Goal: Task Accomplishment & Management: Manage account settings

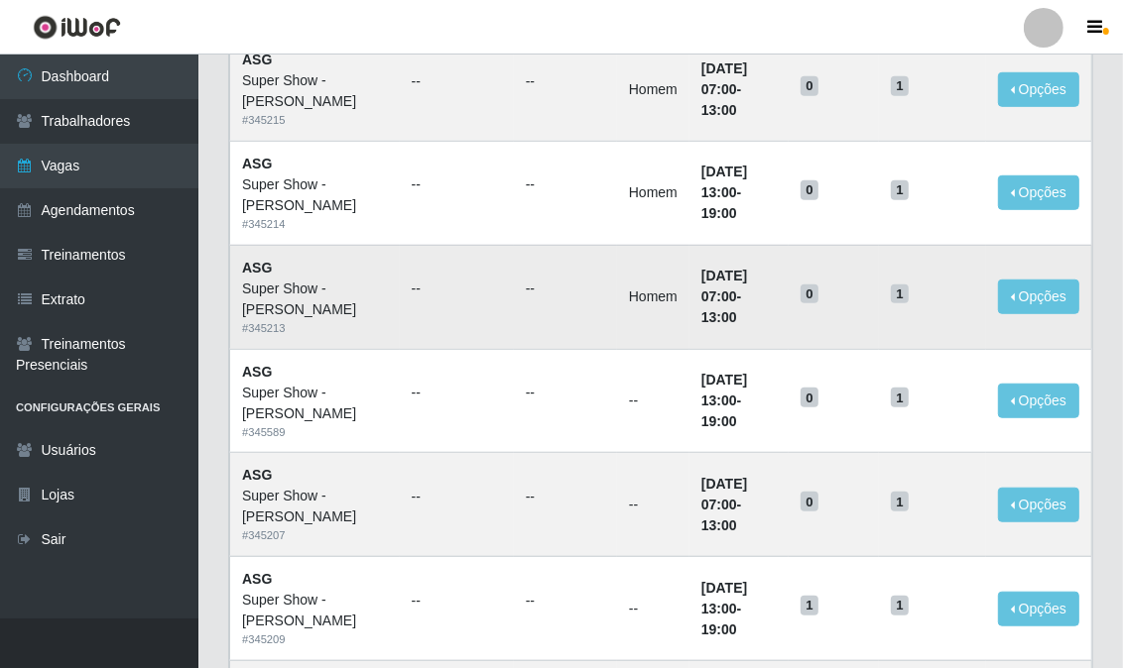
scroll to position [443, 0]
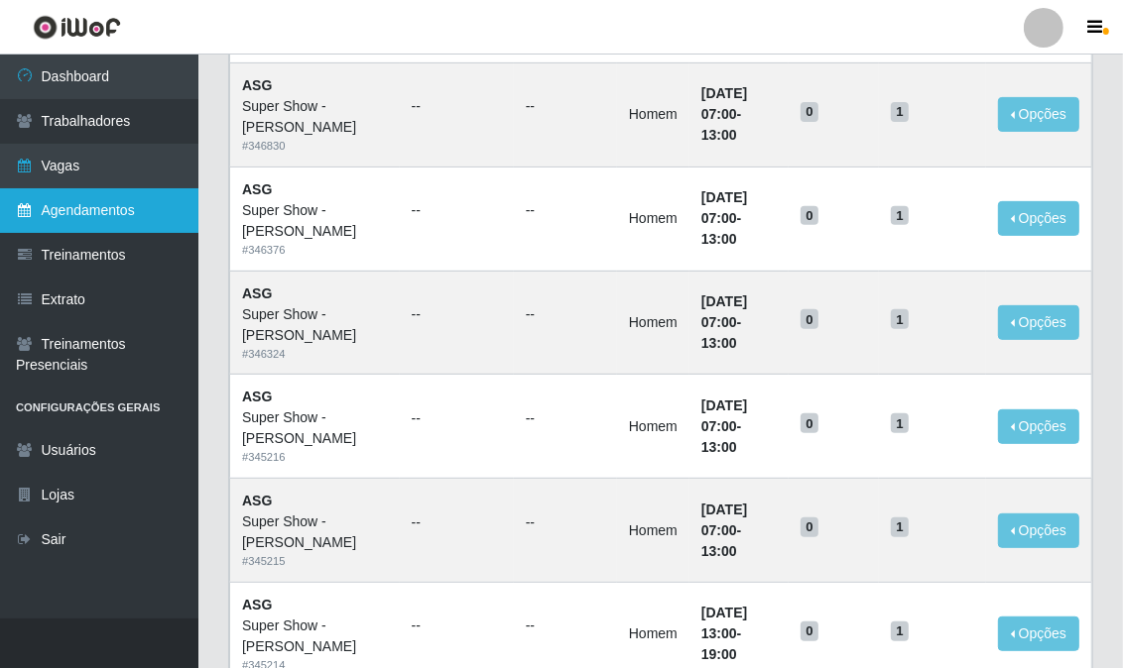
click at [117, 211] on link "Agendamentos" at bounding box center [99, 210] width 198 height 45
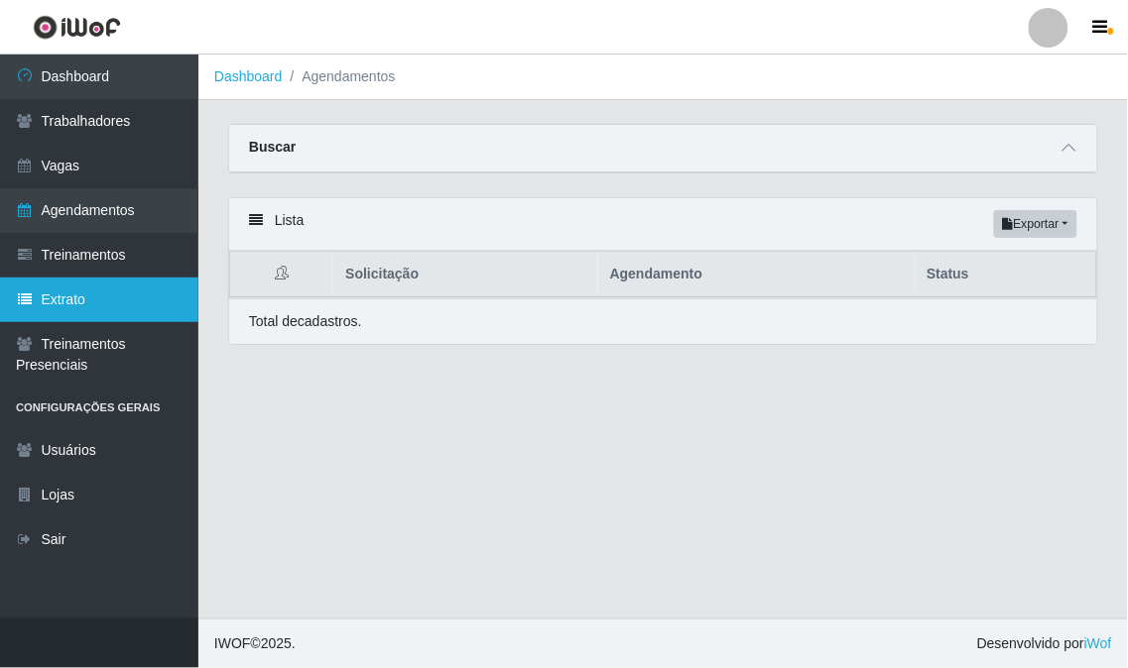
click at [112, 317] on link "Extrato" at bounding box center [99, 300] width 198 height 45
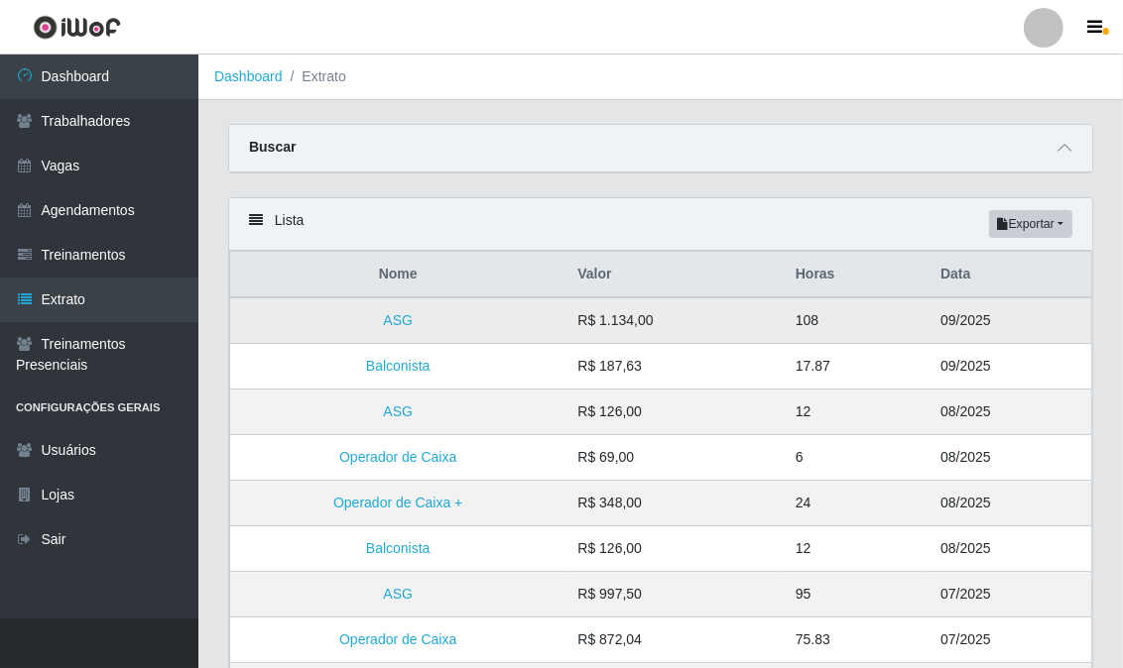
scroll to position [110, 0]
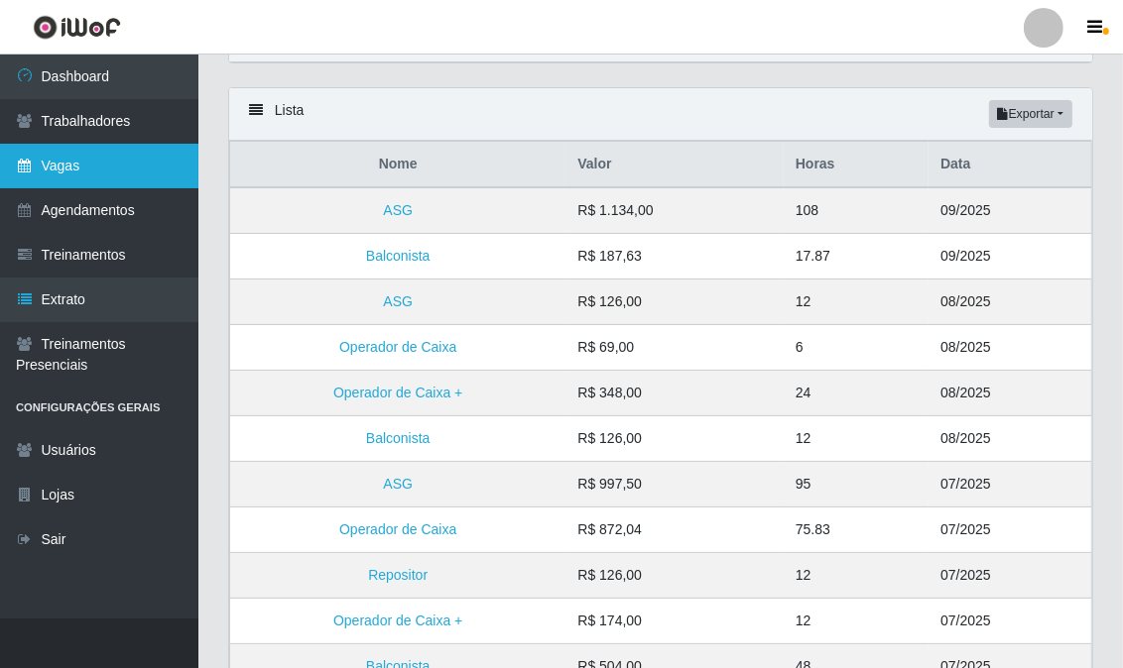
click at [58, 164] on link "Vagas" at bounding box center [99, 166] width 198 height 45
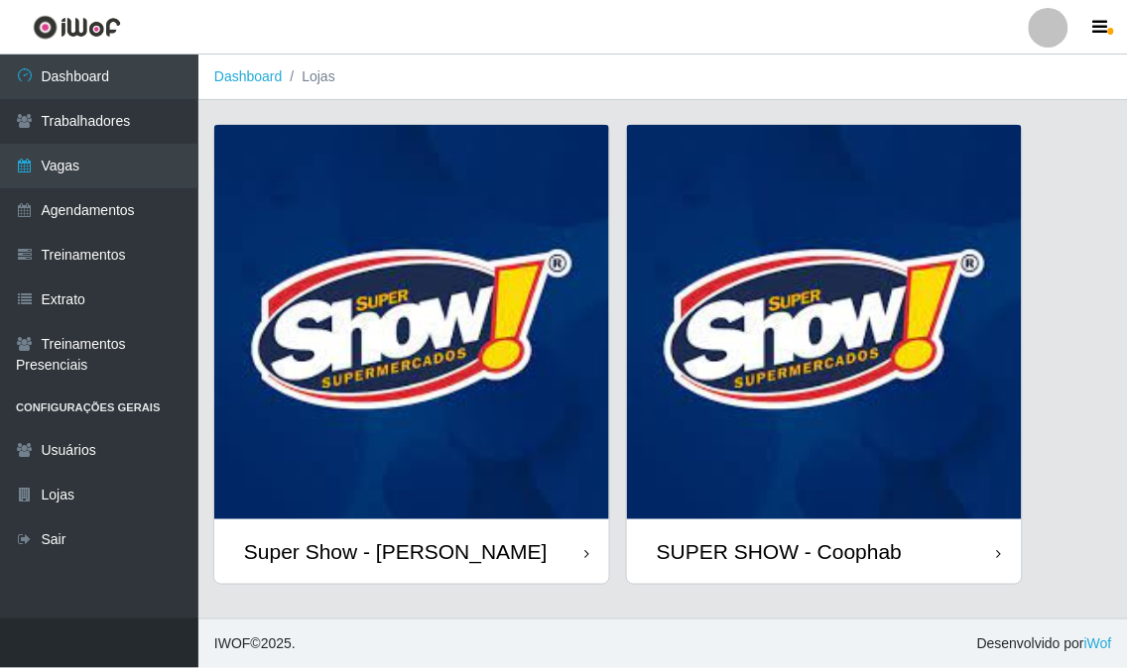
click at [358, 262] on img at bounding box center [411, 322] width 395 height 395
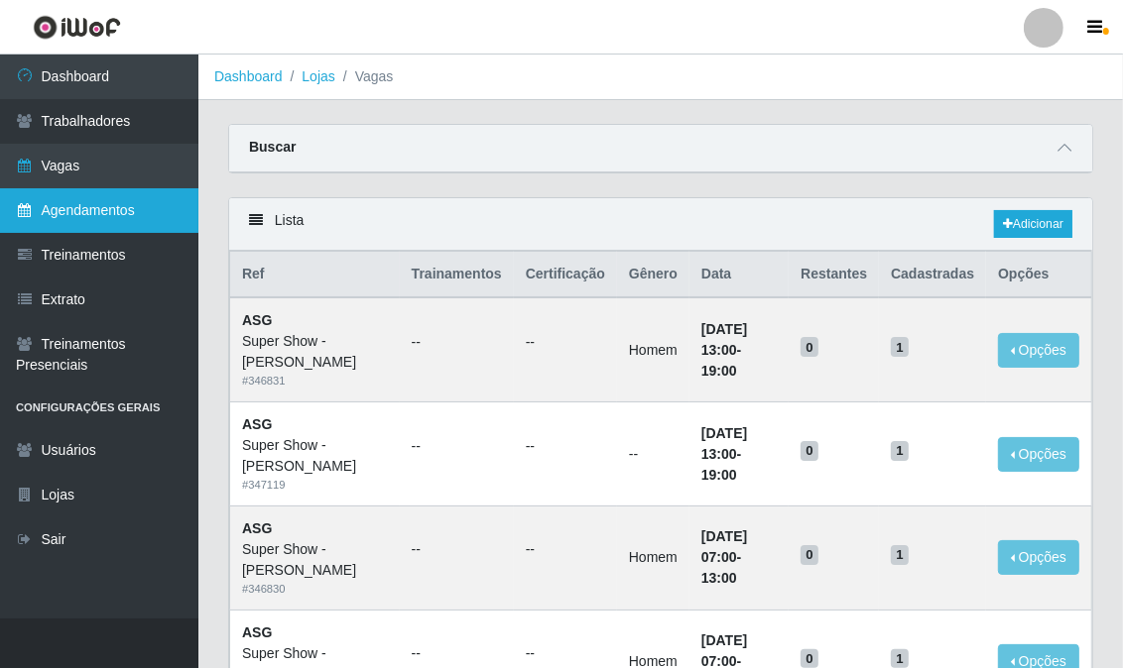
click at [41, 204] on link "Agendamentos" at bounding box center [99, 210] width 198 height 45
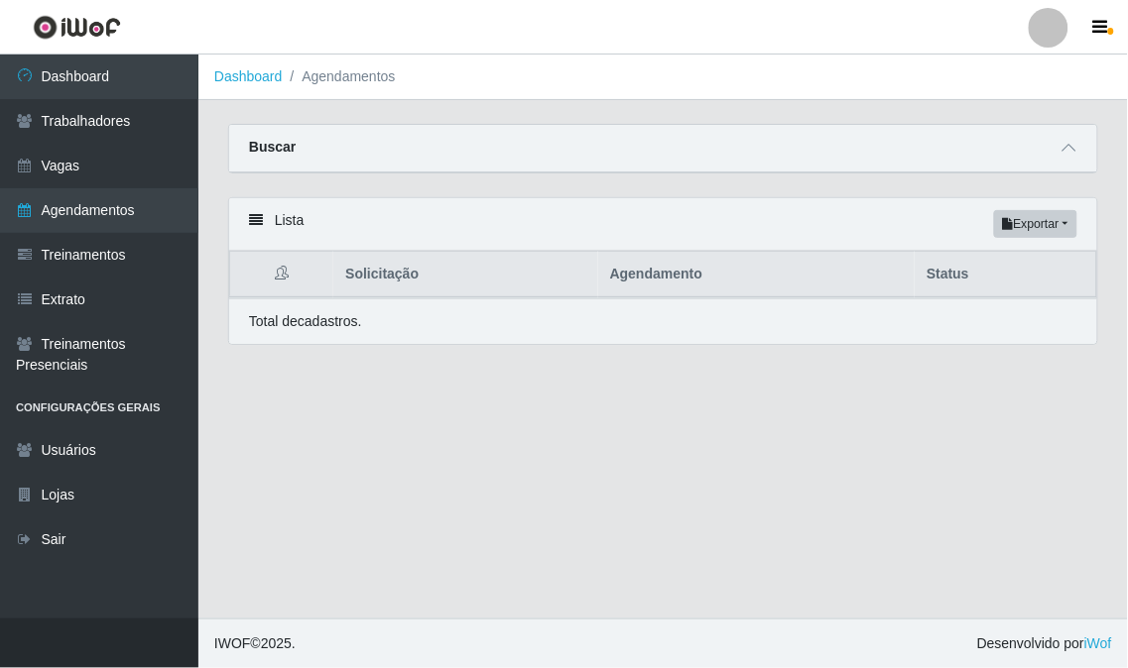
click at [281, 214] on div "Lista Exportar PDF Excel" at bounding box center [663, 224] width 868 height 53
click at [262, 225] on icon at bounding box center [256, 220] width 14 height 14
click at [332, 81] on li "Agendamentos" at bounding box center [339, 76] width 113 height 21
click at [244, 81] on link "Dashboard" at bounding box center [248, 76] width 68 height 16
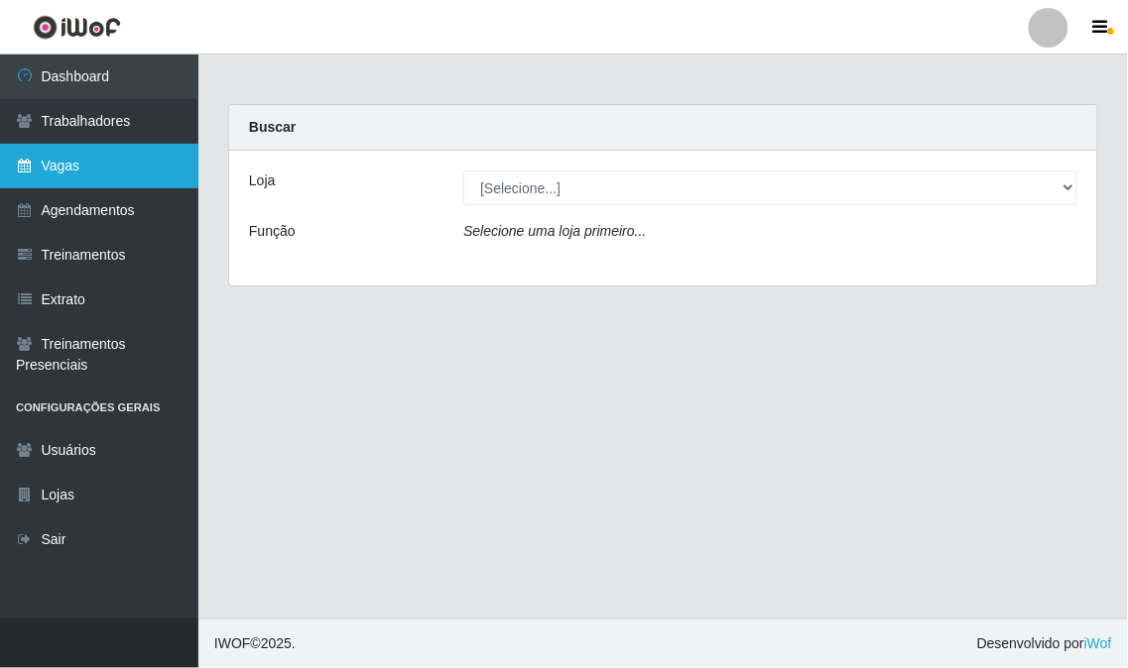
click at [97, 151] on link "Vagas" at bounding box center [99, 166] width 198 height 45
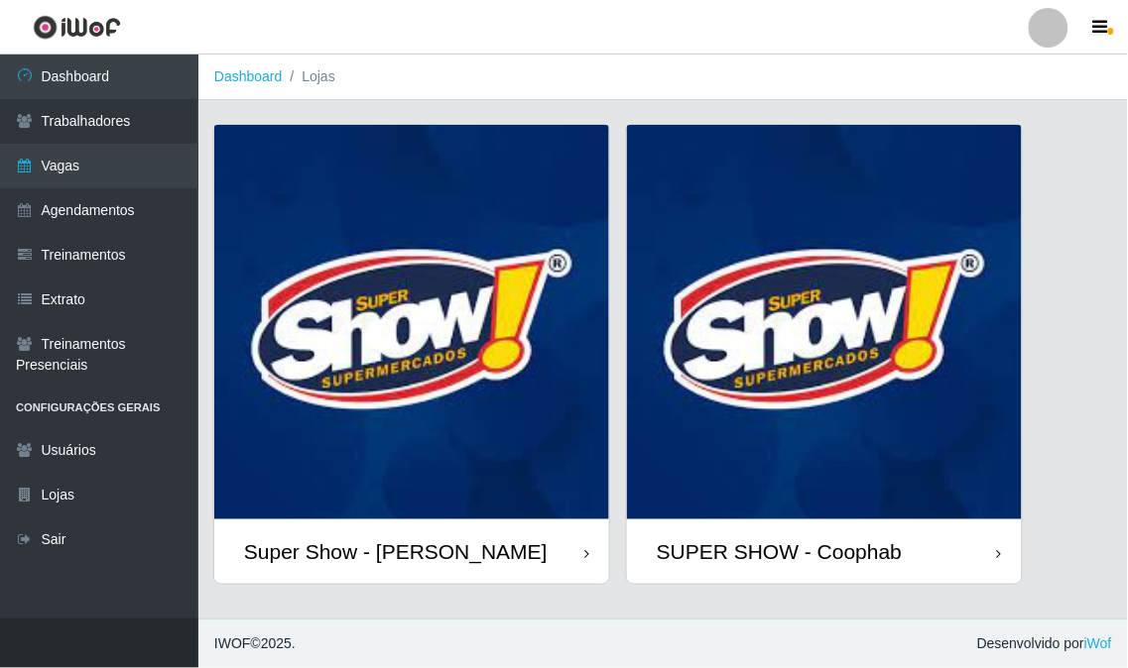
click at [453, 234] on img at bounding box center [411, 322] width 395 height 395
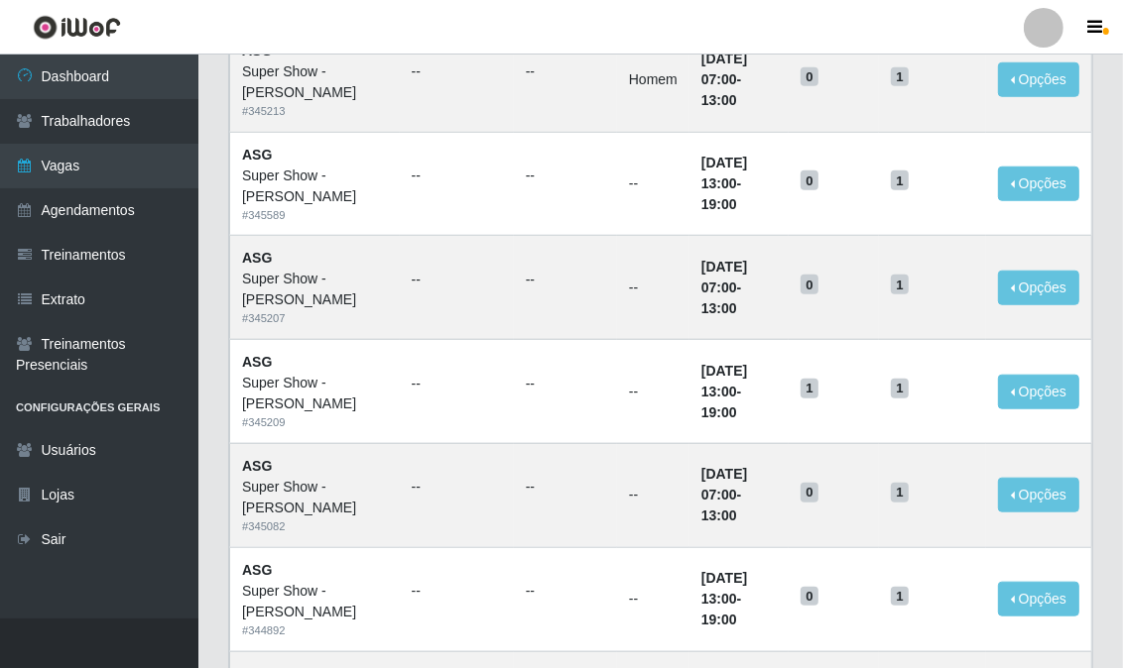
scroll to position [1325, 0]
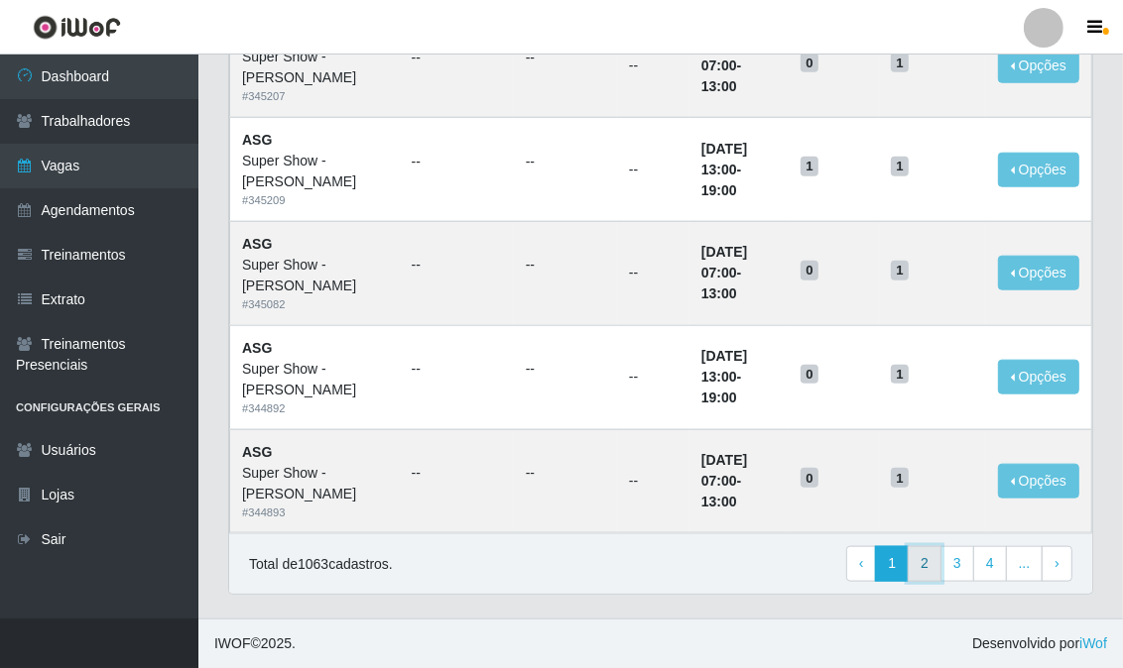
click at [920, 569] on link "2" at bounding box center [924, 564] width 34 height 36
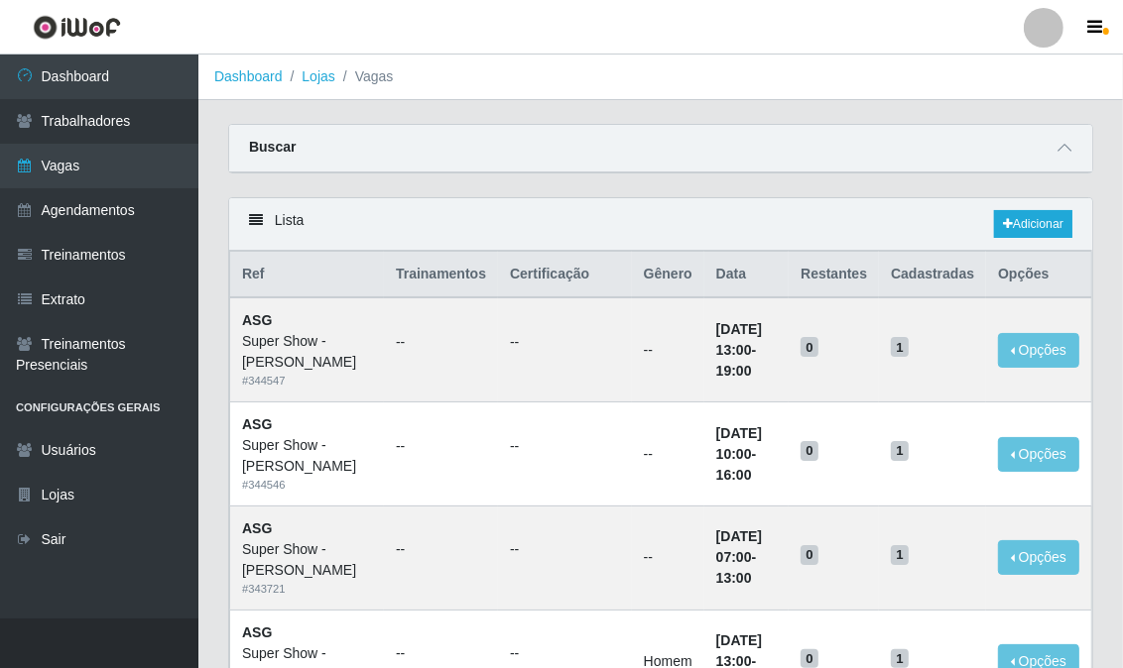
click at [282, 139] on strong "Buscar" at bounding box center [272, 147] width 47 height 16
click at [286, 149] on strong "Buscar" at bounding box center [272, 147] width 47 height 16
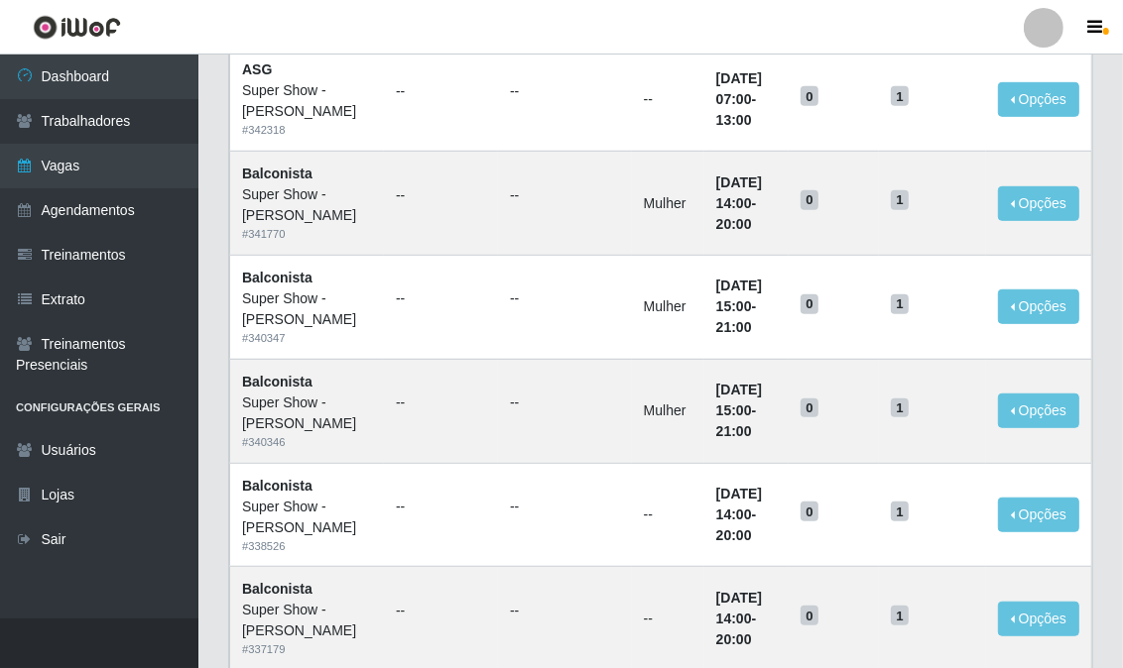
scroll to position [1346, 0]
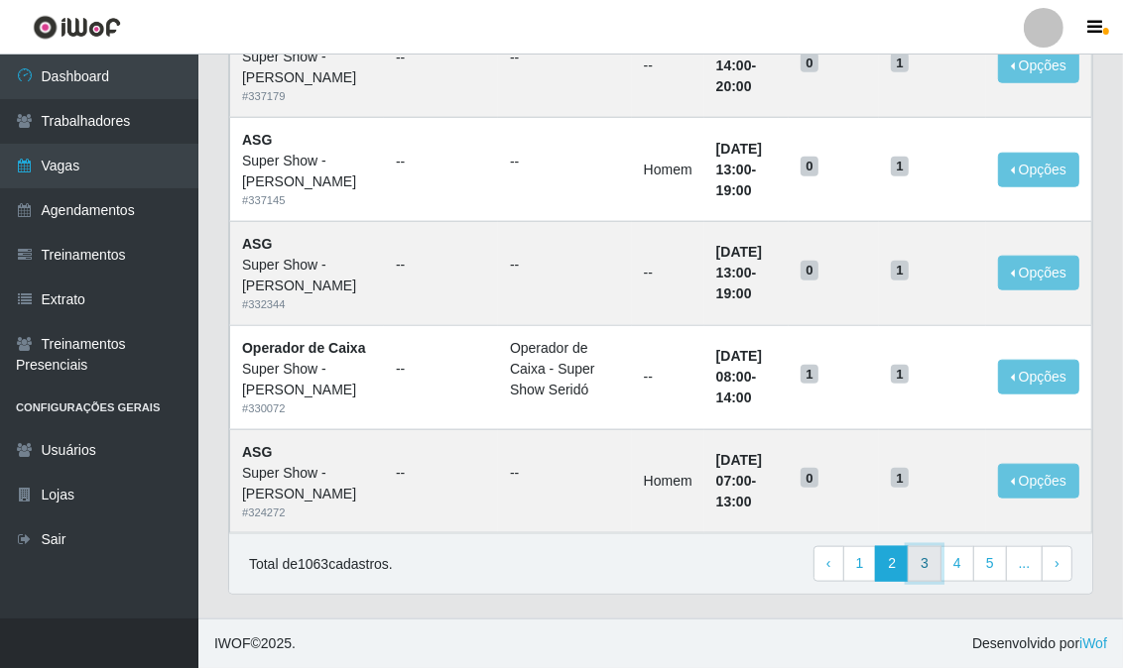
click at [926, 571] on link "3" at bounding box center [924, 564] width 34 height 36
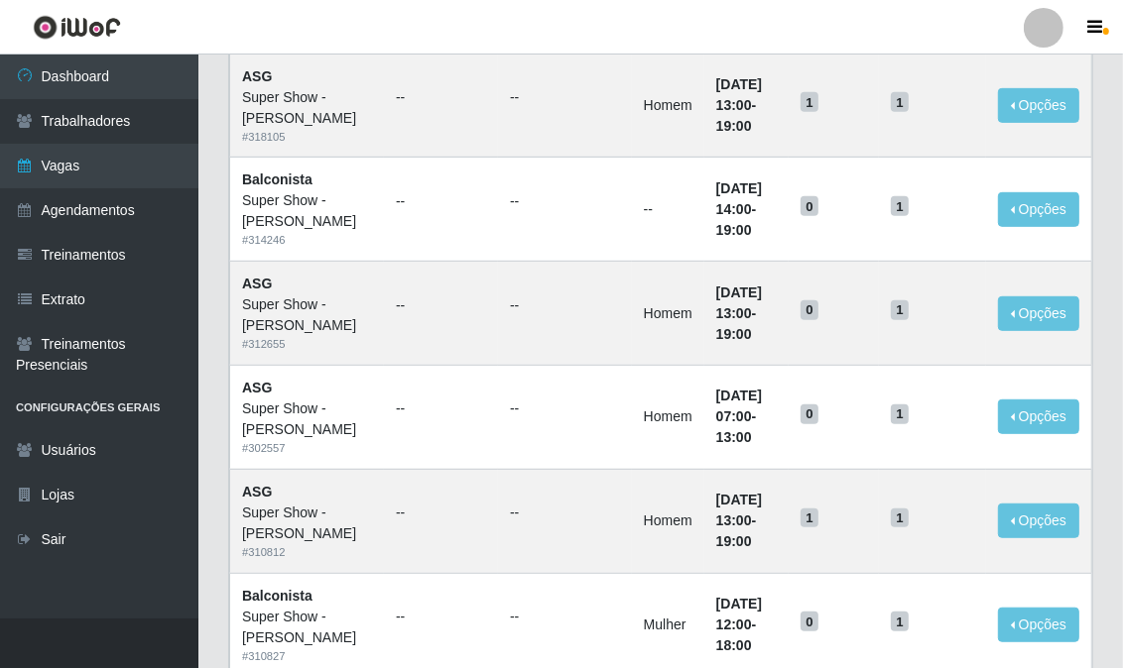
scroll to position [1322, 0]
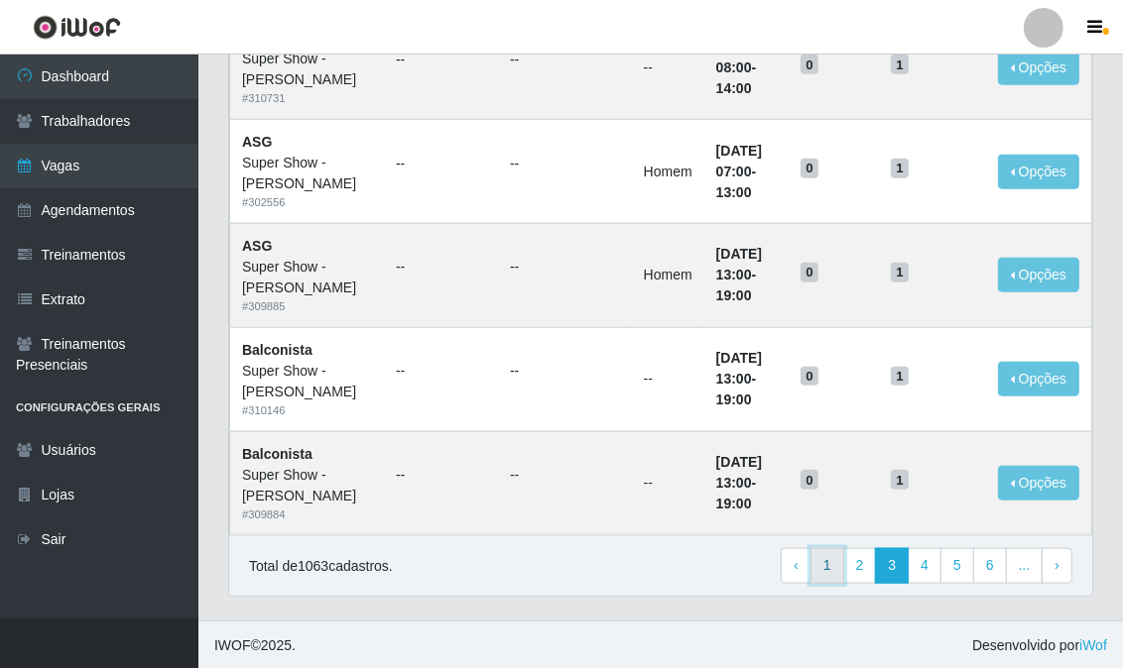
click at [814, 584] on link "1" at bounding box center [827, 566] width 34 height 36
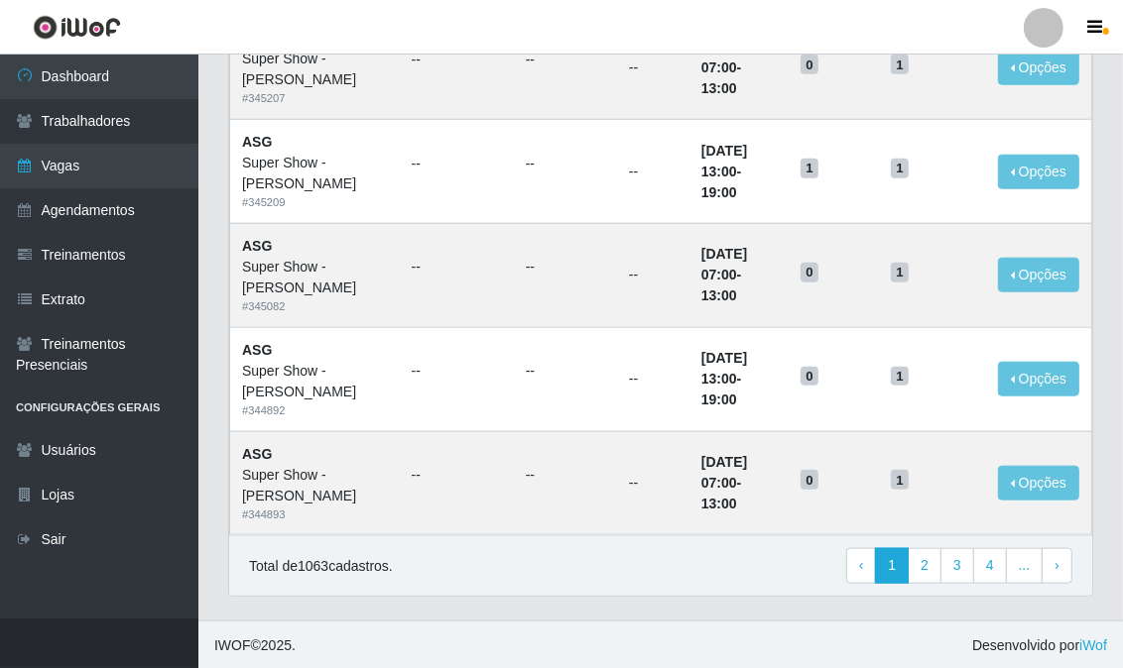
scroll to position [1325, 0]
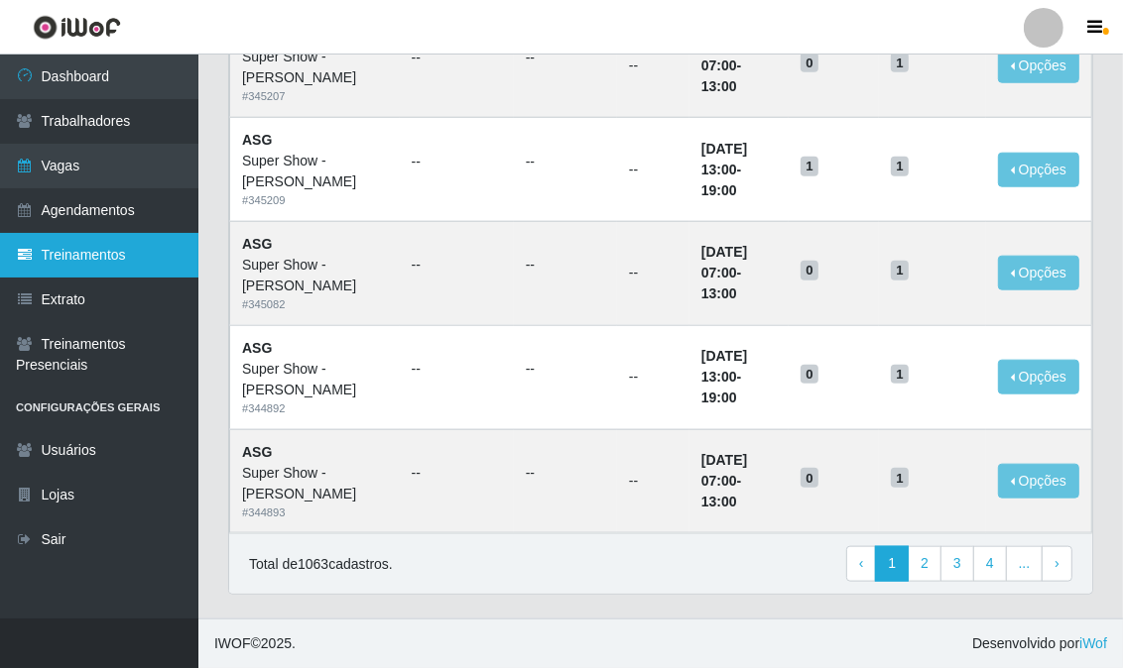
click at [52, 253] on link "Treinamentos" at bounding box center [99, 255] width 198 height 45
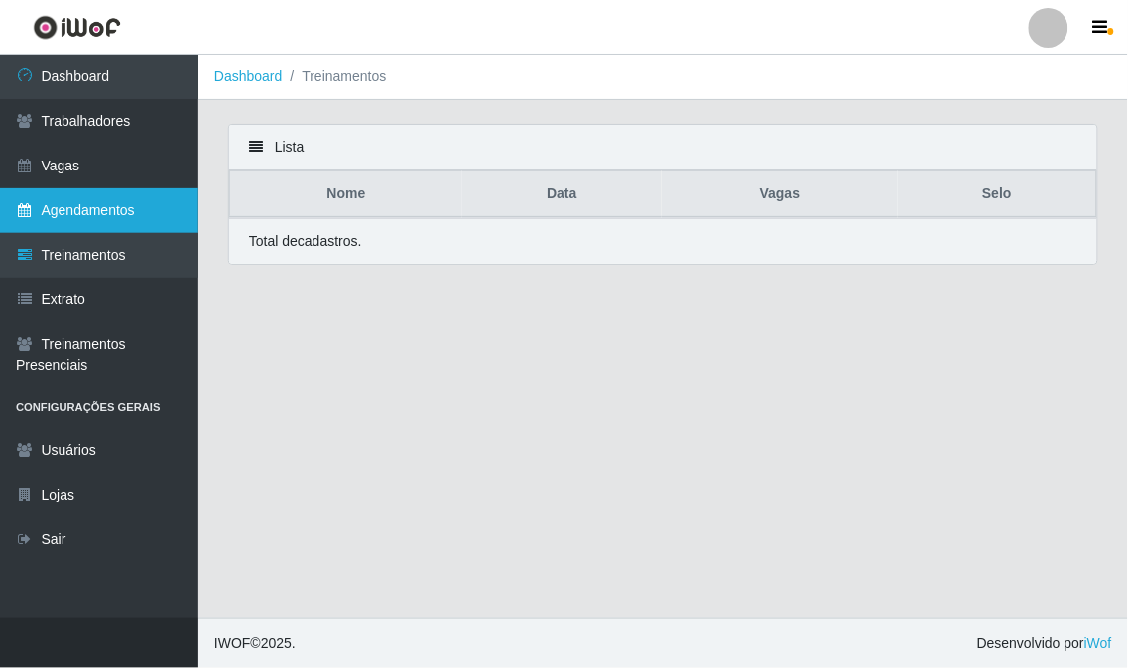
click at [63, 218] on link "Agendamentos" at bounding box center [99, 210] width 198 height 45
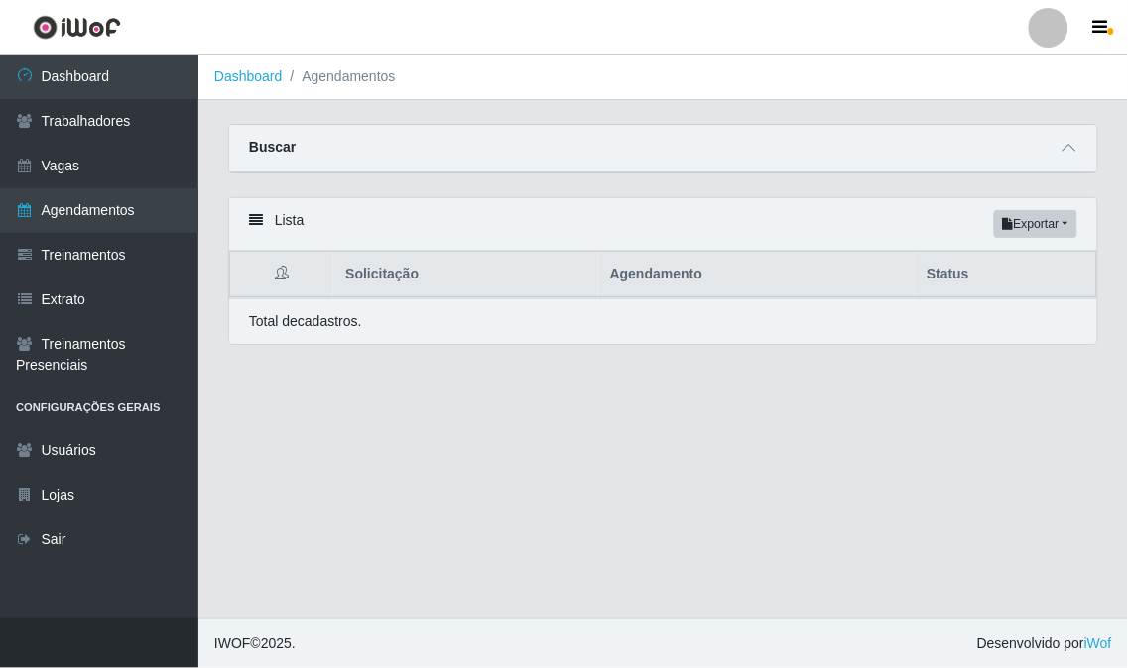
click at [274, 224] on div "Lista Exportar PDF Excel" at bounding box center [663, 224] width 868 height 53
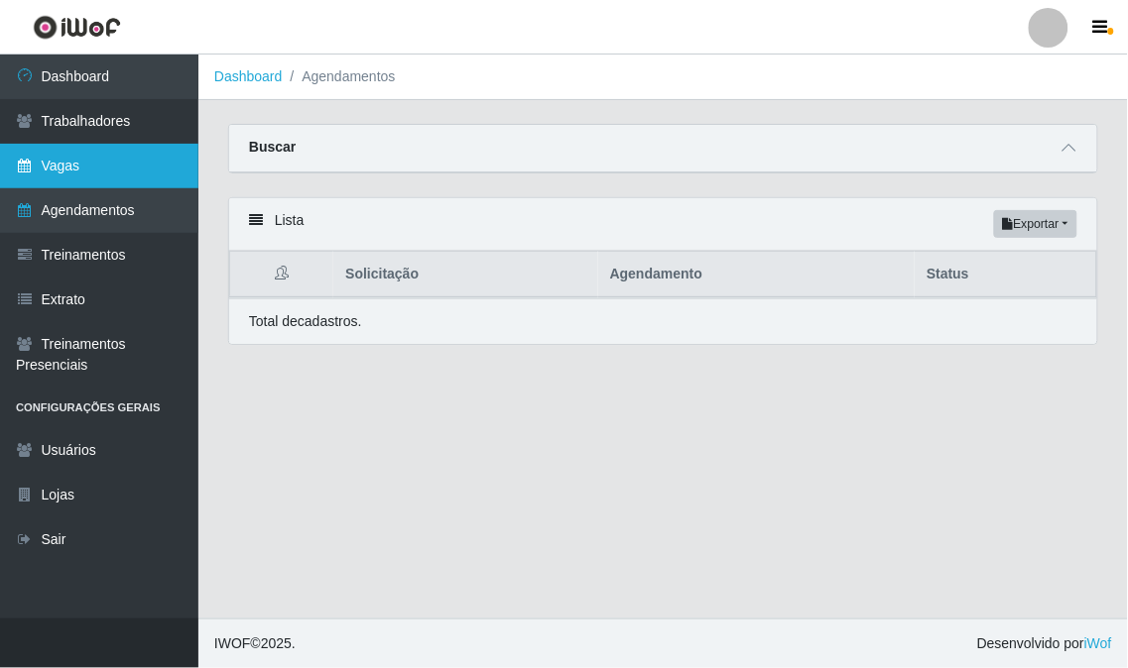
click at [53, 170] on link "Vagas" at bounding box center [99, 166] width 198 height 45
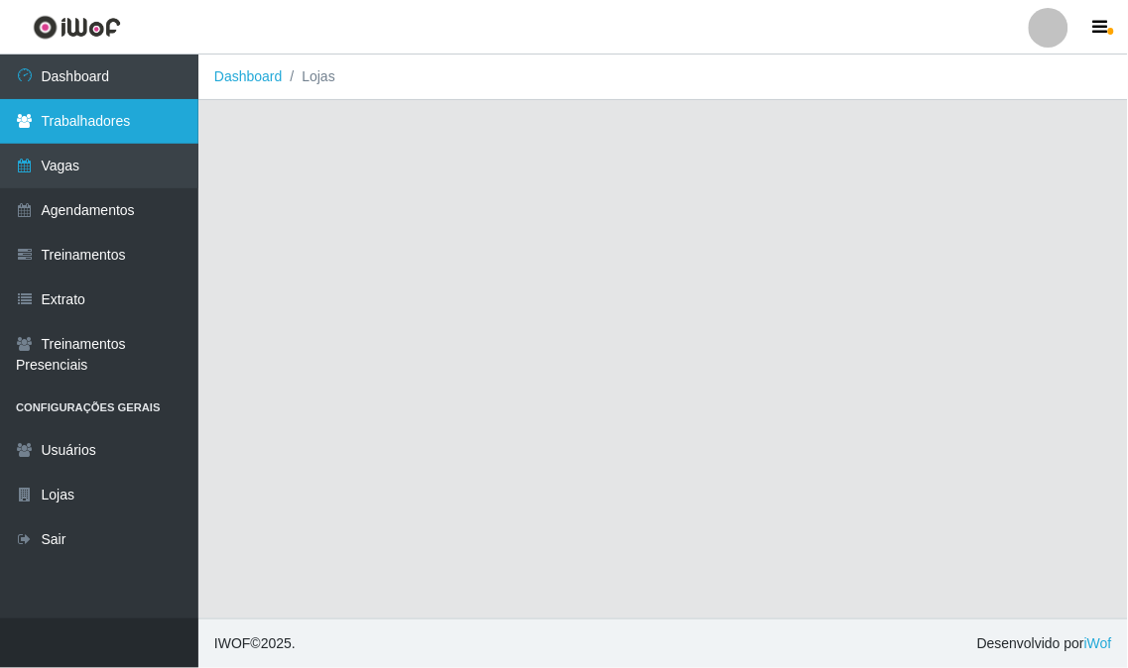
click at [62, 129] on link "Trabalhadores" at bounding box center [99, 121] width 198 height 45
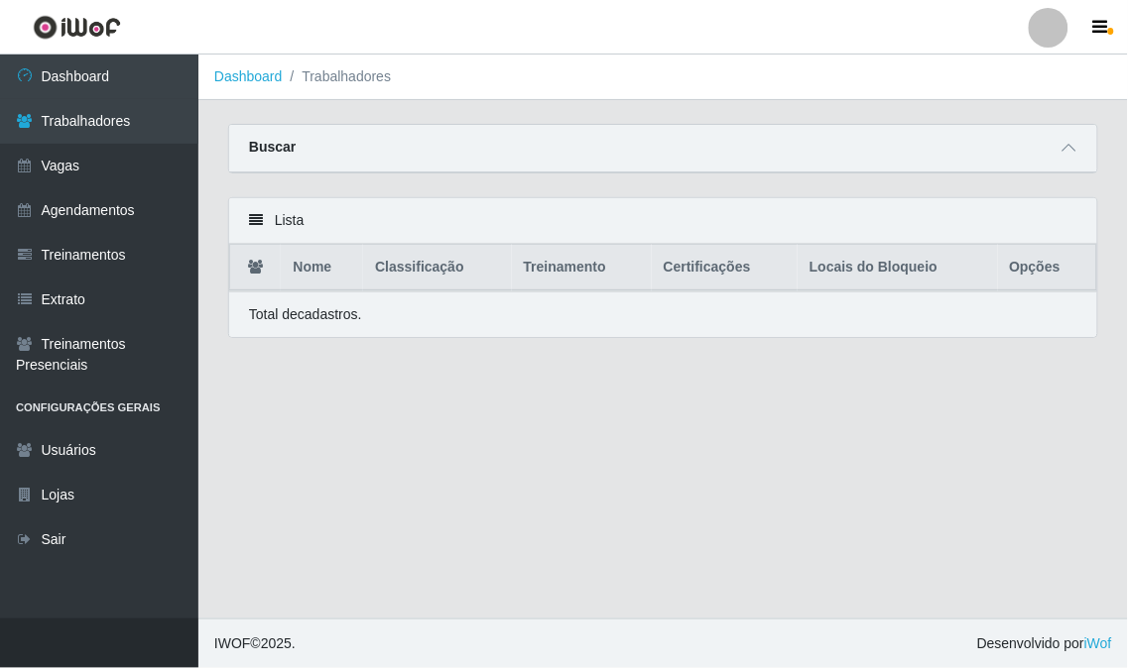
click at [329, 81] on li "Trabalhadores" at bounding box center [337, 76] width 109 height 21
click at [258, 79] on link "Dashboard" at bounding box center [248, 76] width 68 height 16
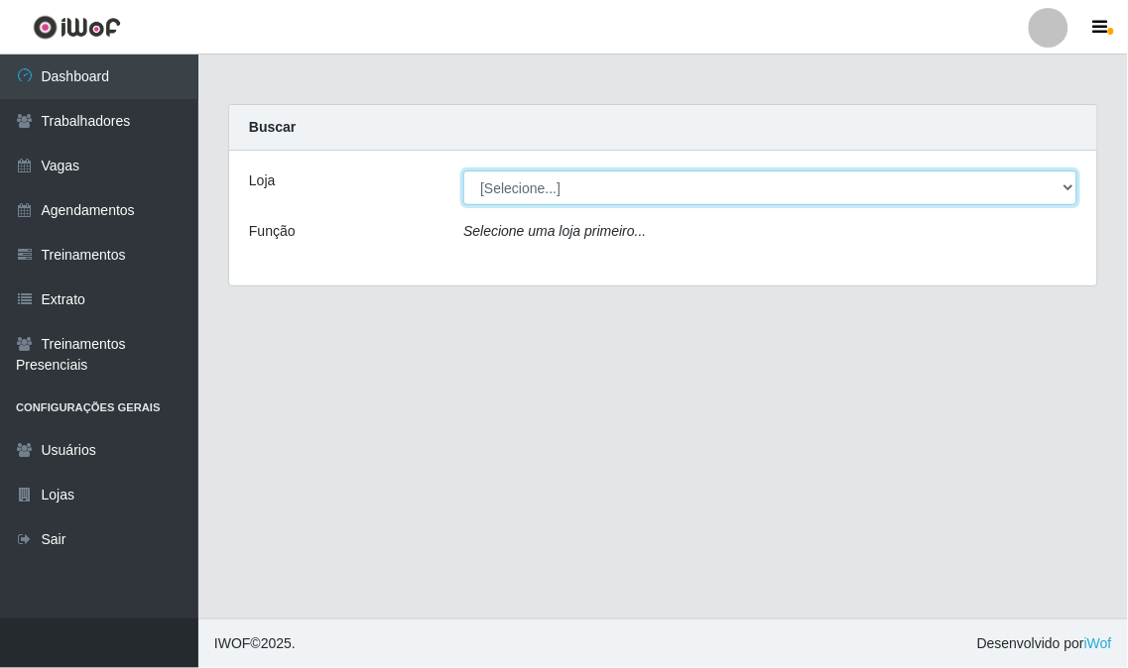
click at [498, 182] on select "[Selecione...] Super Show - [PERSON_NAME] SUPER SHOW - Coophab" at bounding box center [770, 188] width 614 height 35
select select "120"
click at [463, 171] on select "[Selecione...] Super Show - [PERSON_NAME] SUPER SHOW - Coophab" at bounding box center [770, 188] width 614 height 35
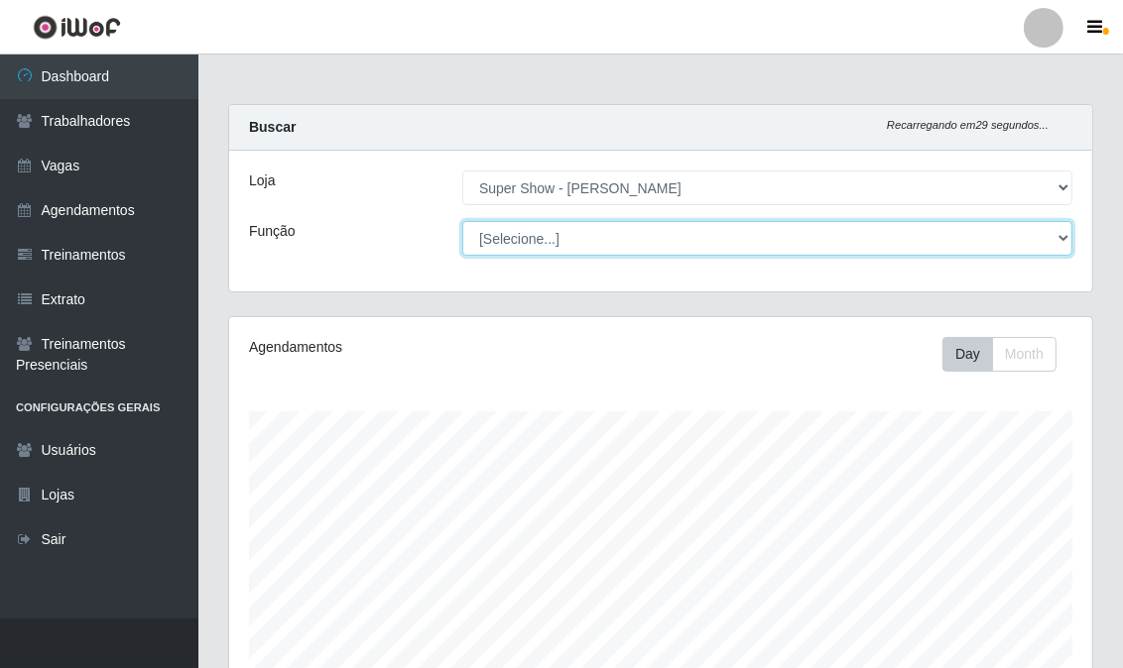
scroll to position [411, 863]
click at [531, 232] on select "[Selecione...] ASG Auxiliar de Estacionamento Balconista Embalador Embalador + …" at bounding box center [767, 238] width 610 height 35
select select "16"
click at [462, 221] on select "[Selecione...] ASG Auxiliar de Estacionamento Balconista Embalador Embalador + …" at bounding box center [767, 238] width 610 height 35
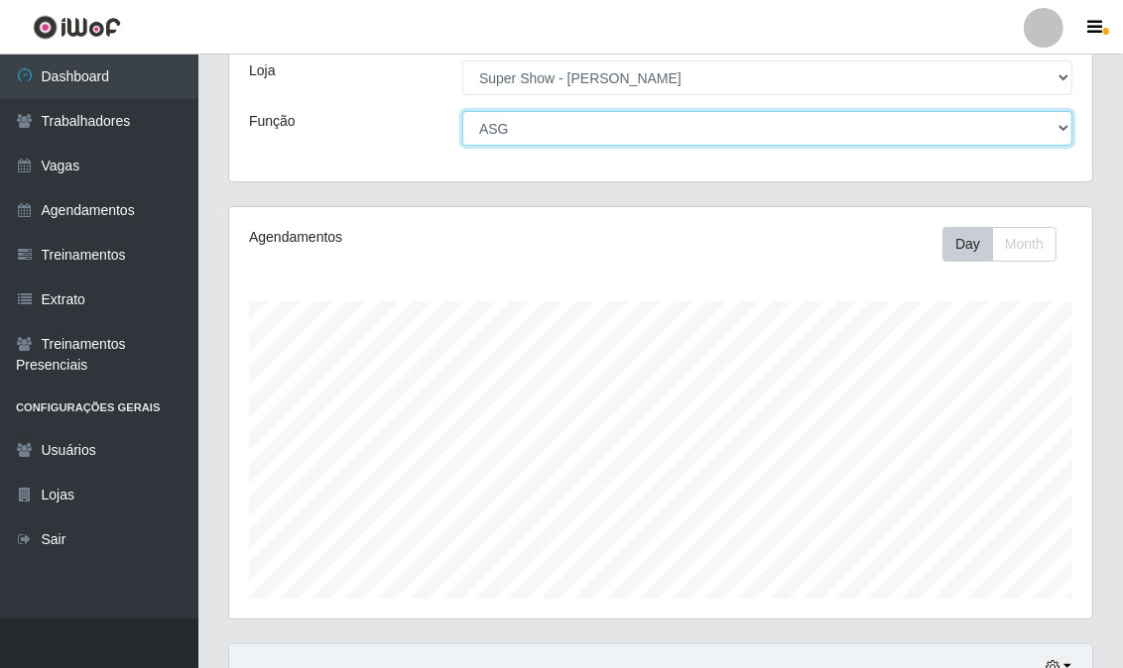
scroll to position [295, 0]
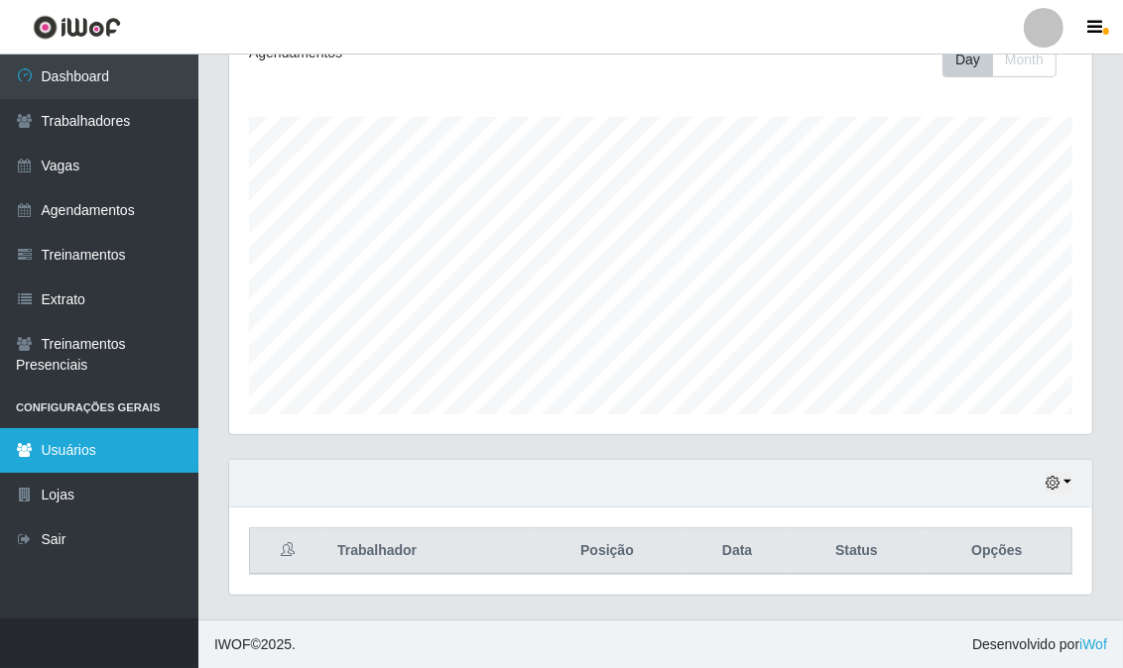
click at [84, 443] on link "Usuários" at bounding box center [99, 450] width 198 height 45
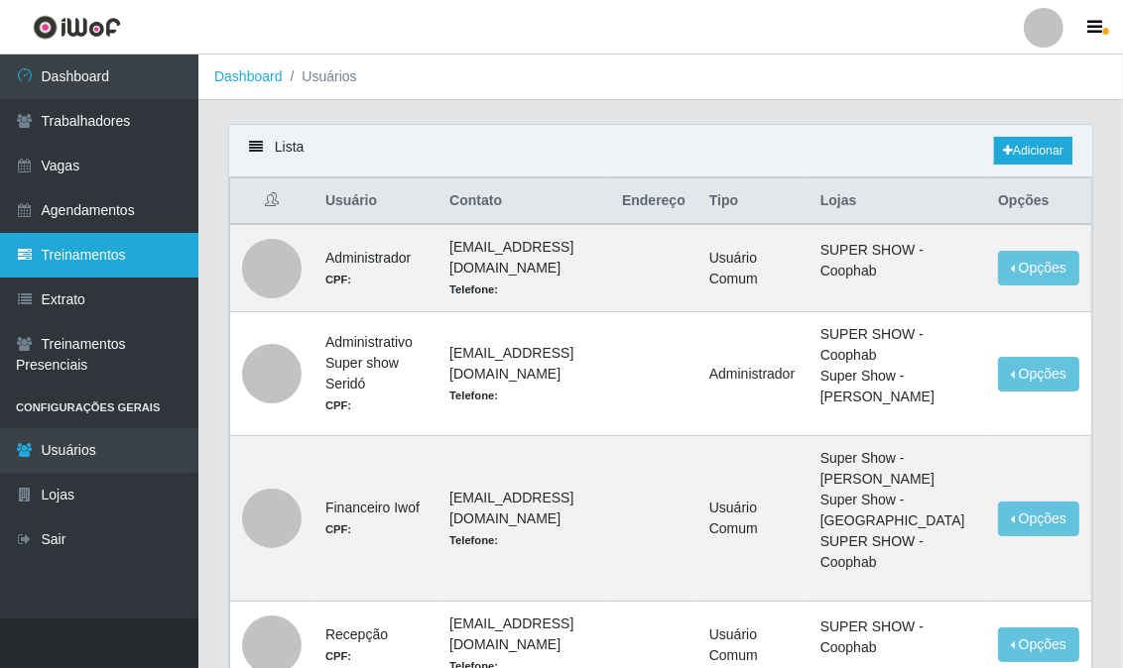
click at [79, 255] on link "Treinamentos" at bounding box center [99, 255] width 198 height 45
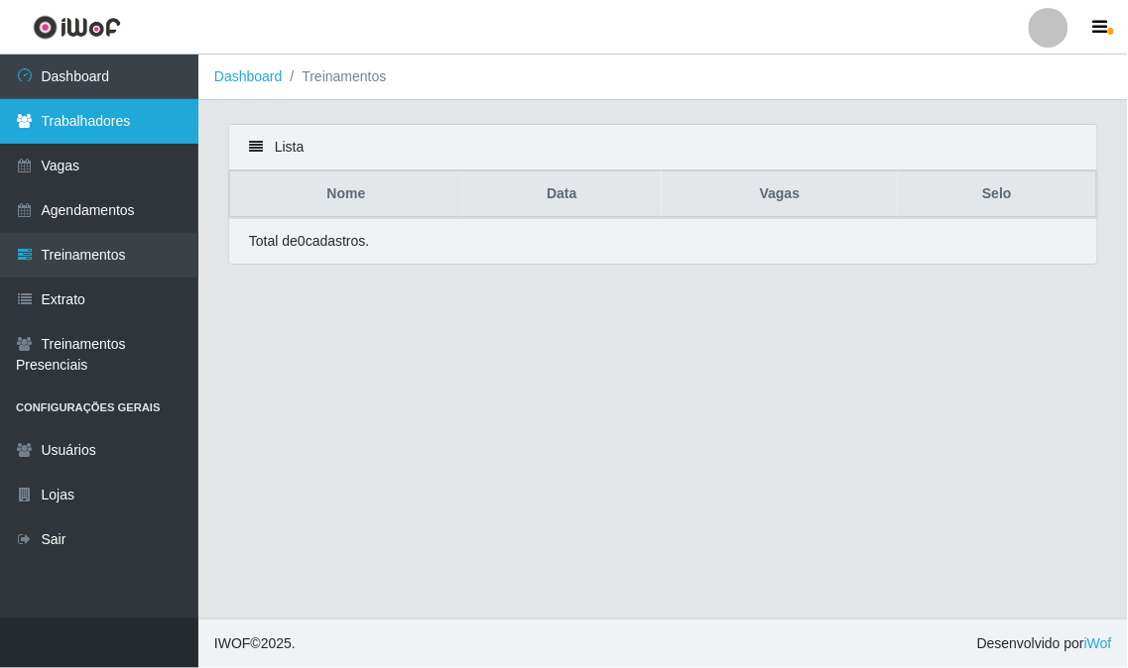
click at [66, 121] on link "Trabalhadores" at bounding box center [99, 121] width 198 height 45
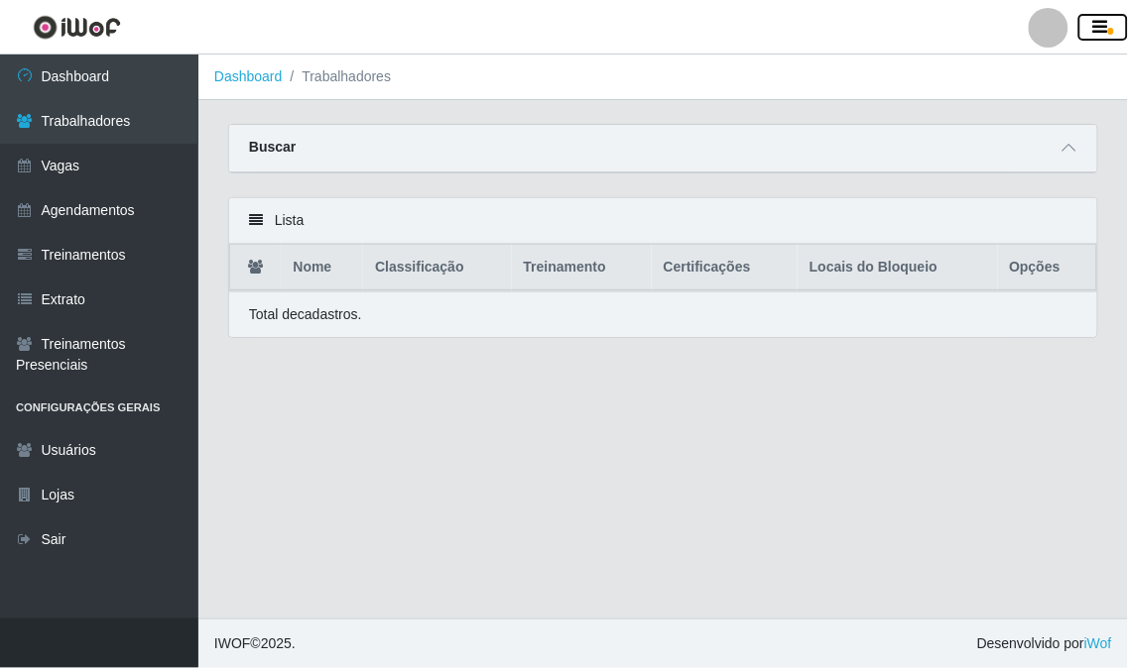
click at [1097, 22] on icon "button" at bounding box center [1100, 28] width 15 height 18
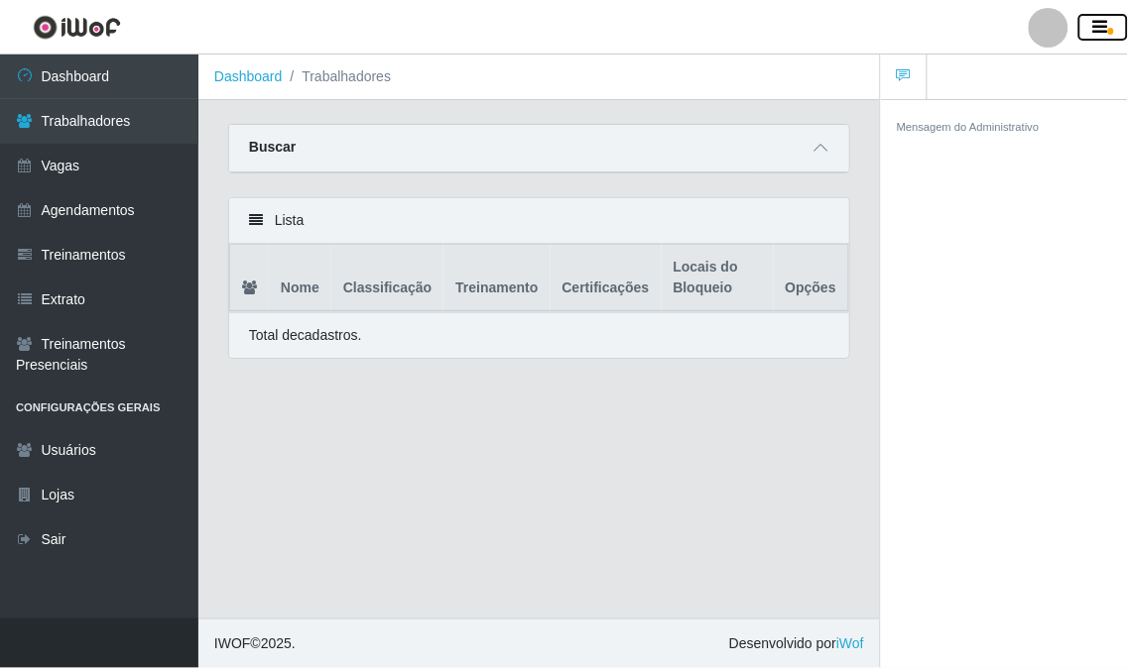
click at [1096, 22] on icon "button" at bounding box center [1100, 28] width 15 height 18
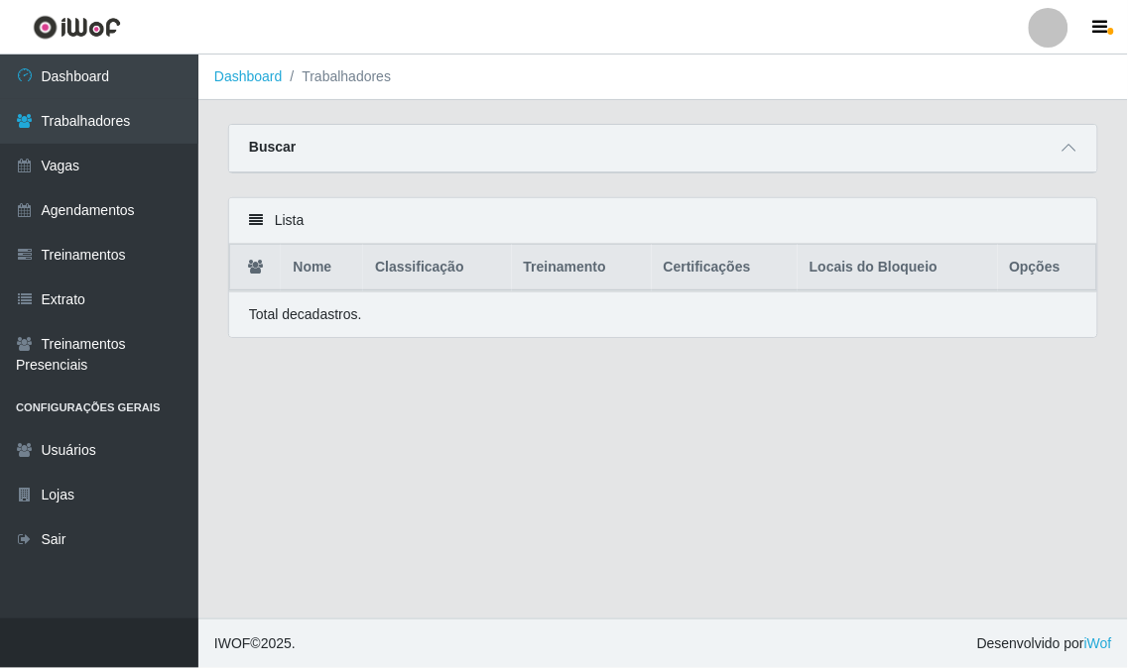
click at [1043, 23] on div at bounding box center [1048, 28] width 40 height 40
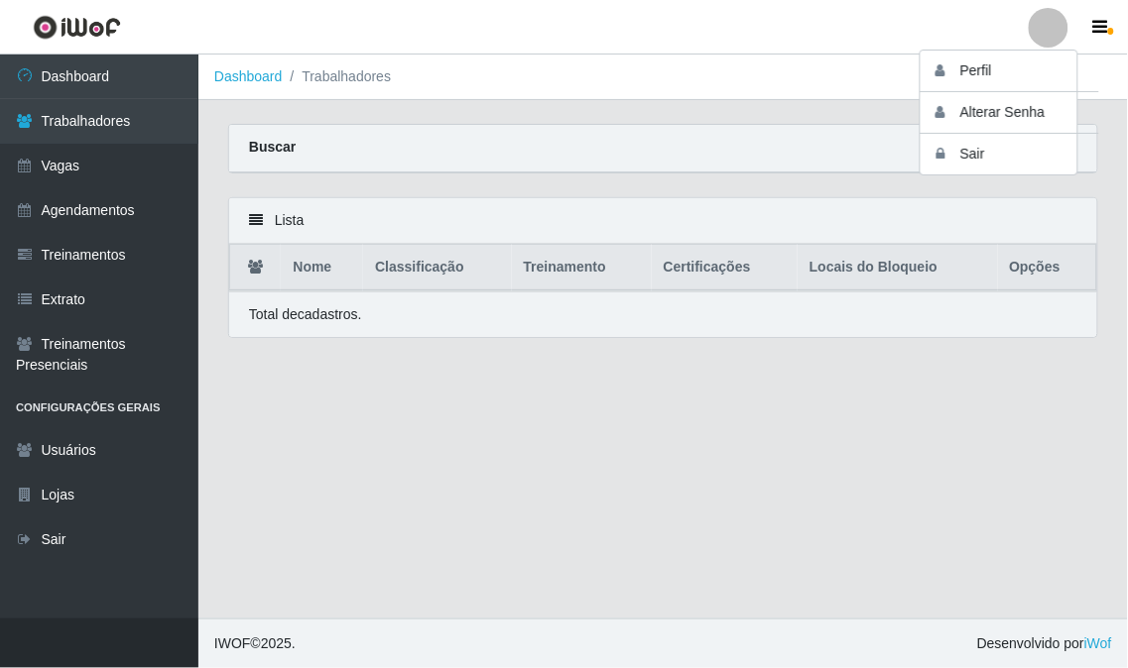
click at [1043, 23] on div at bounding box center [1048, 28] width 40 height 40
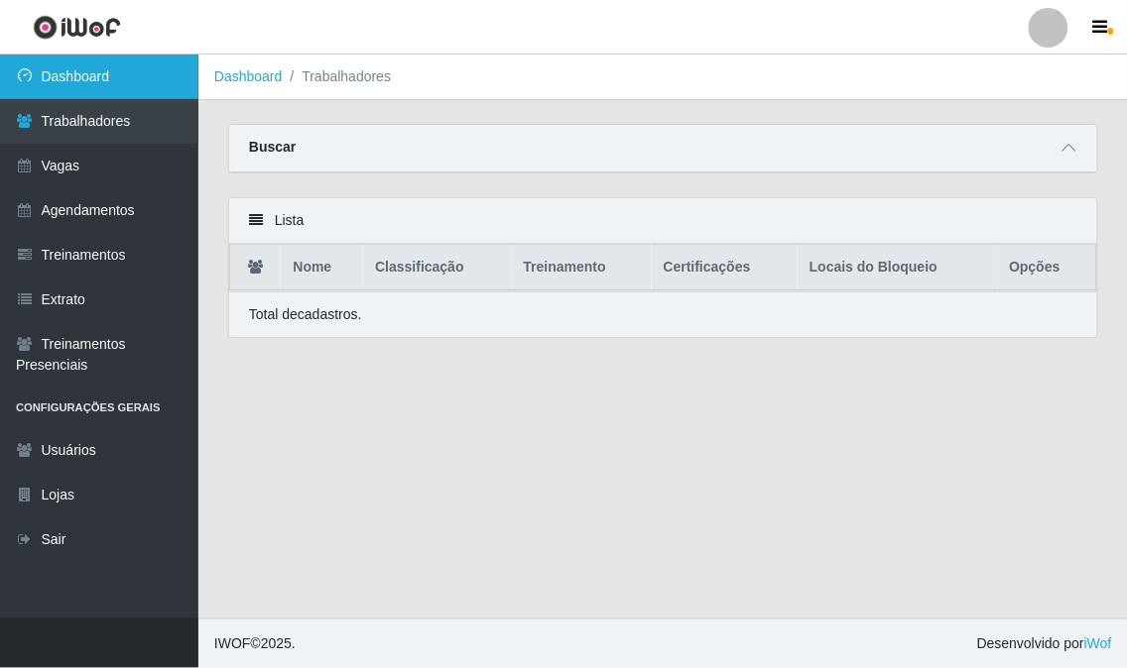
click at [76, 80] on link "Dashboard" at bounding box center [99, 77] width 198 height 45
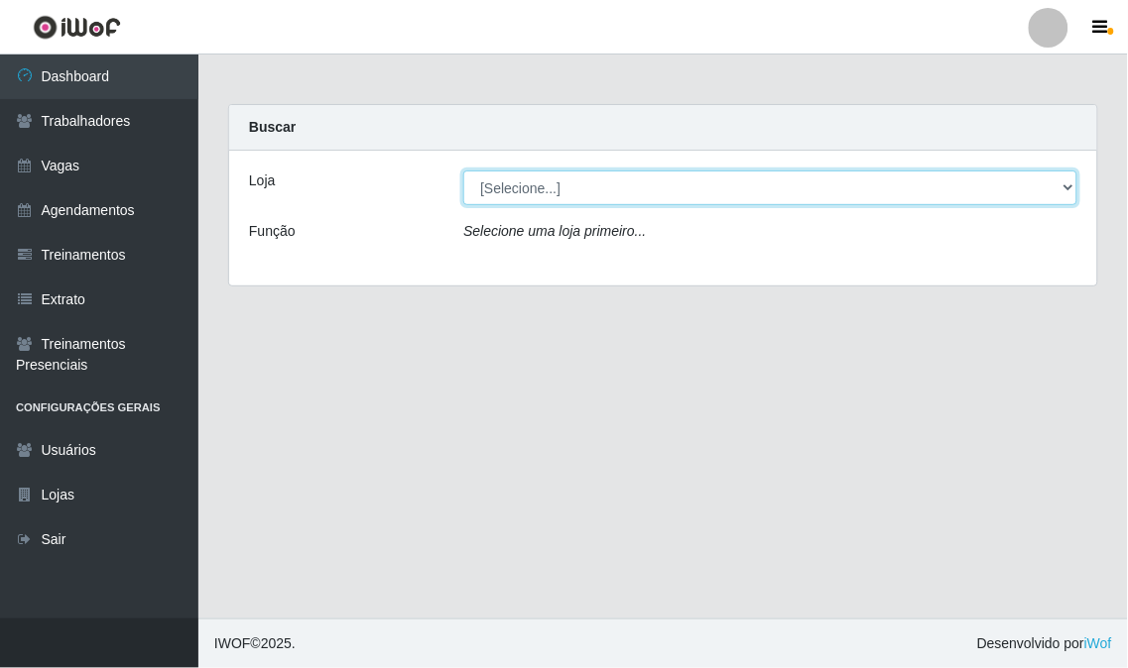
click at [575, 191] on select "[Selecione...] Super Show - [PERSON_NAME] SUPER SHOW - Coophab" at bounding box center [770, 188] width 614 height 35
select select "120"
click at [463, 171] on select "[Selecione...] Super Show - [PERSON_NAME] SUPER SHOW - Coophab" at bounding box center [770, 188] width 614 height 35
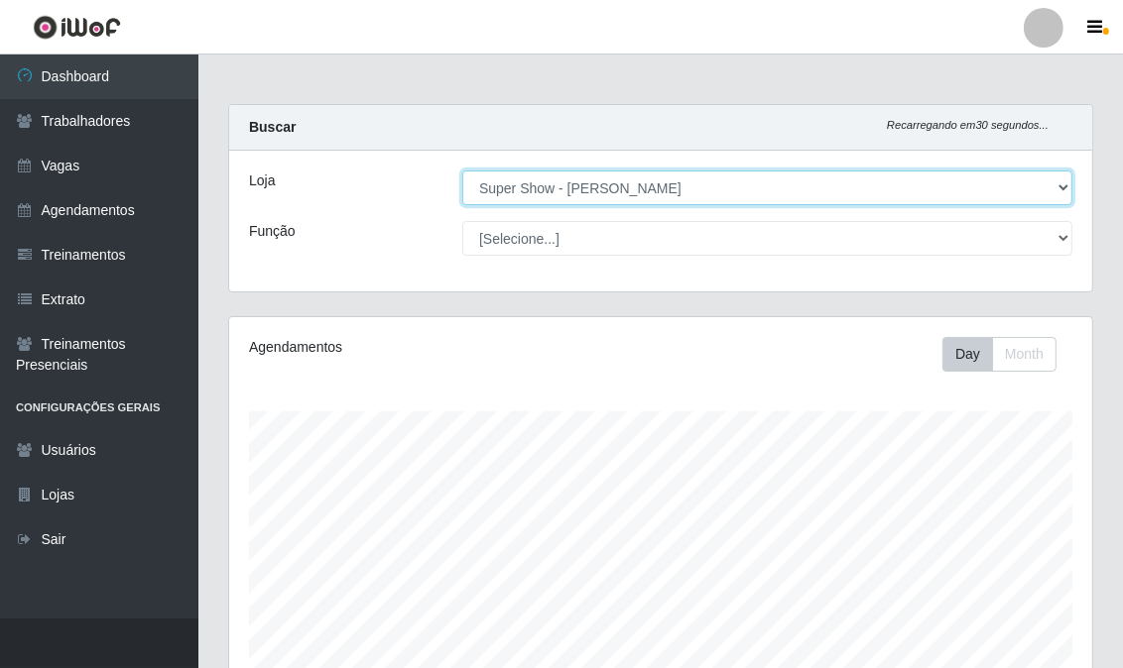
scroll to position [411, 863]
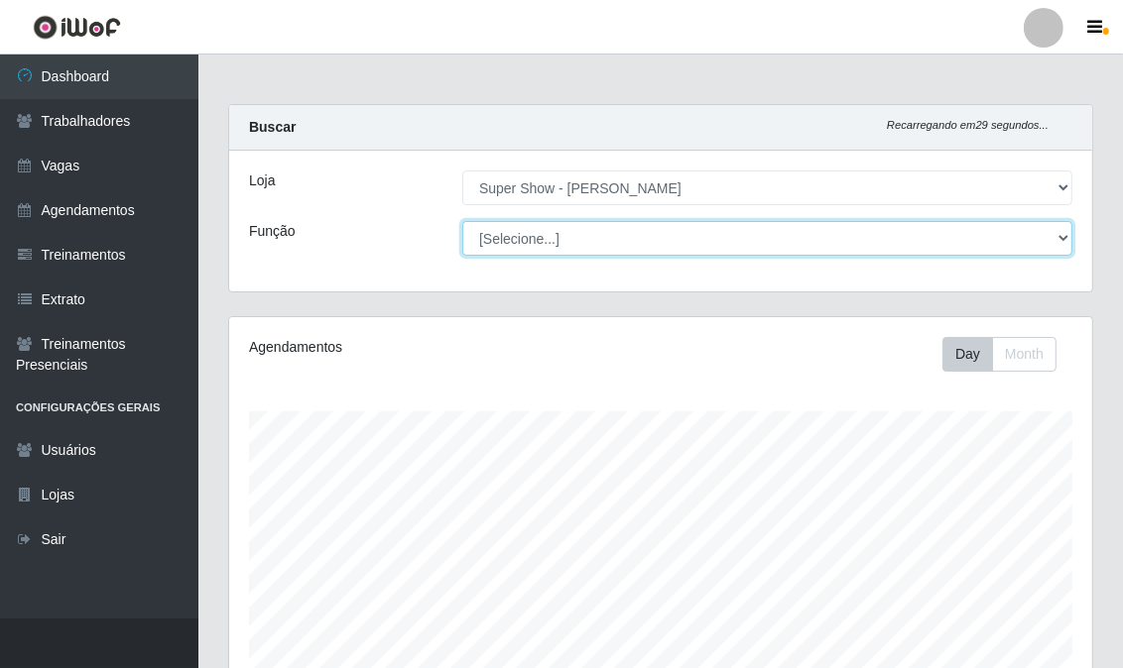
click at [528, 239] on select "[Selecione...] ASG Auxiliar de Estacionamento Balconista Embalador Embalador + …" at bounding box center [767, 238] width 610 height 35
select select "16"
click at [462, 221] on select "[Selecione...] ASG Auxiliar de Estacionamento Balconista Embalador Embalador + …" at bounding box center [767, 238] width 610 height 35
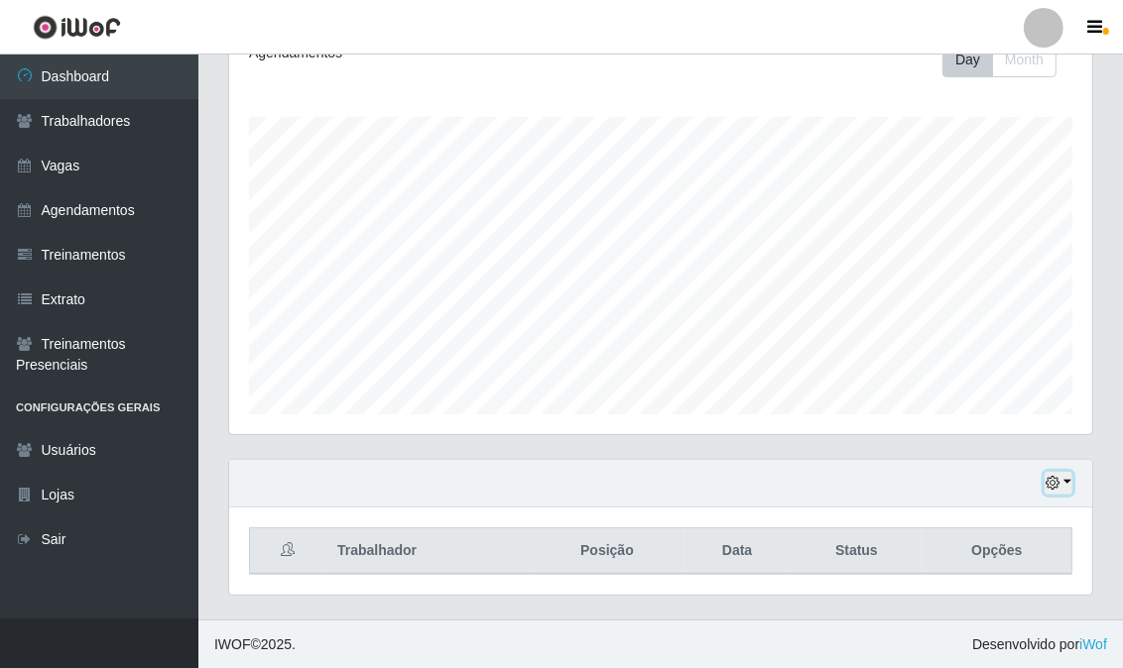
click at [1063, 482] on button "button" at bounding box center [1058, 483] width 28 height 23
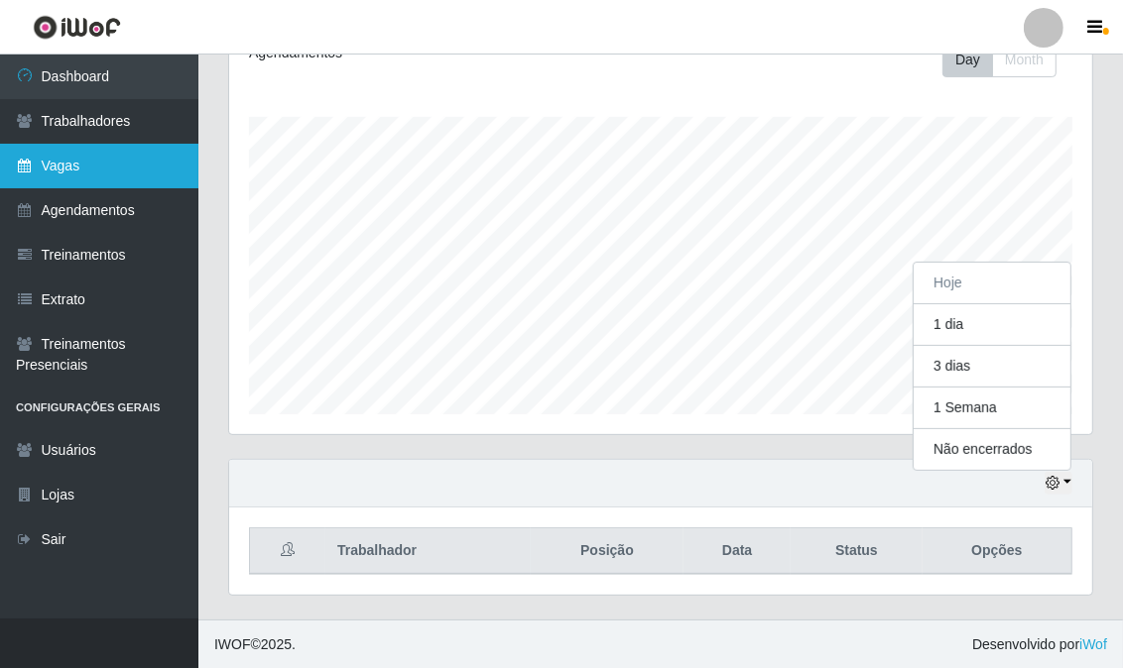
click at [21, 173] on icon at bounding box center [25, 166] width 18 height 14
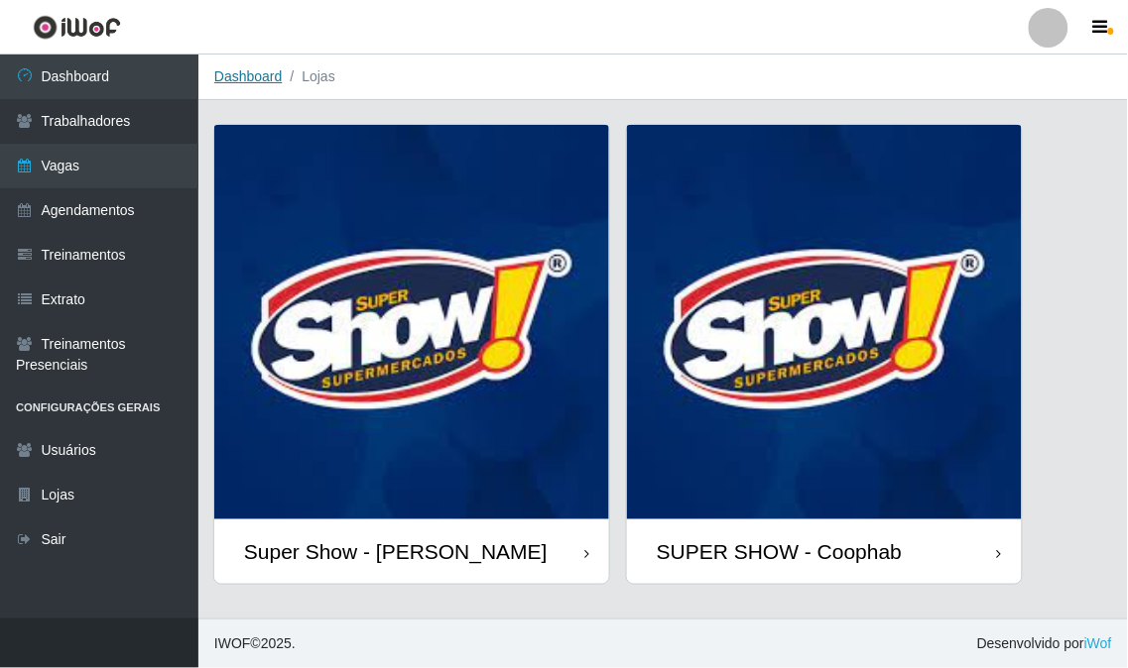
click at [248, 79] on link "Dashboard" at bounding box center [248, 76] width 68 height 16
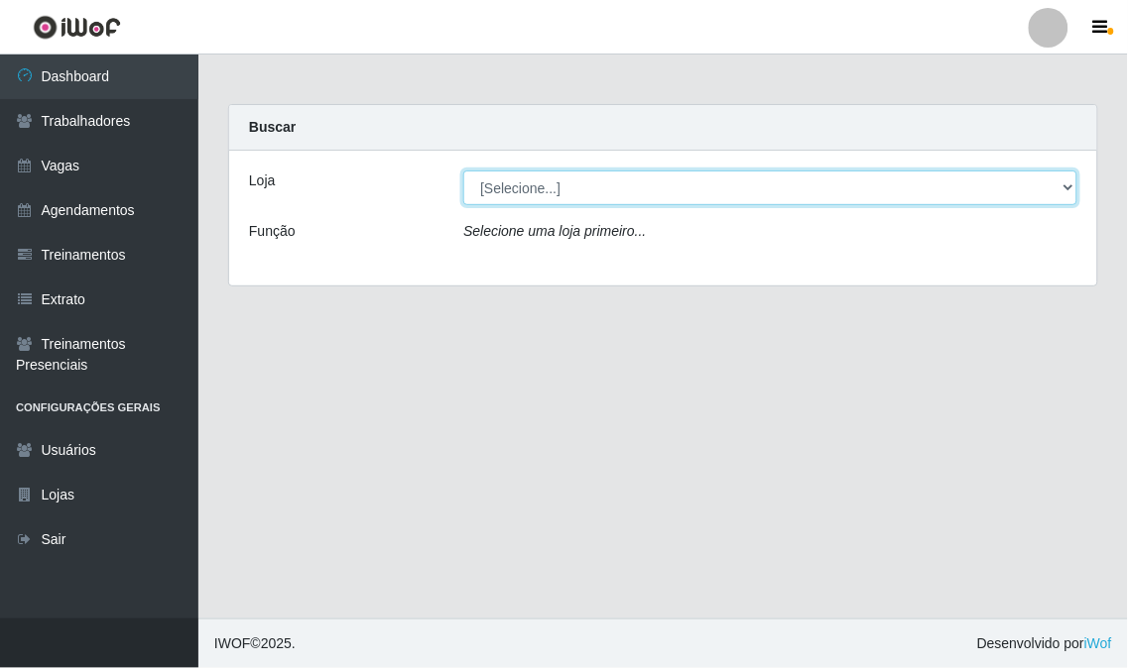
click at [513, 176] on select "[Selecione...] Super Show - [PERSON_NAME] SUPER SHOW - Coophab" at bounding box center [770, 188] width 614 height 35
select select "120"
click at [463, 171] on select "[Selecione...] Super Show - [PERSON_NAME] SUPER SHOW - Coophab" at bounding box center [770, 188] width 614 height 35
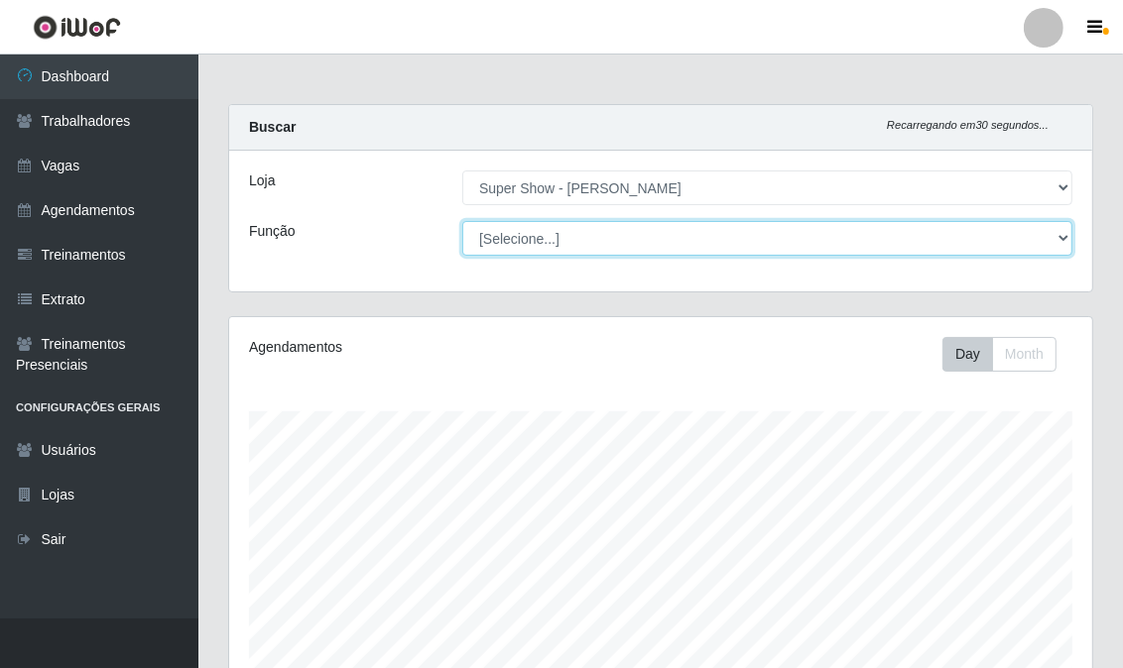
scroll to position [411, 863]
click at [513, 236] on select "[Selecione...] ASG Auxiliar de Estacionamento Balconista Embalador Embalador + …" at bounding box center [767, 238] width 610 height 35
select select "16"
click at [462, 221] on select "[Selecione...] ASG Auxiliar de Estacionamento Balconista Embalador Embalador + …" at bounding box center [767, 238] width 610 height 35
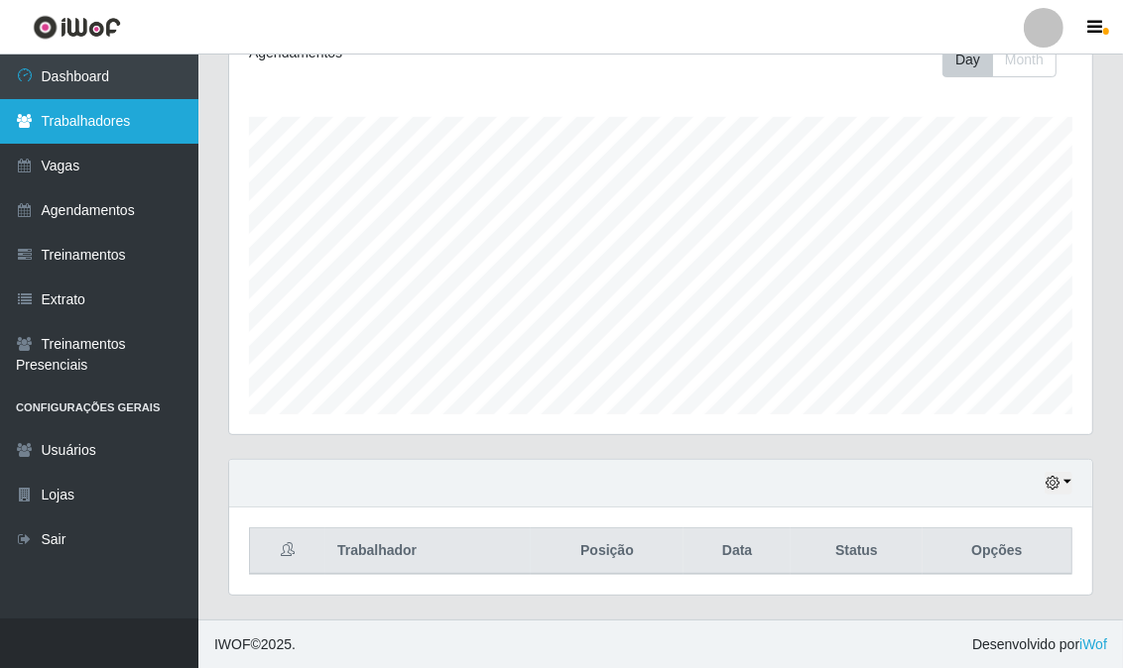
click at [47, 119] on link "Trabalhadores" at bounding box center [99, 121] width 198 height 45
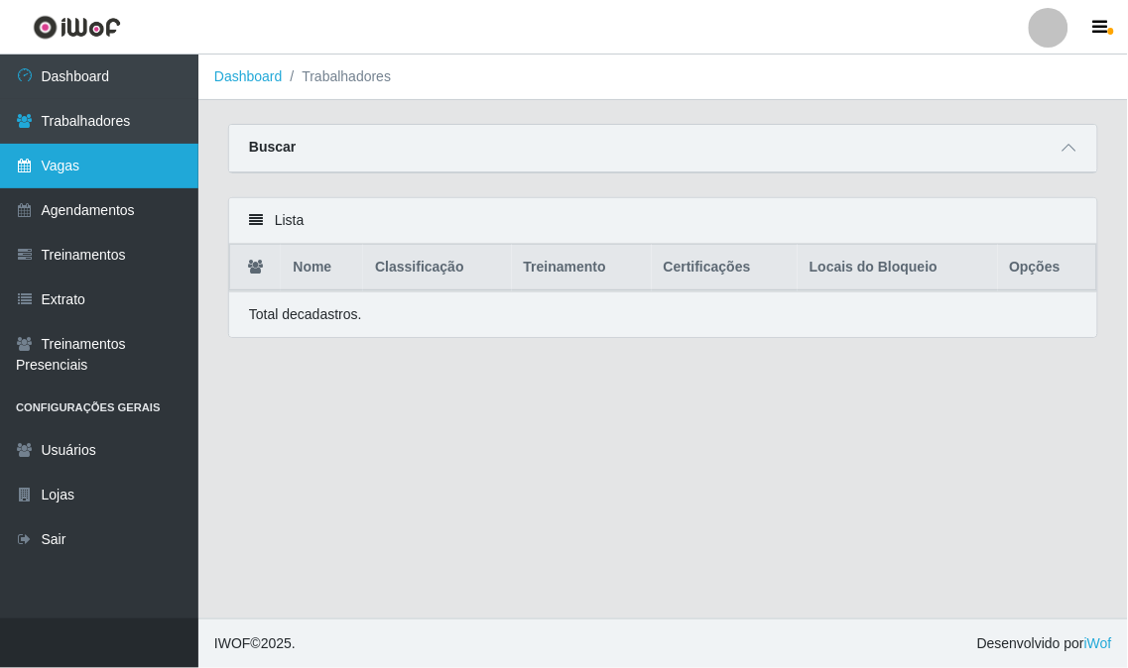
click at [47, 163] on link "Vagas" at bounding box center [99, 166] width 198 height 45
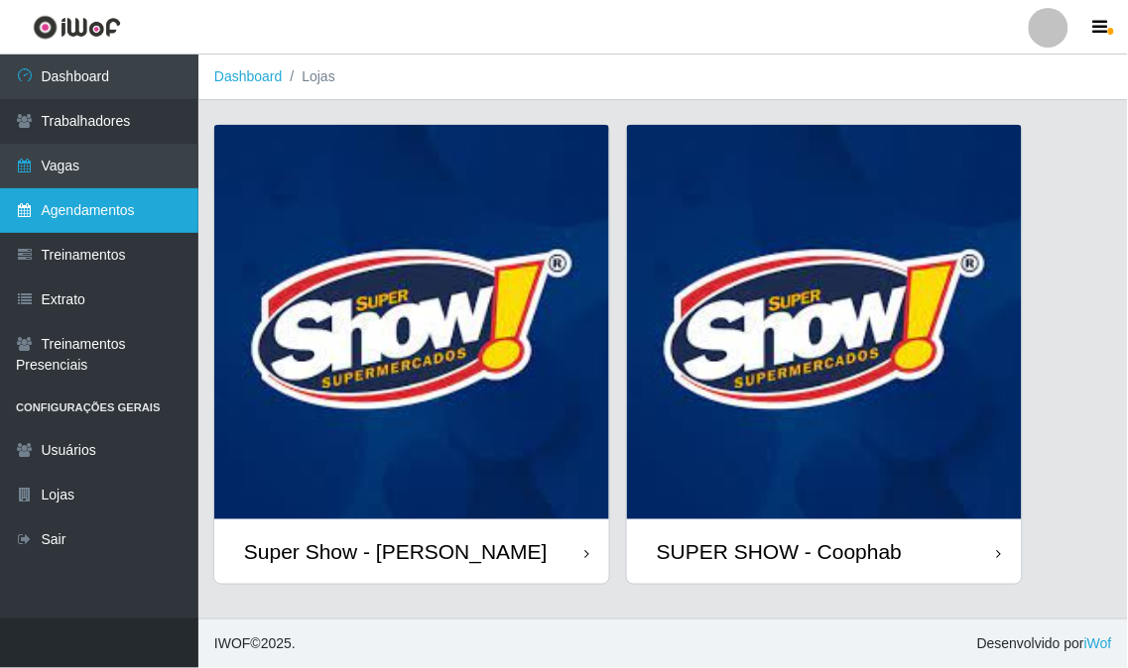
click at [72, 209] on link "Agendamentos" at bounding box center [99, 210] width 198 height 45
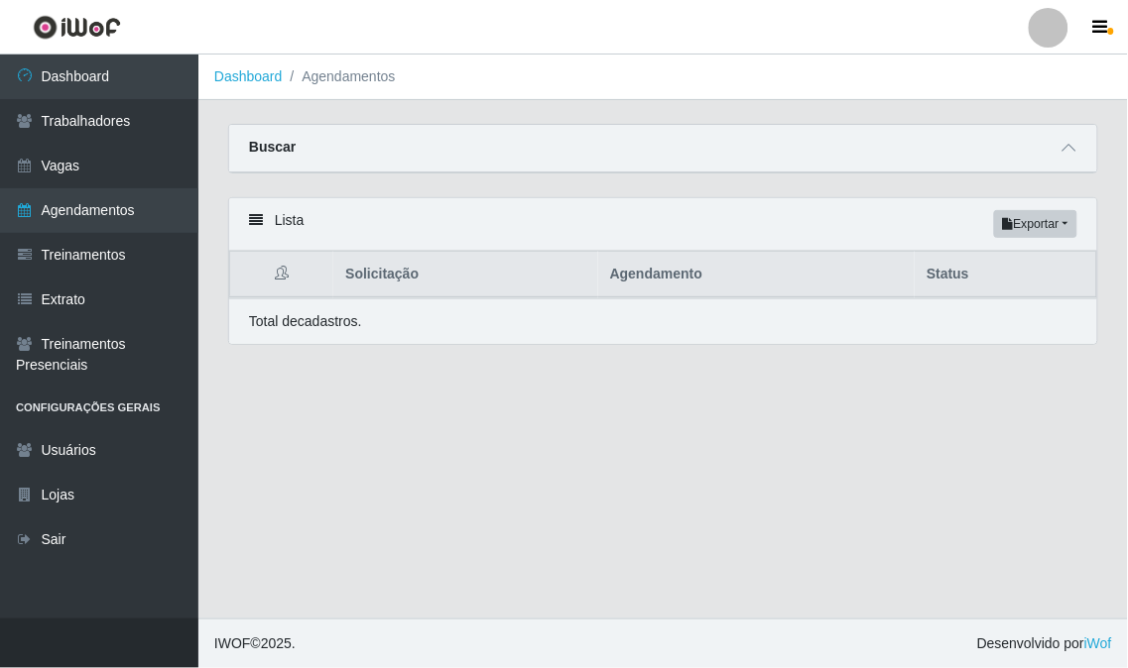
click at [414, 337] on div "Total de cadastros." at bounding box center [663, 322] width 868 height 46
click at [1073, 226] on button "Exportar" at bounding box center [1035, 224] width 83 height 28
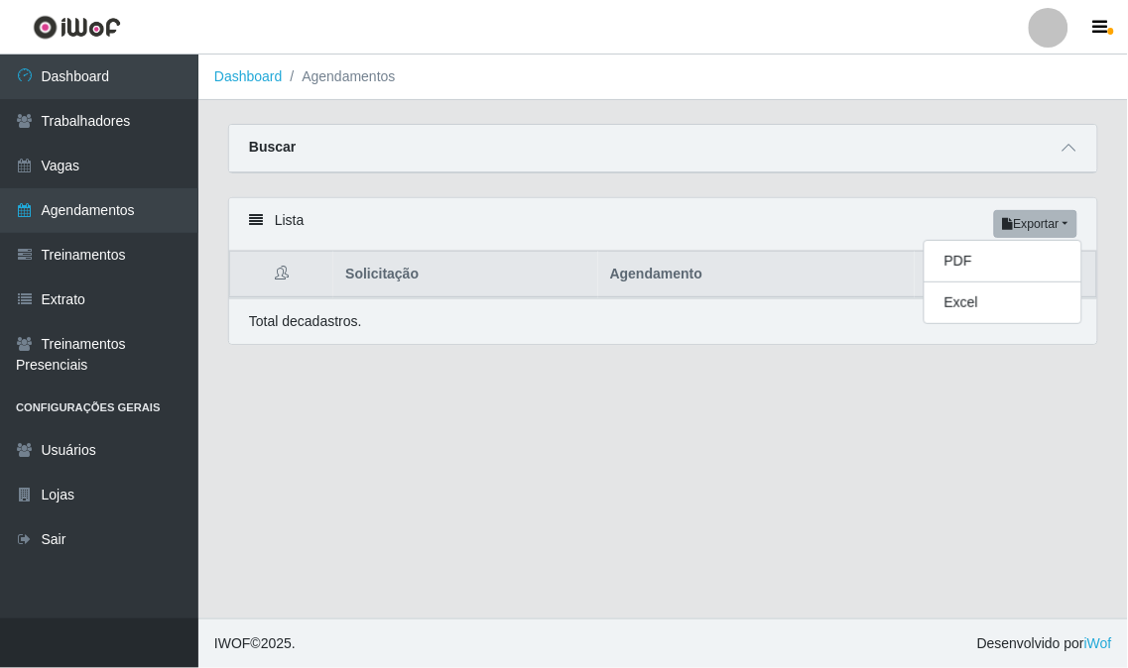
click at [246, 225] on div "Lista Exportar PDF Excel" at bounding box center [663, 224] width 868 height 53
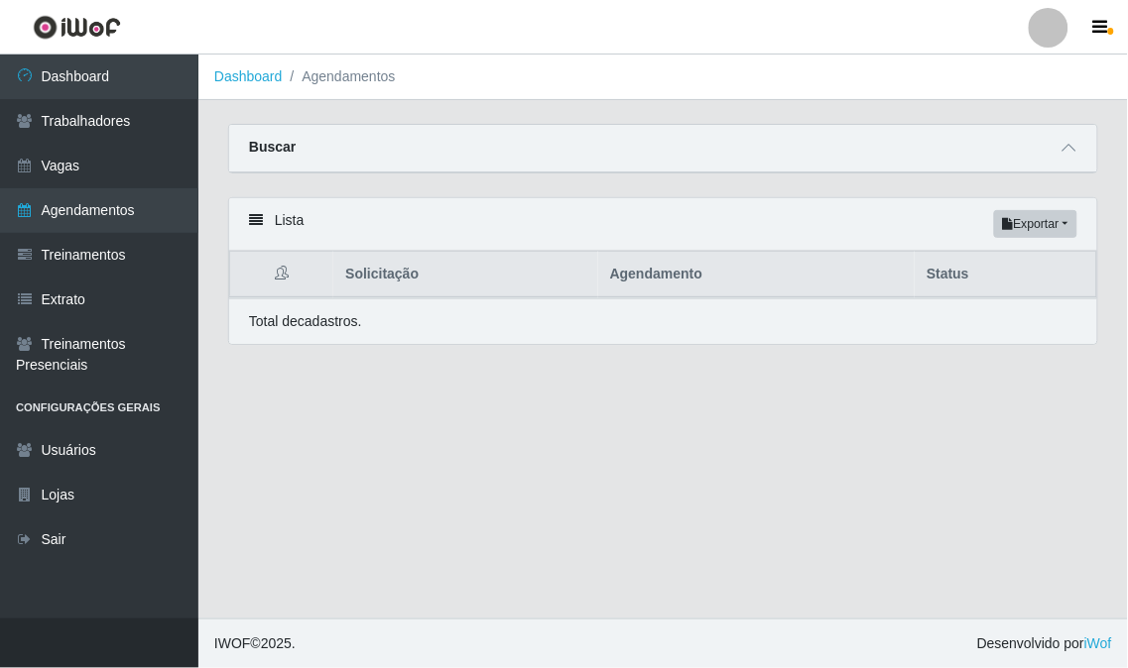
click at [252, 223] on icon at bounding box center [256, 220] width 14 height 14
click at [255, 133] on div "Buscar" at bounding box center [663, 149] width 868 height 48
click at [255, 152] on strong "Buscar" at bounding box center [272, 147] width 47 height 16
drag, startPoint x: 418, startPoint y: 150, endPoint x: 670, endPoint y: 171, distance: 253.8
click at [461, 161] on div "Buscar" at bounding box center [663, 149] width 868 height 48
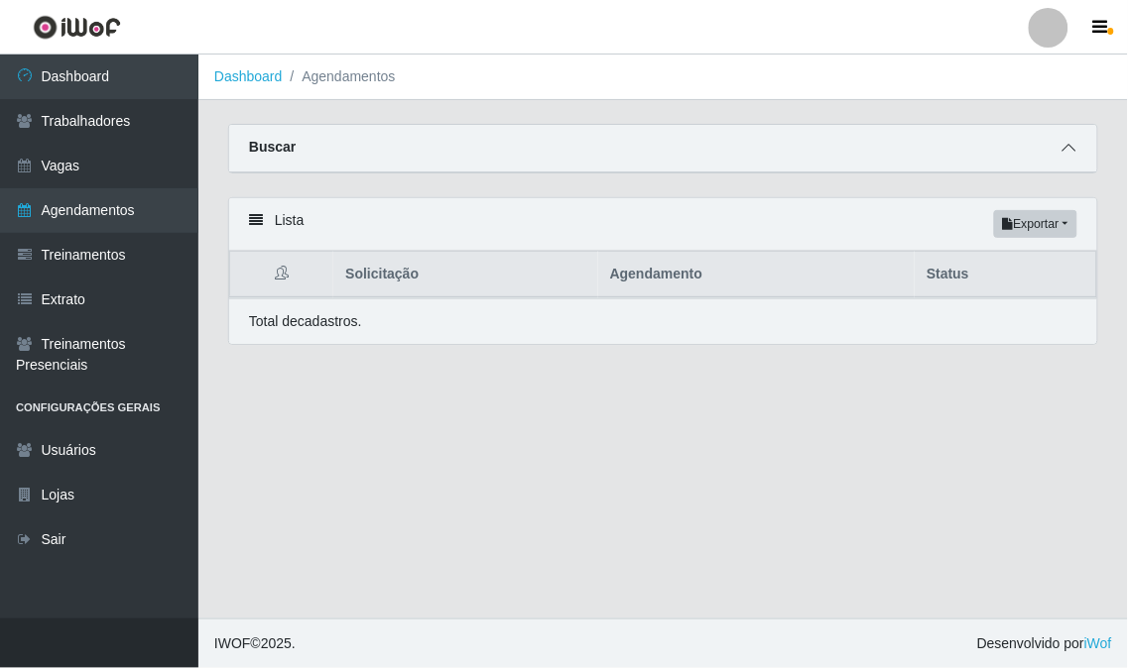
click at [1073, 147] on icon at bounding box center [1069, 148] width 14 height 14
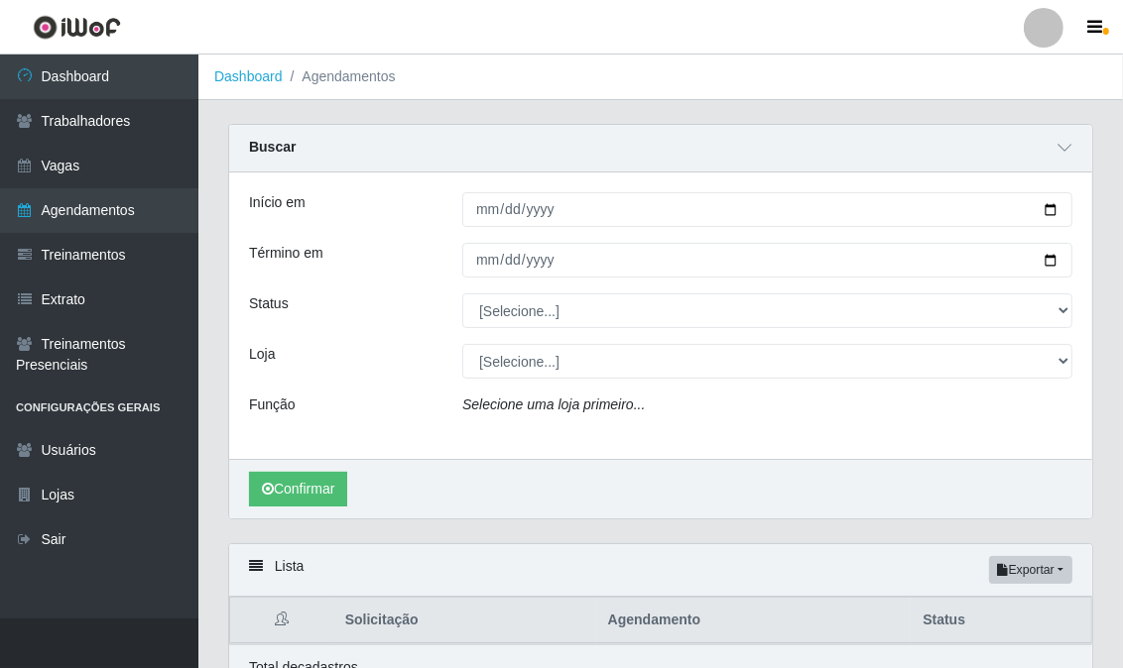
click at [470, 405] on icon "Selecione uma loja primeiro..." at bounding box center [553, 405] width 182 height 16
click at [1055, 398] on div "Selecione uma loja primeiro..." at bounding box center [767, 409] width 640 height 29
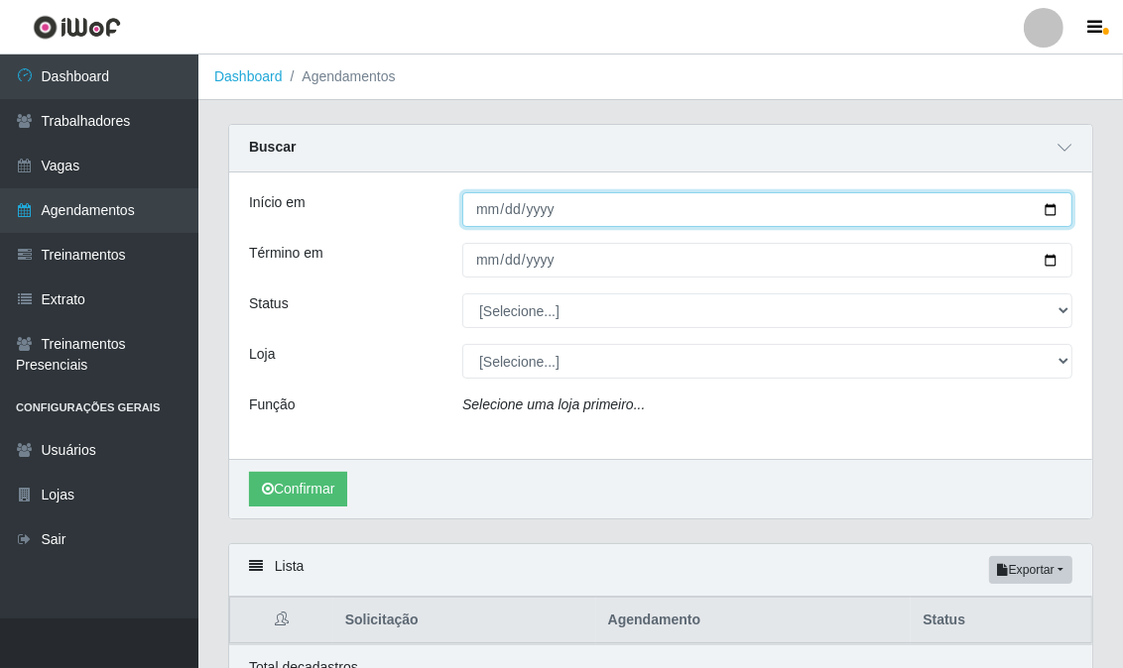
click at [1047, 216] on input "Início em" at bounding box center [767, 209] width 610 height 35
type input "2025-09-22"
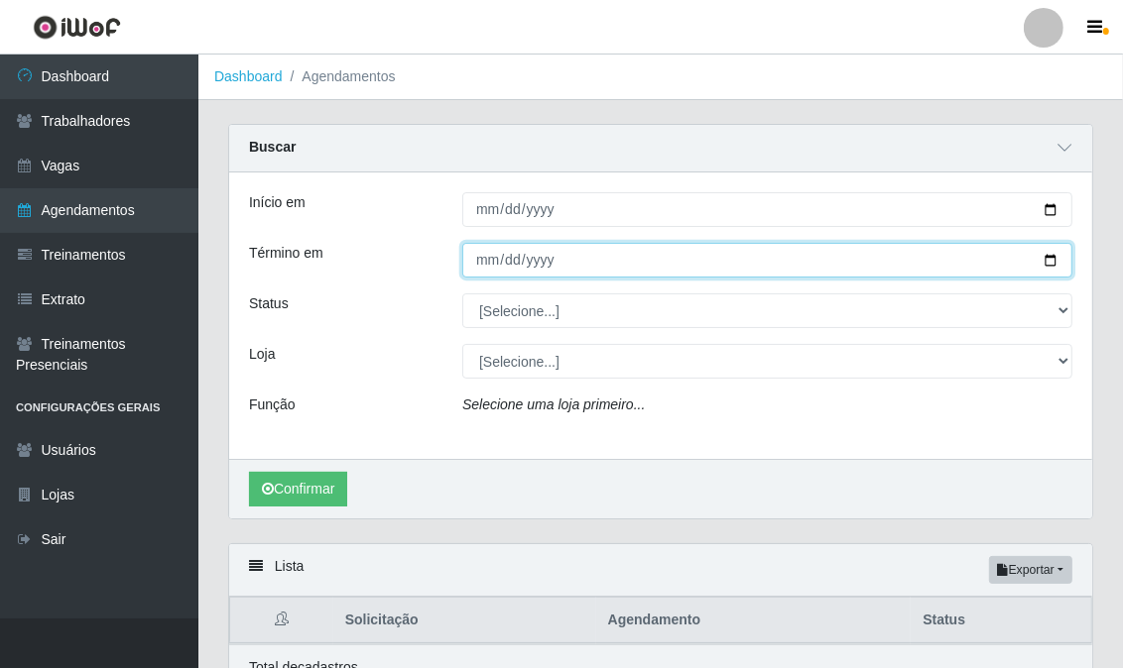
click at [1043, 262] on input "Término em" at bounding box center [767, 260] width 610 height 35
type input "2025-09-22"
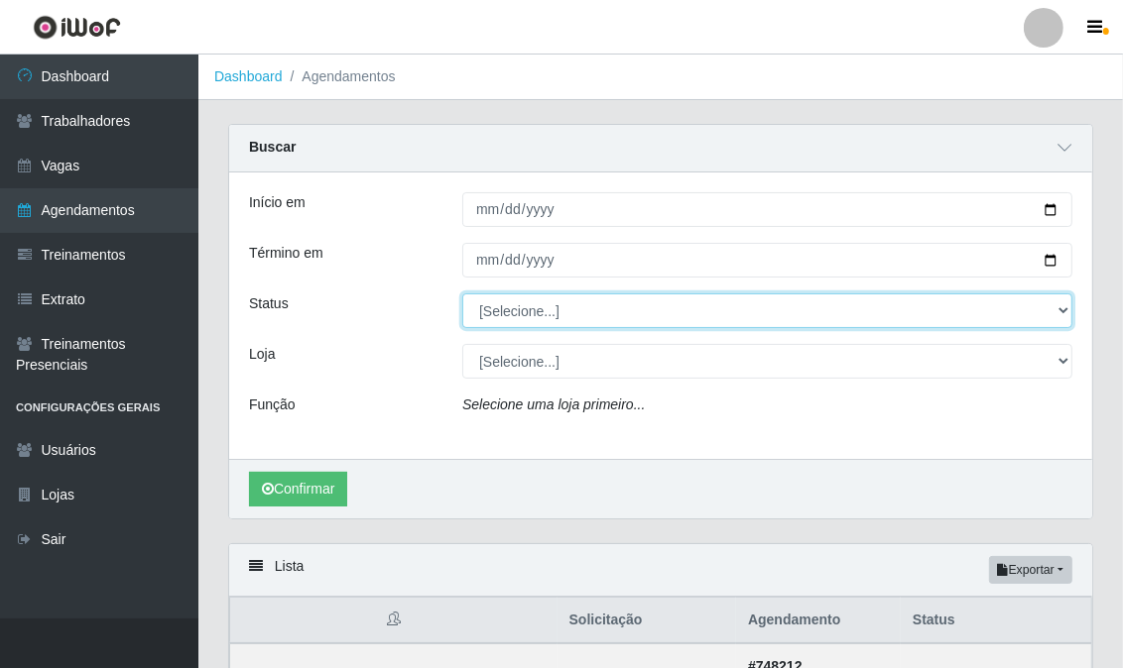
click at [1053, 308] on select "[Selecione...] AGENDADO AGUARDANDO LIBERAR EM ANDAMENTO EM REVISÃO FINALIZADO C…" at bounding box center [767, 311] width 610 height 35
select select "AGENDADO"
click at [462, 295] on select "[Selecione...] AGENDADO AGUARDANDO LIBERAR EM ANDAMENTO EM REVISÃO FINALIZADO C…" at bounding box center [767, 311] width 610 height 35
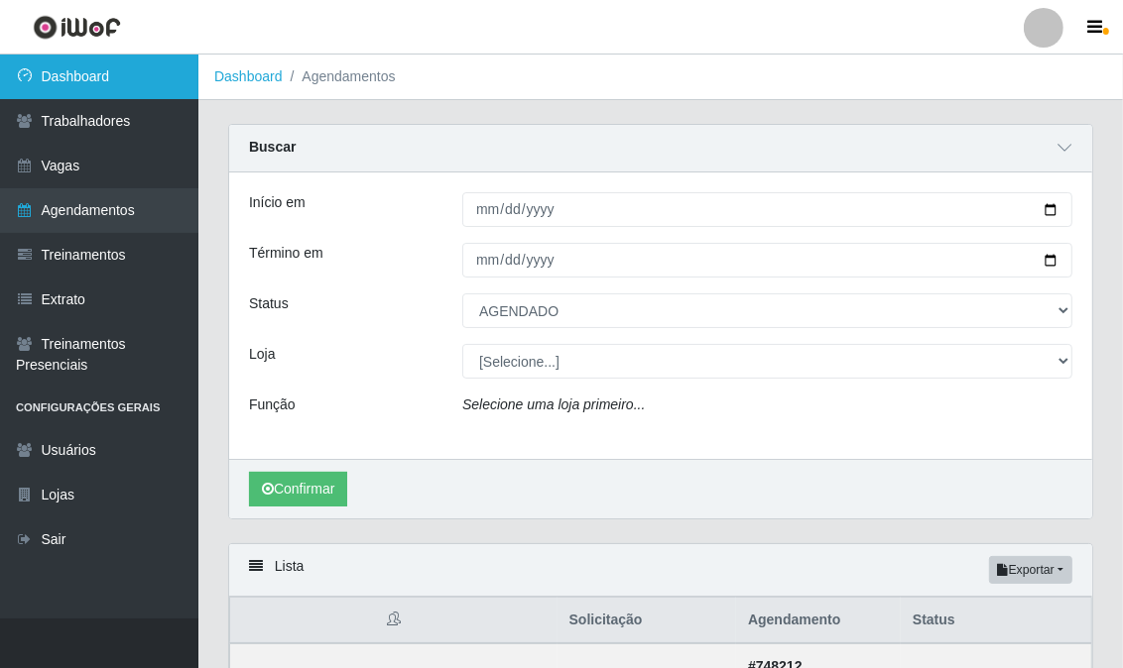
click at [24, 66] on link "Dashboard" at bounding box center [99, 77] width 198 height 45
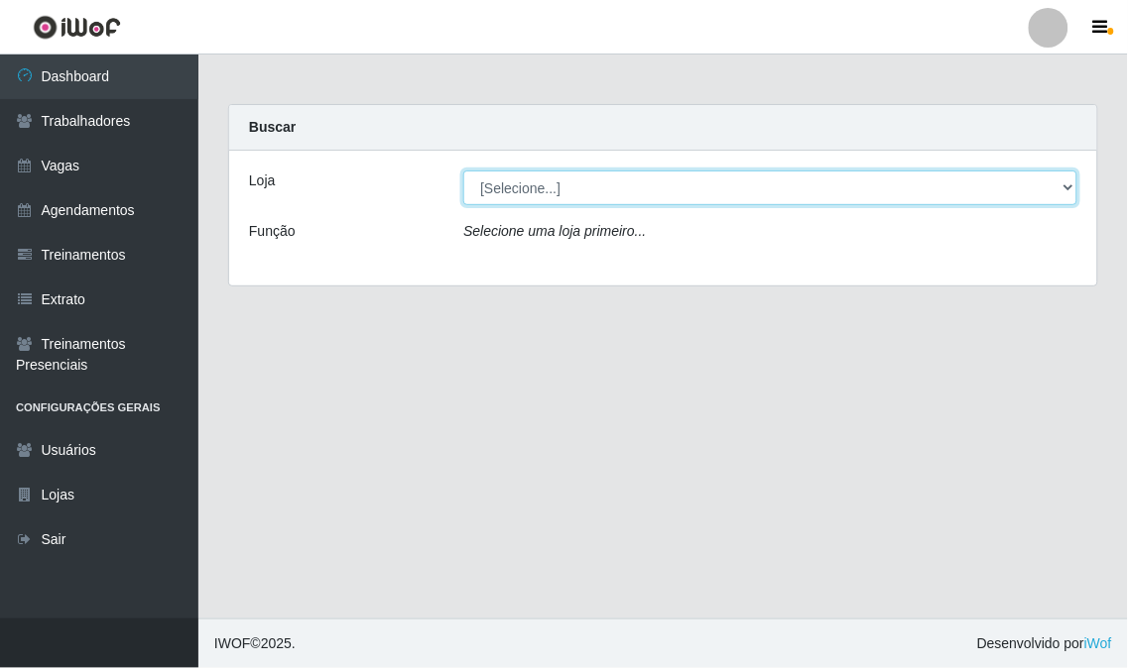
click at [605, 185] on select "[Selecione...] Super Show - [PERSON_NAME] SUPER SHOW - Coophab" at bounding box center [770, 188] width 614 height 35
select select "120"
click at [463, 171] on select "[Selecione...] Super Show - [PERSON_NAME] SUPER SHOW - Coophab" at bounding box center [770, 188] width 614 height 35
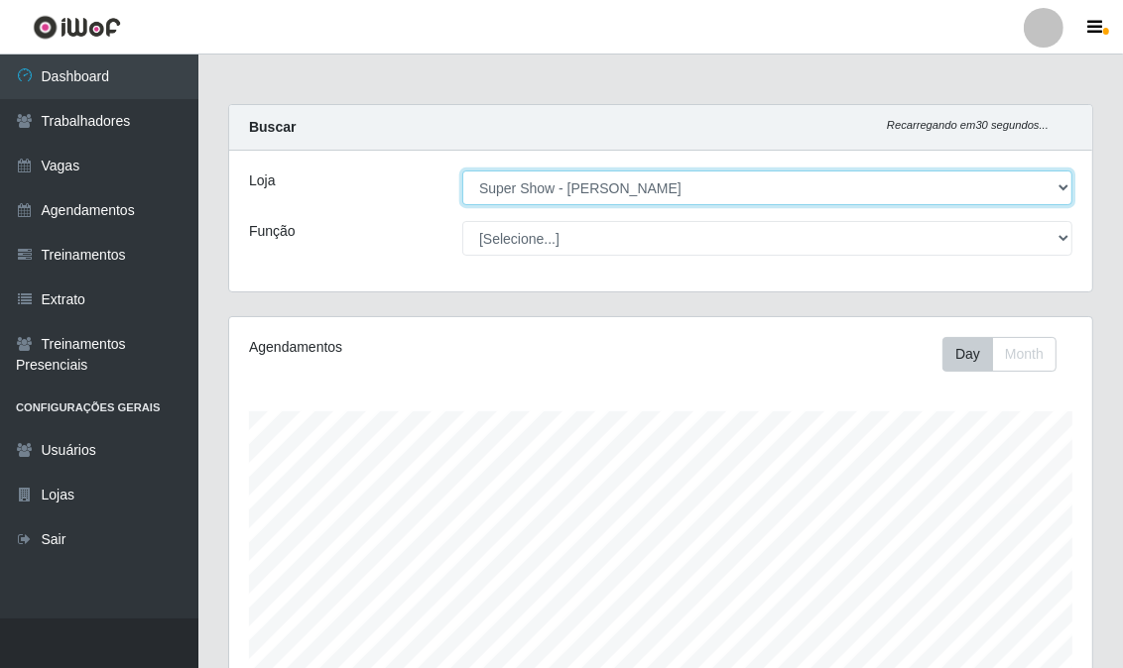
scroll to position [411, 863]
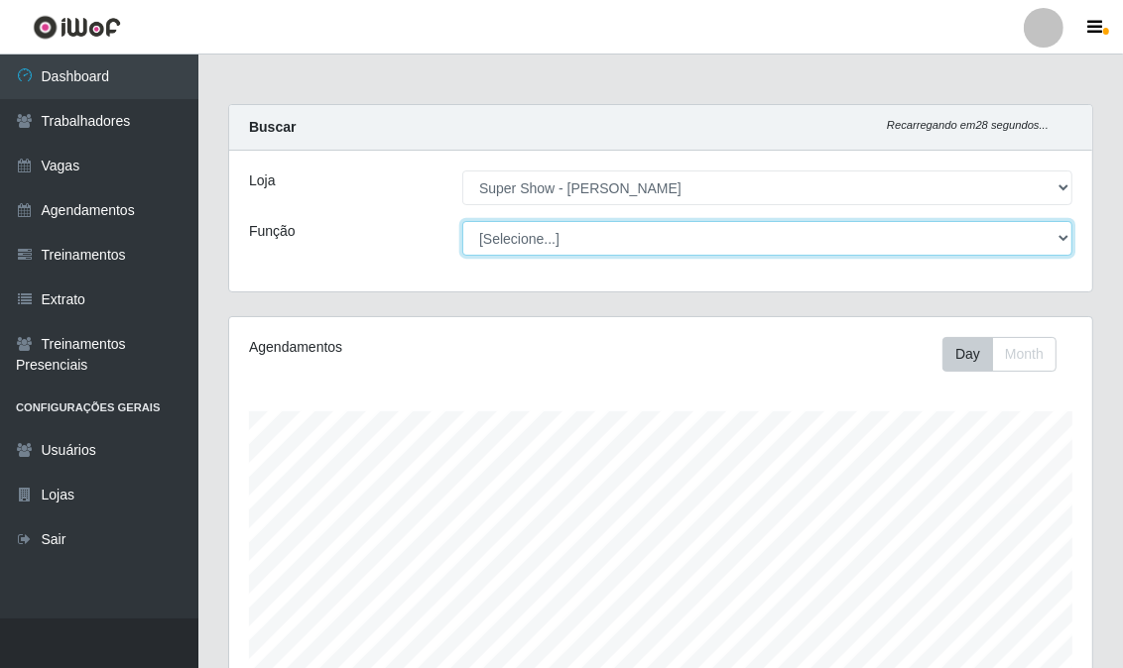
click at [569, 239] on select "[Selecione...] ASG Auxiliar de Estacionamento Balconista Embalador Embalador + …" at bounding box center [767, 238] width 610 height 35
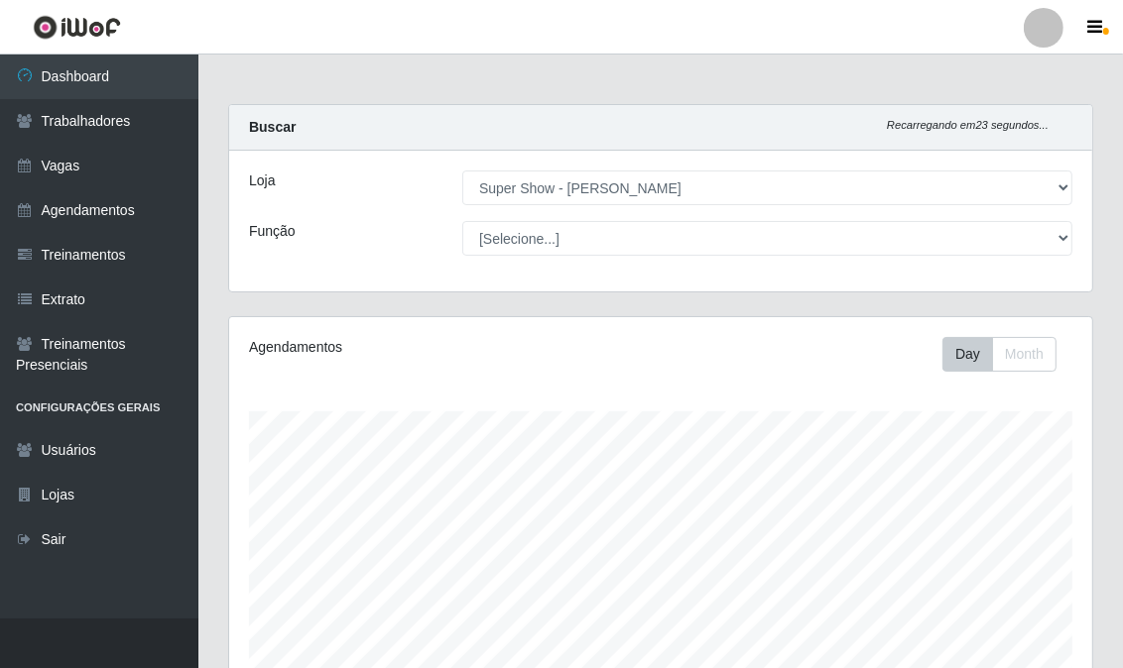
click at [367, 215] on div "Loja [Selecione...] Super Show - Abel Cabral SUPER SHOW - Coophab Função [Selec…" at bounding box center [660, 221] width 863 height 141
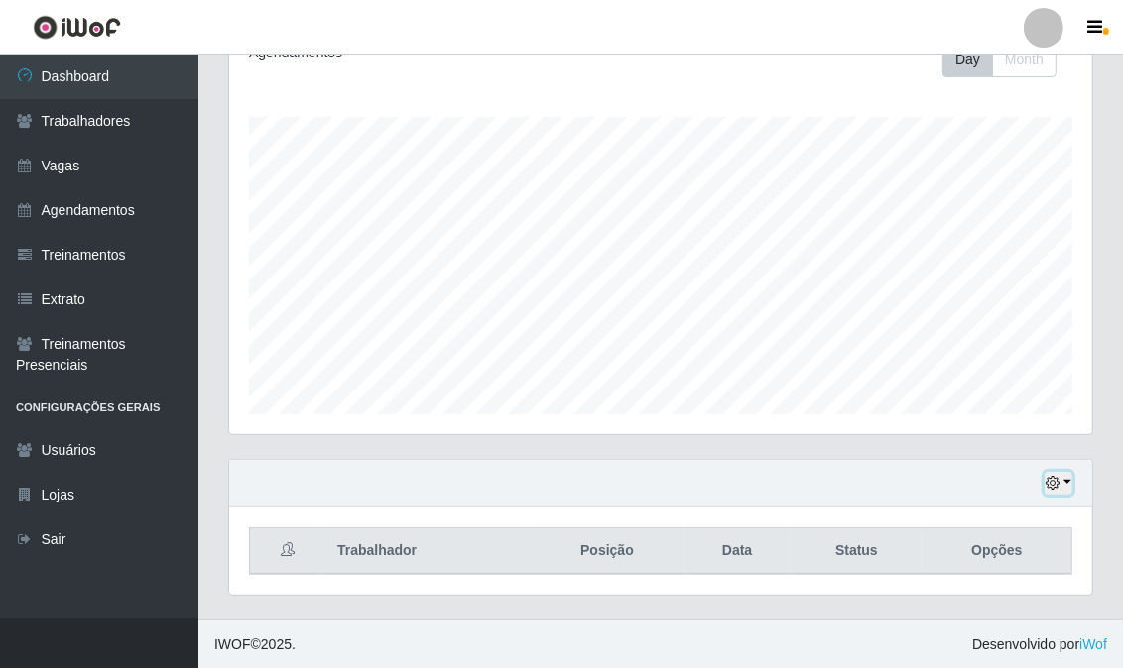
click at [1056, 479] on icon "button" at bounding box center [1052, 483] width 14 height 14
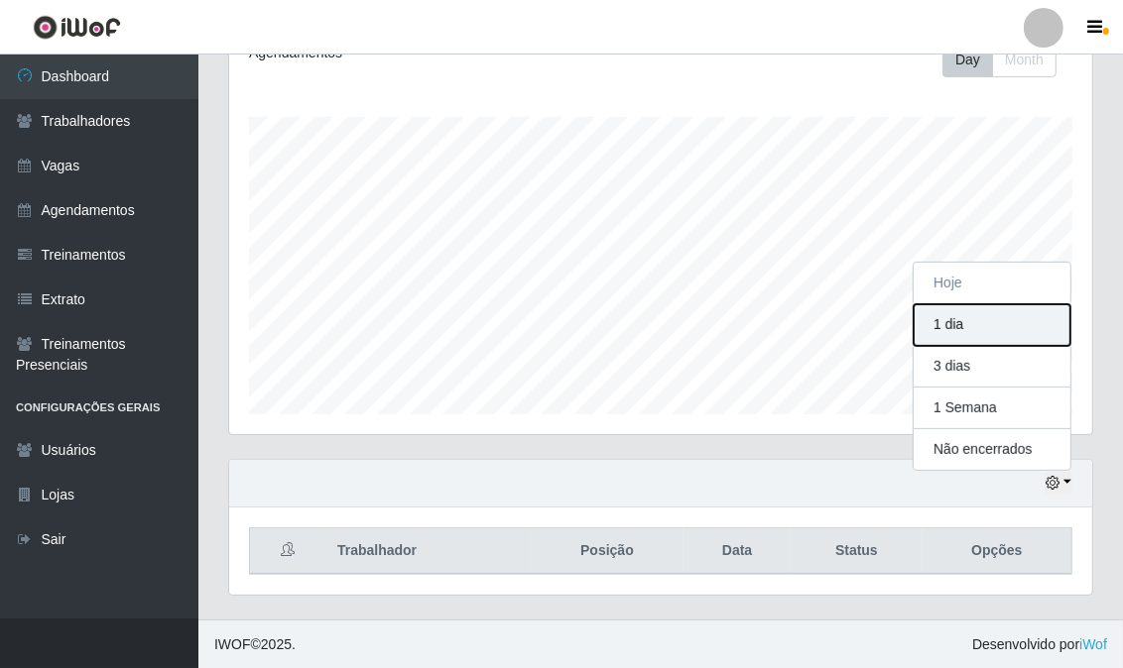
click at [950, 323] on button "1 dia" at bounding box center [991, 325] width 157 height 42
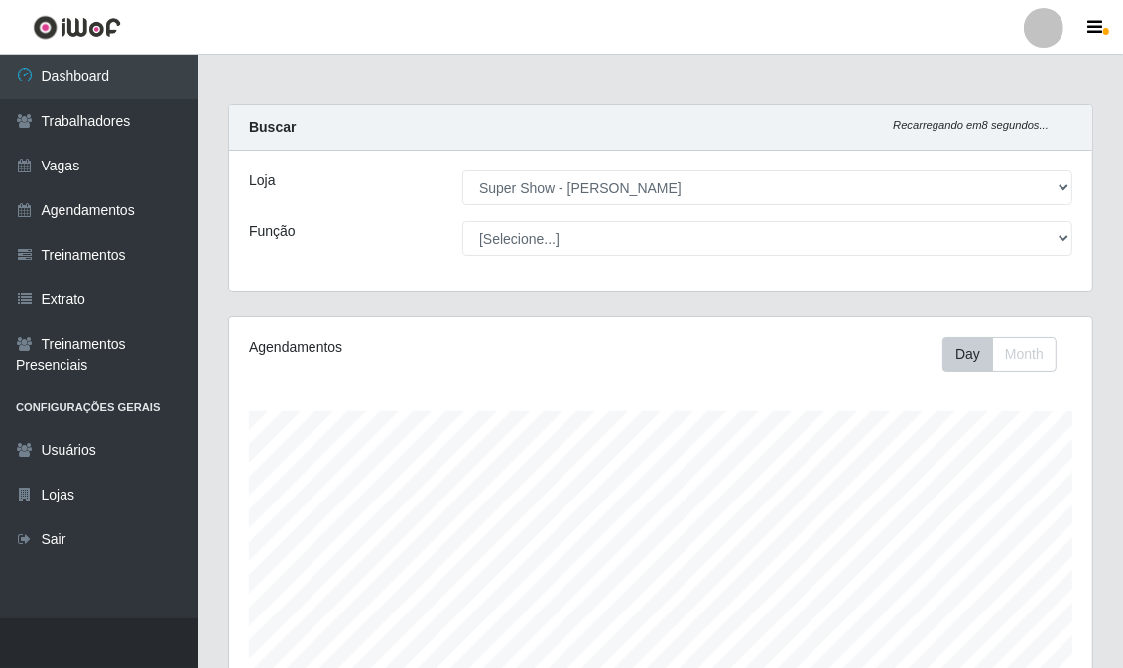
scroll to position [295, 0]
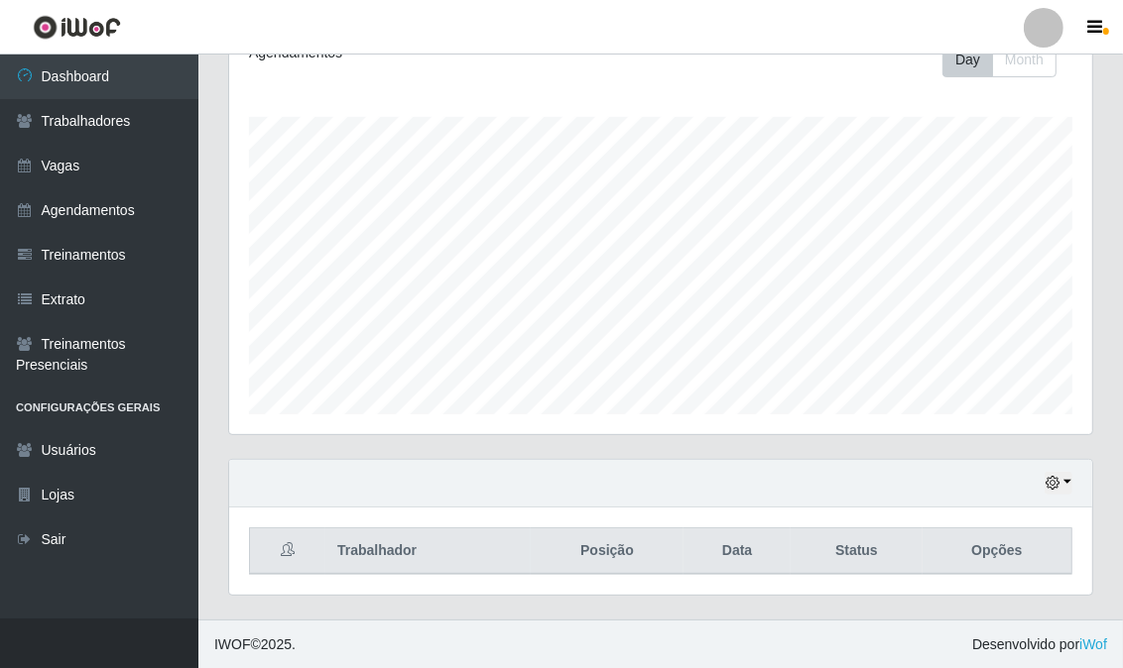
click at [1073, 480] on div "Hoje 1 dia 3 dias 1 Semana Não encerrados" at bounding box center [660, 484] width 863 height 48
click at [1056, 480] on icon "button" at bounding box center [1052, 483] width 14 height 14
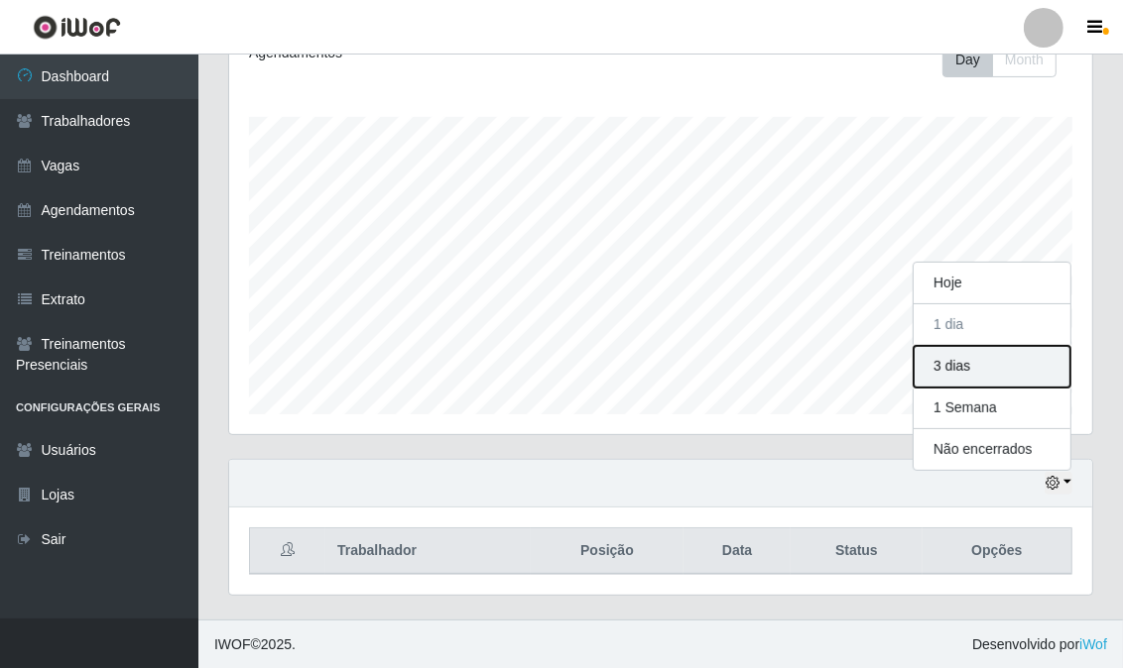
click at [957, 365] on button "3 dias" at bounding box center [991, 367] width 157 height 42
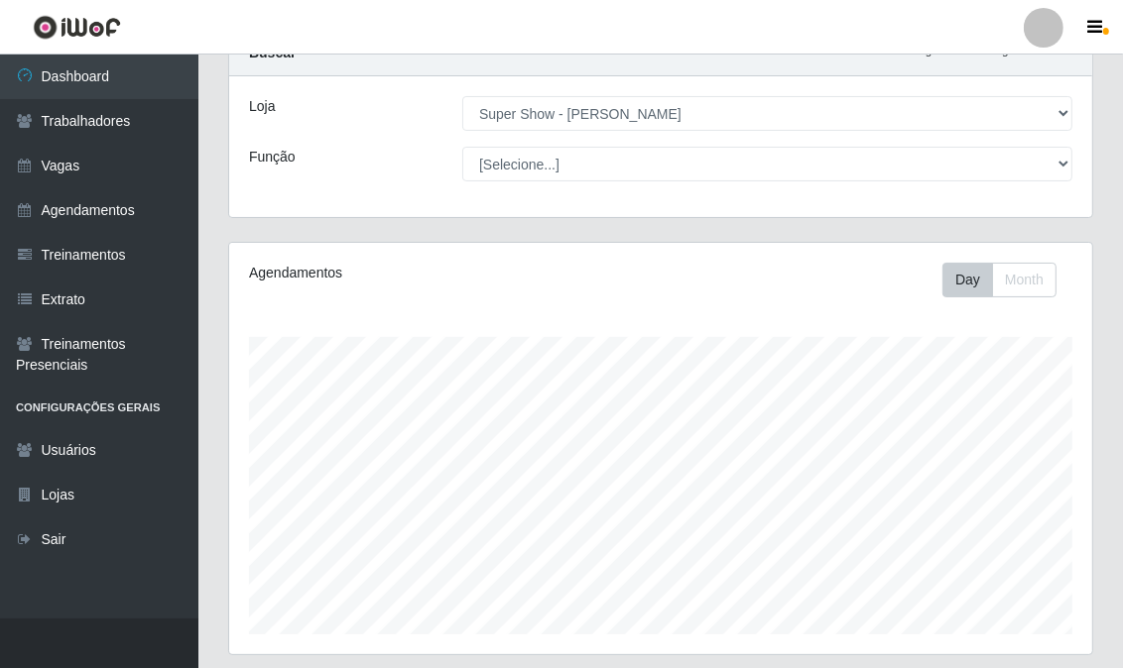
scroll to position [295, 0]
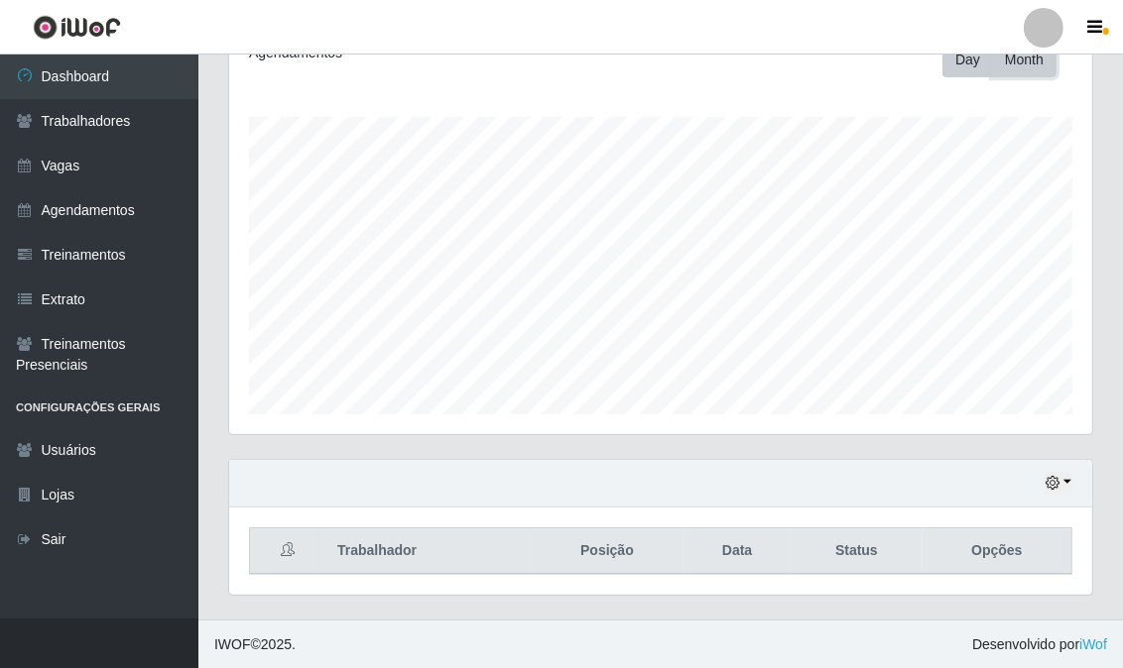
click at [1036, 69] on button "Month" at bounding box center [1024, 60] width 64 height 35
click at [973, 69] on button "Day" at bounding box center [967, 60] width 51 height 35
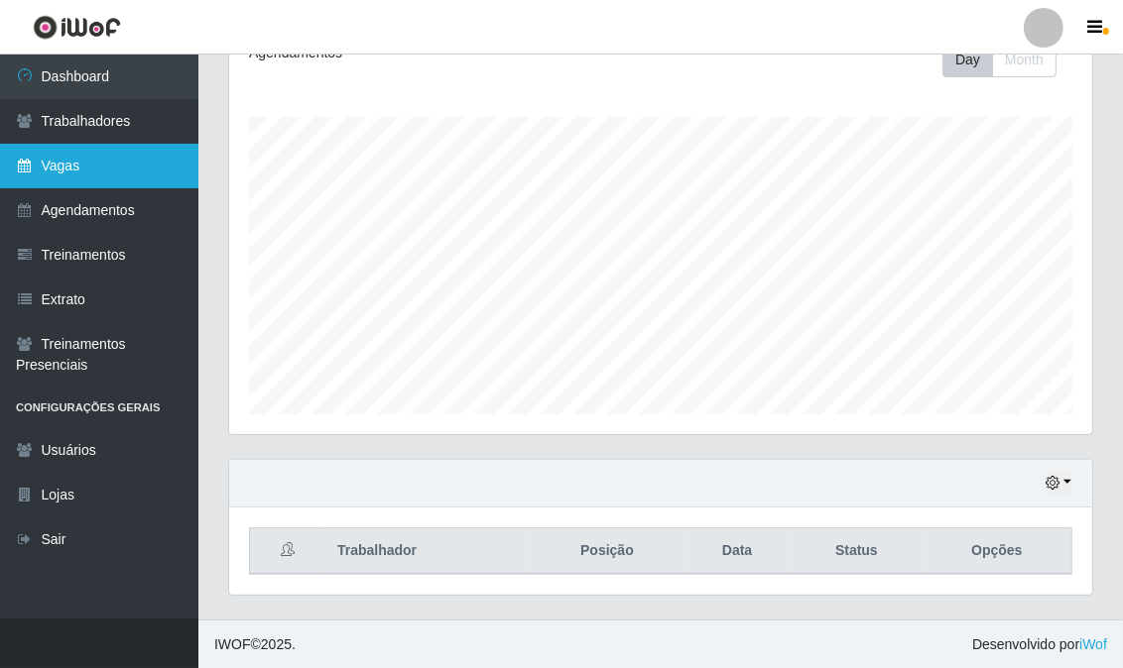
click at [50, 157] on link "Vagas" at bounding box center [99, 166] width 198 height 45
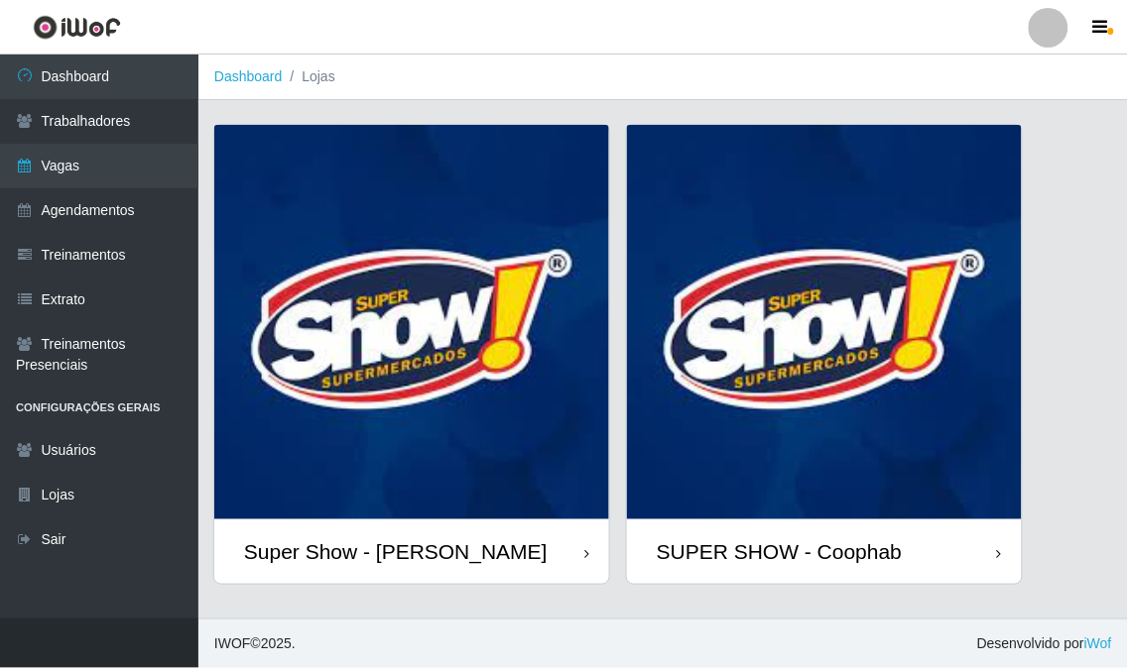
click at [333, 375] on img at bounding box center [411, 322] width 395 height 395
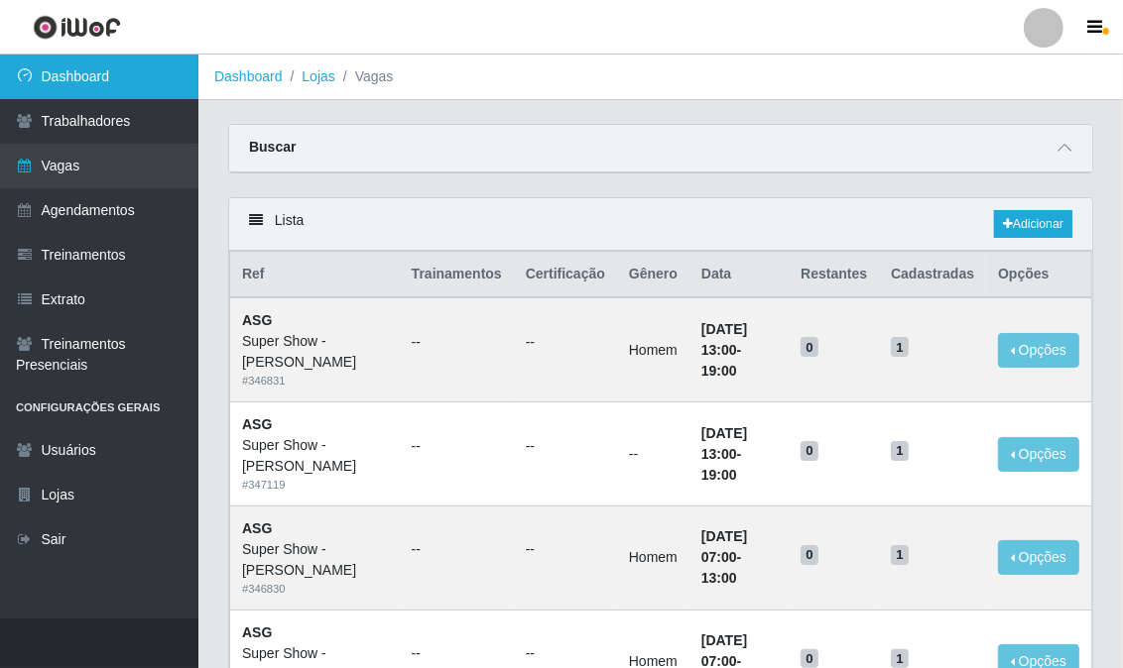
click at [37, 79] on link "Dashboard" at bounding box center [99, 77] width 198 height 45
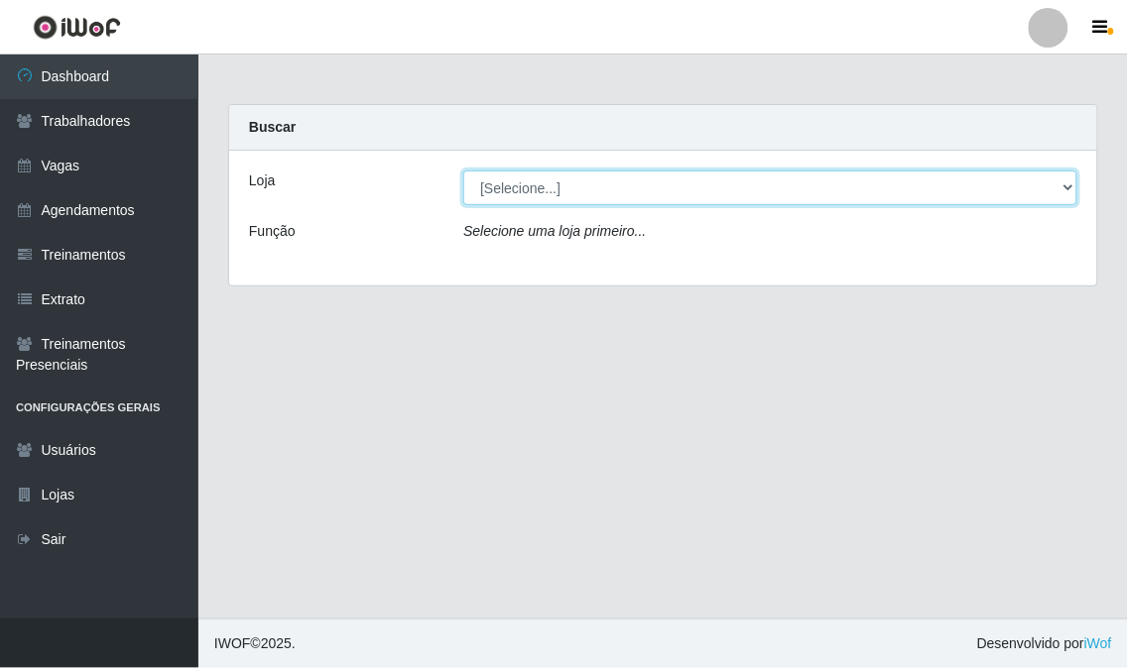
click at [566, 196] on select "[Selecione...] Super Show - [PERSON_NAME] SUPER SHOW - Coophab" at bounding box center [770, 188] width 614 height 35
select select "120"
click at [463, 171] on select "[Selecione...] Super Show - [PERSON_NAME] SUPER SHOW - Coophab" at bounding box center [770, 188] width 614 height 35
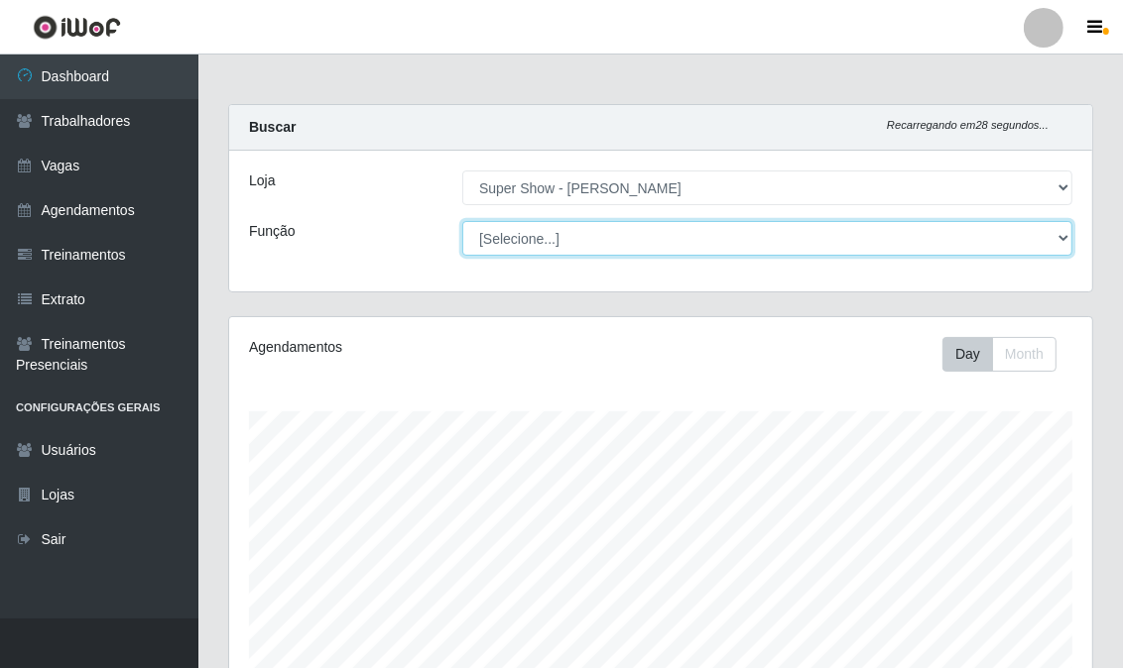
scroll to position [411, 863]
click at [557, 243] on select "[Selecione...] ASG Auxiliar de Estacionamento Balconista Embalador Embalador + …" at bounding box center [767, 238] width 610 height 35
select select "16"
click at [462, 221] on select "[Selecione...] ASG Auxiliar de Estacionamento Balconista Embalador Embalador + …" at bounding box center [767, 238] width 610 height 35
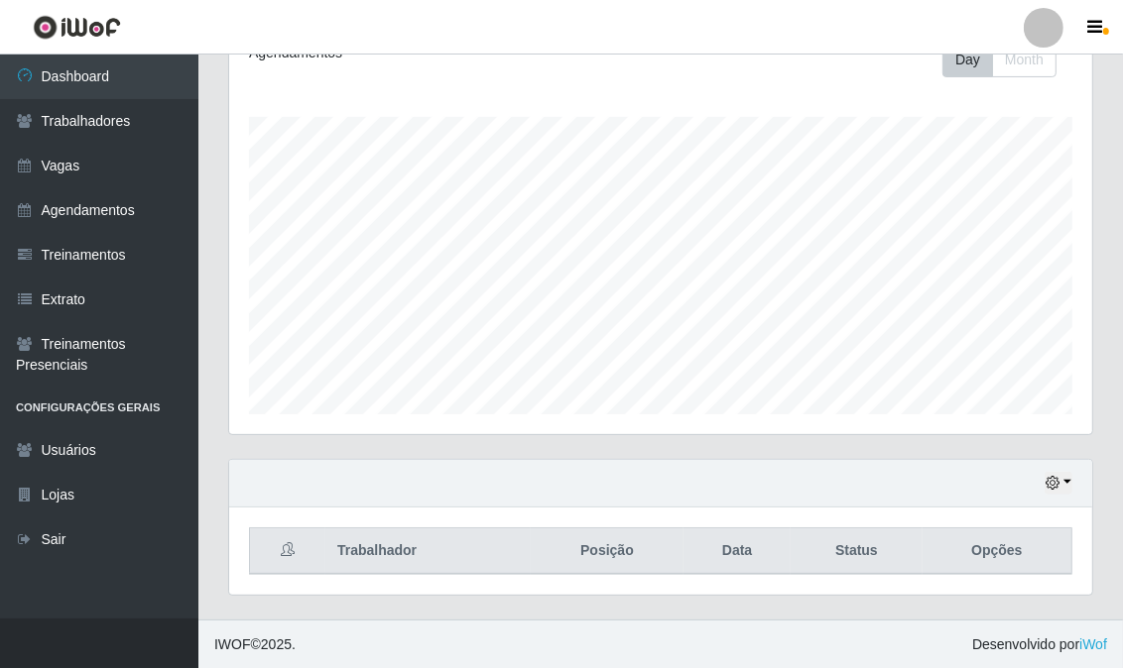
click at [270, 551] on th at bounding box center [287, 552] width 75 height 47
drag, startPoint x: 301, startPoint y: 550, endPoint x: 647, endPoint y: 545, distance: 346.2
click at [301, 550] on th at bounding box center [287, 552] width 75 height 47
click at [1052, 482] on icon "button" at bounding box center [1052, 483] width 14 height 14
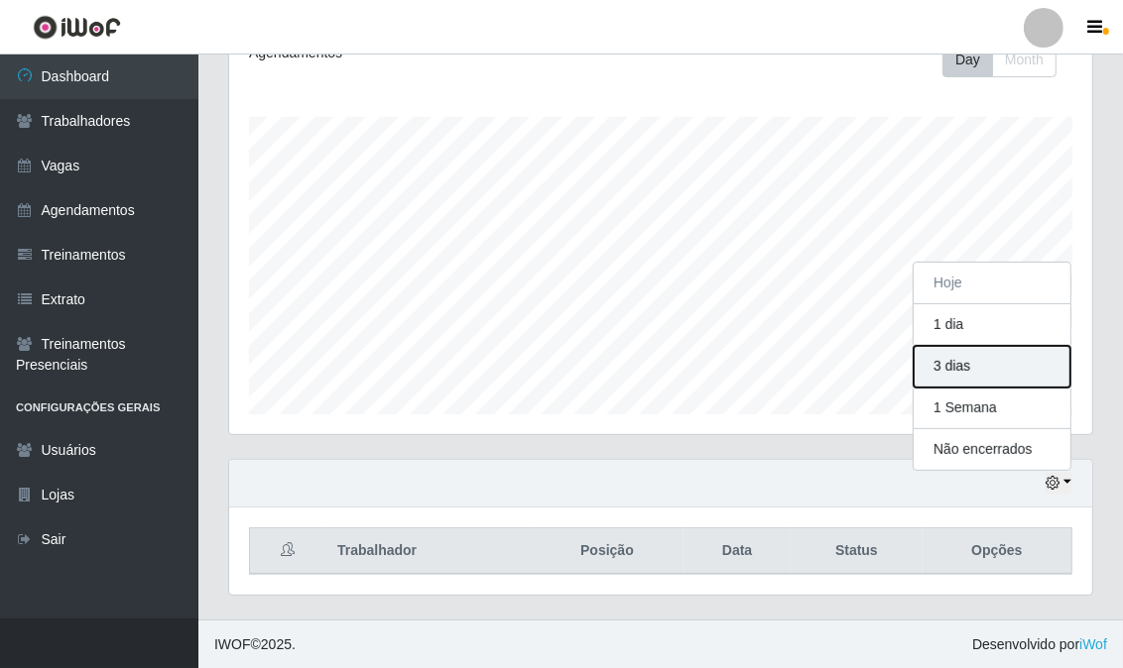
click at [952, 349] on button "3 dias" at bounding box center [991, 367] width 157 height 42
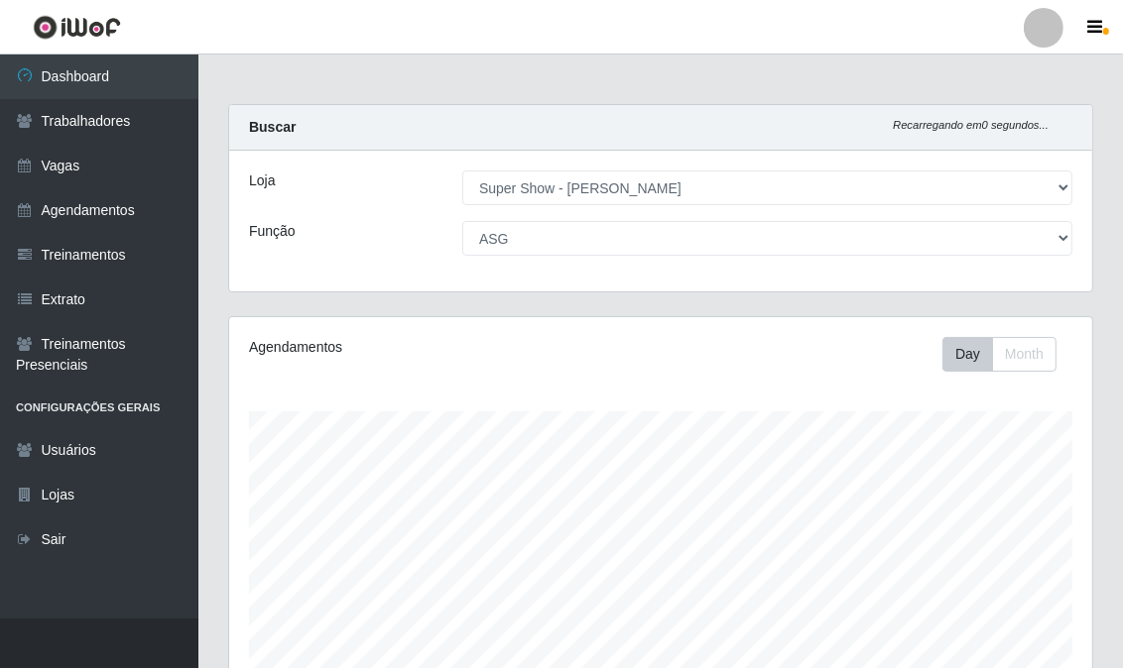
scroll to position [295, 0]
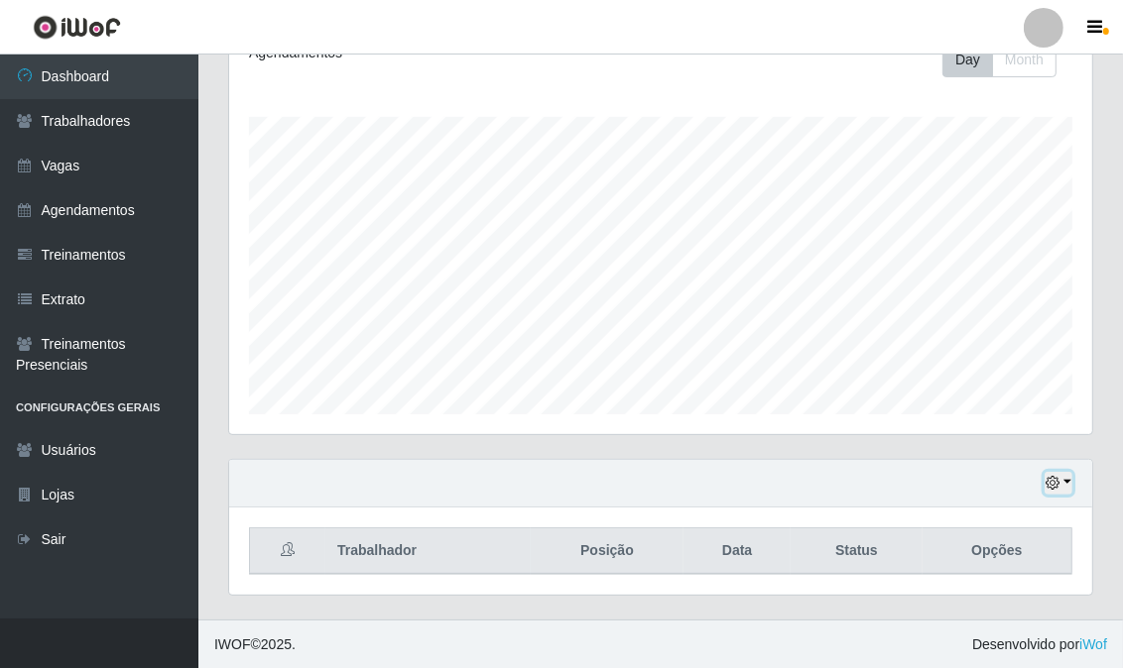
click at [1063, 480] on button "button" at bounding box center [1058, 483] width 28 height 23
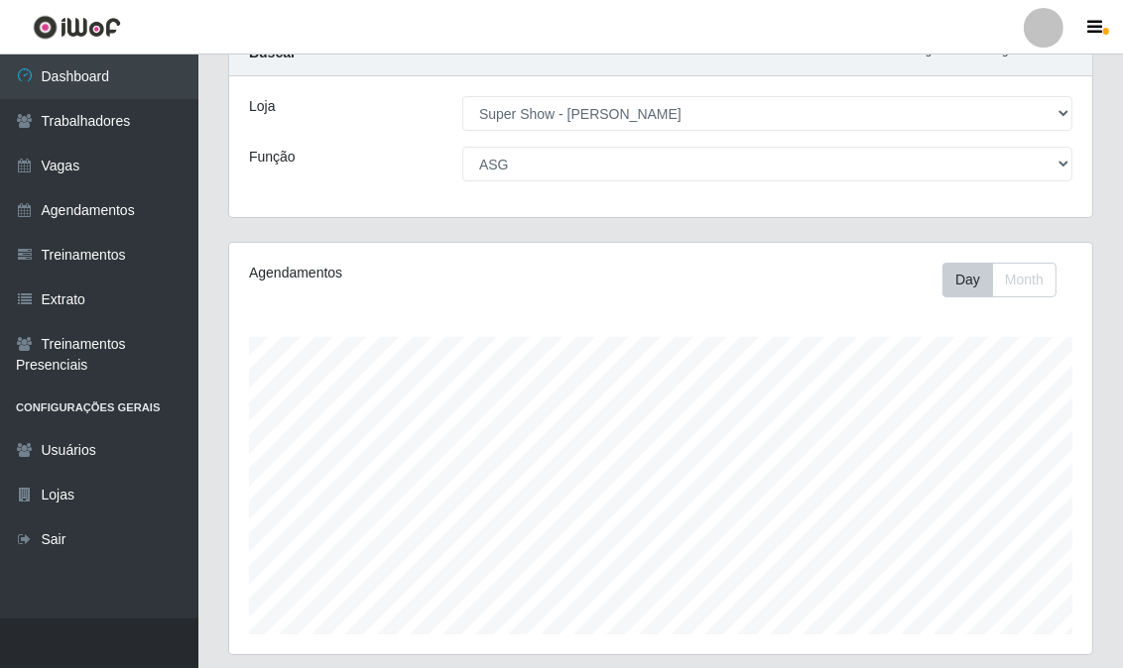
scroll to position [0, 0]
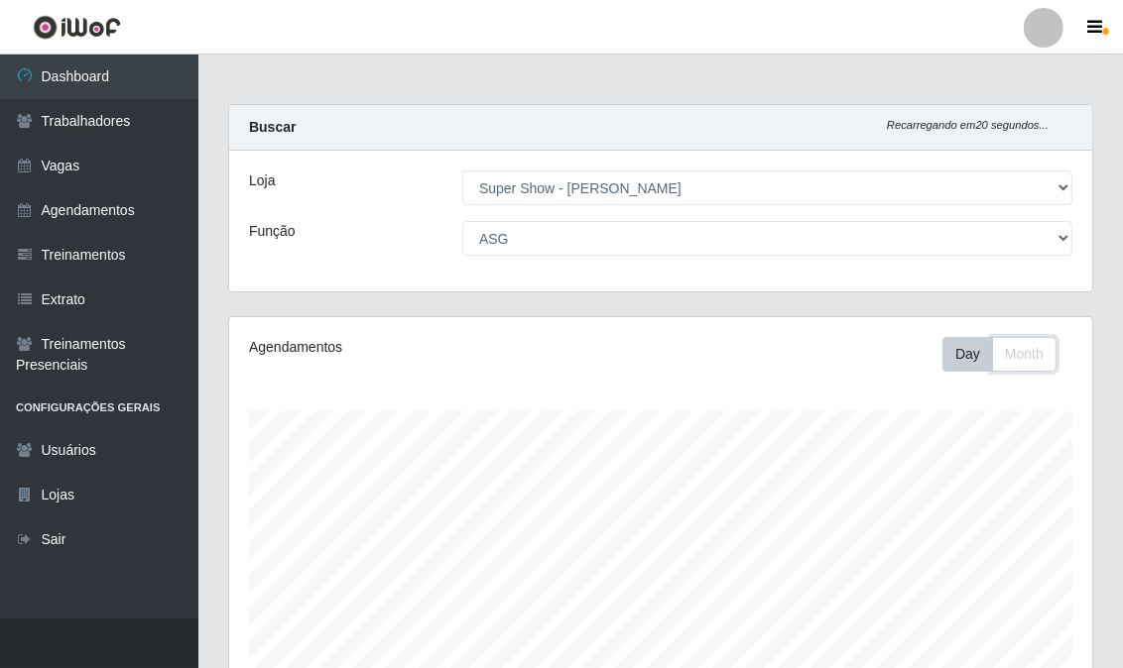
drag, startPoint x: 1017, startPoint y: 345, endPoint x: 1015, endPoint y: 331, distance: 14.0
click at [1017, 343] on button "Month" at bounding box center [1024, 354] width 64 height 35
drag, startPoint x: 940, startPoint y: 367, endPoint x: 937, endPoint y: 355, distance: 12.3
click at [942, 362] on button "Day" at bounding box center [967, 354] width 51 height 35
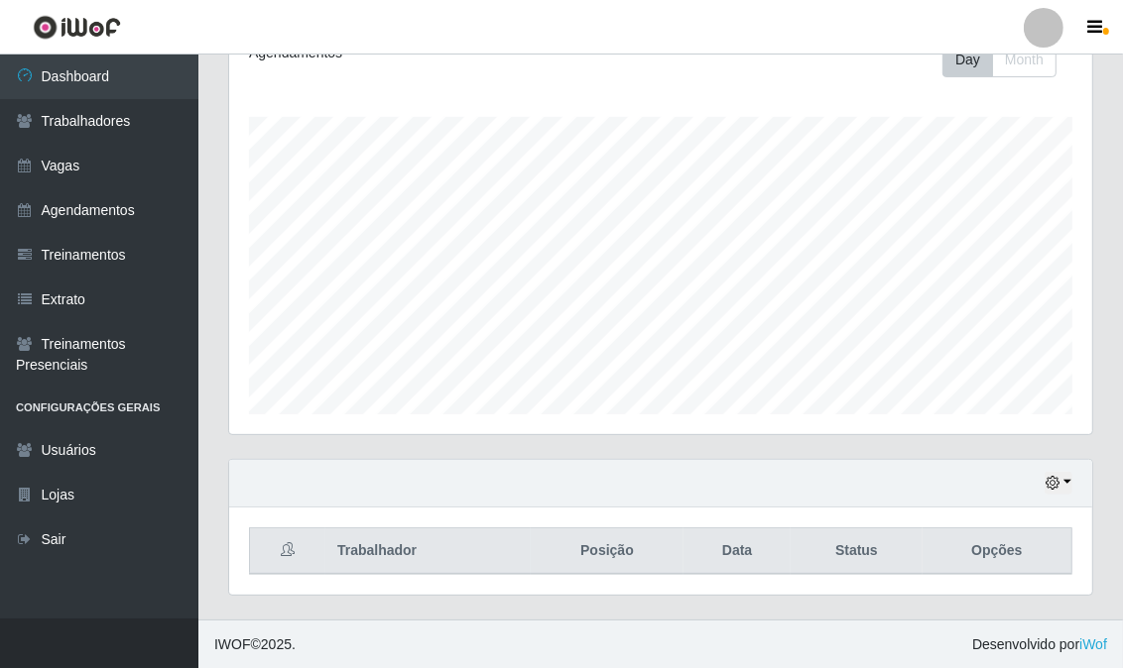
click at [278, 553] on th at bounding box center [287, 552] width 75 height 47
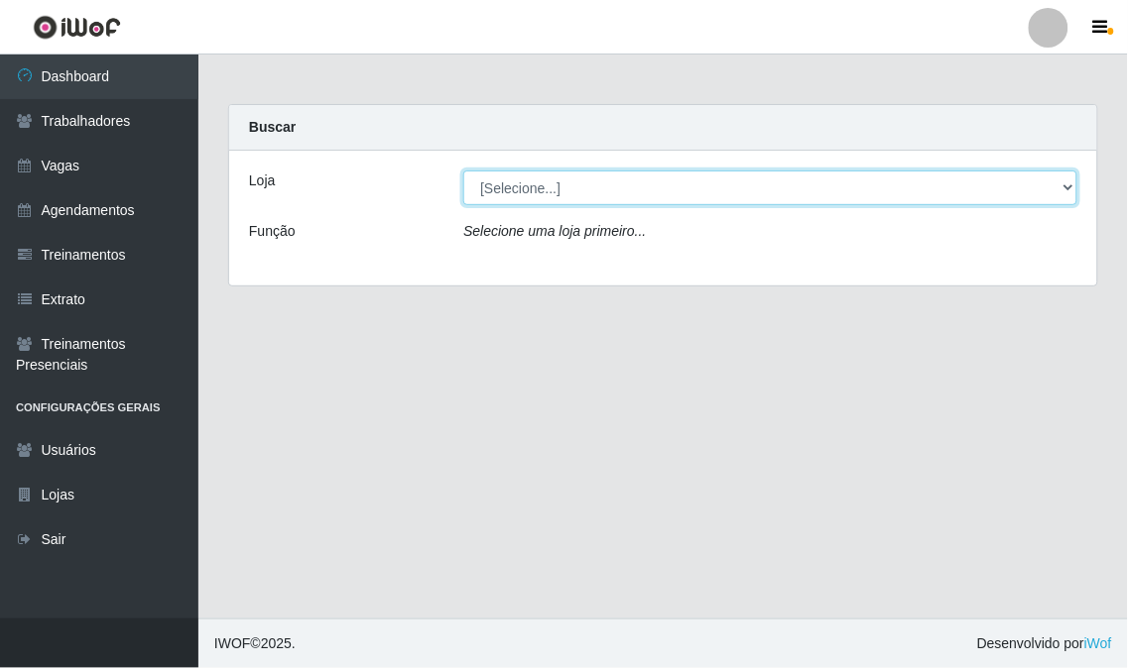
click at [547, 190] on select "[Selecione...] Super Show - [PERSON_NAME] SUPER SHOW - Coophab" at bounding box center [770, 188] width 614 height 35
select select "120"
click at [463, 171] on select "[Selecione...] Super Show - [PERSON_NAME] SUPER SHOW - Coophab" at bounding box center [770, 188] width 614 height 35
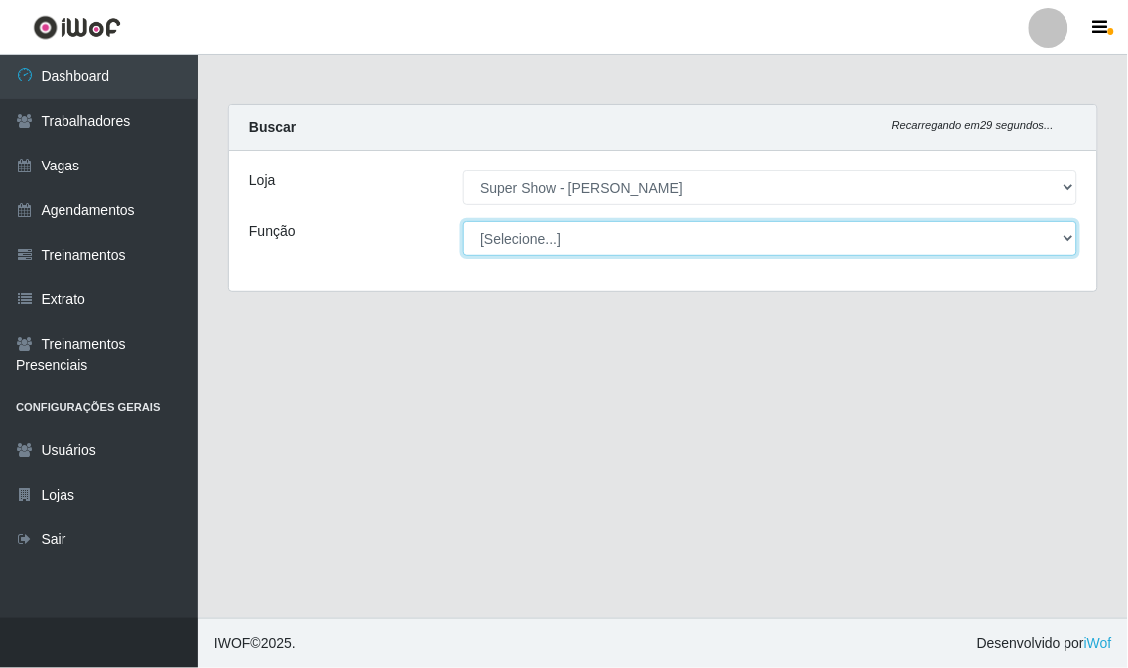
click at [575, 239] on select "[Selecione...] ASG Auxiliar de Estacionamento Balconista Embalador Embalador + …" at bounding box center [770, 238] width 614 height 35
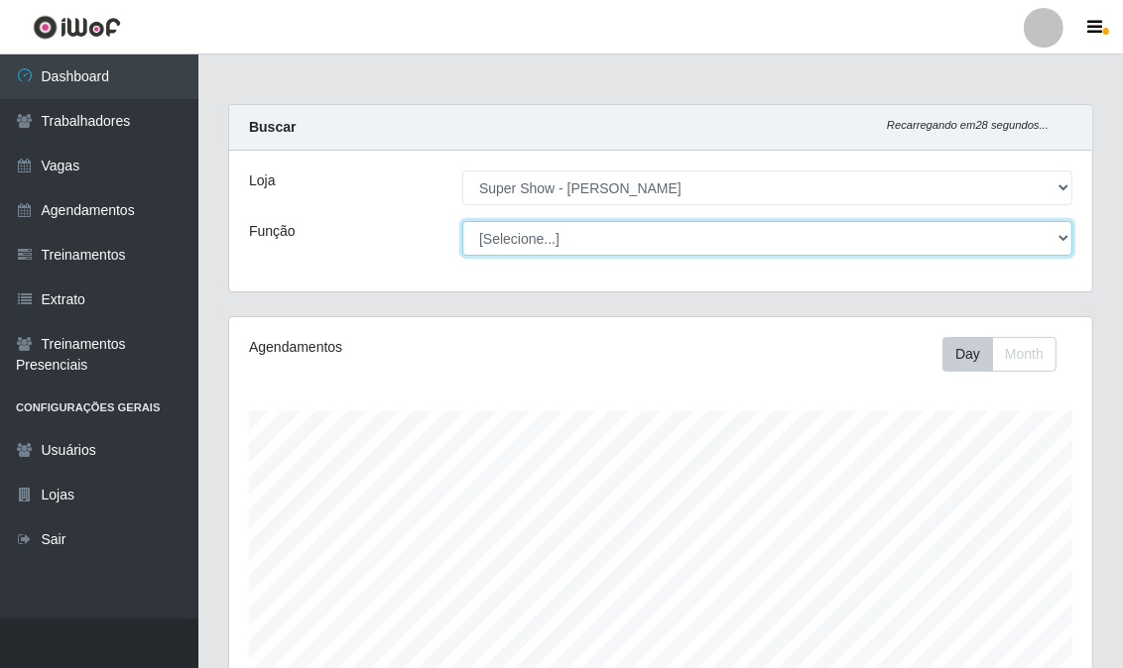
scroll to position [411, 863]
select select "16"
click at [462, 221] on select "[Selecione...] ASG Auxiliar de Estacionamento Balconista Embalador Embalador + …" at bounding box center [767, 238] width 610 height 35
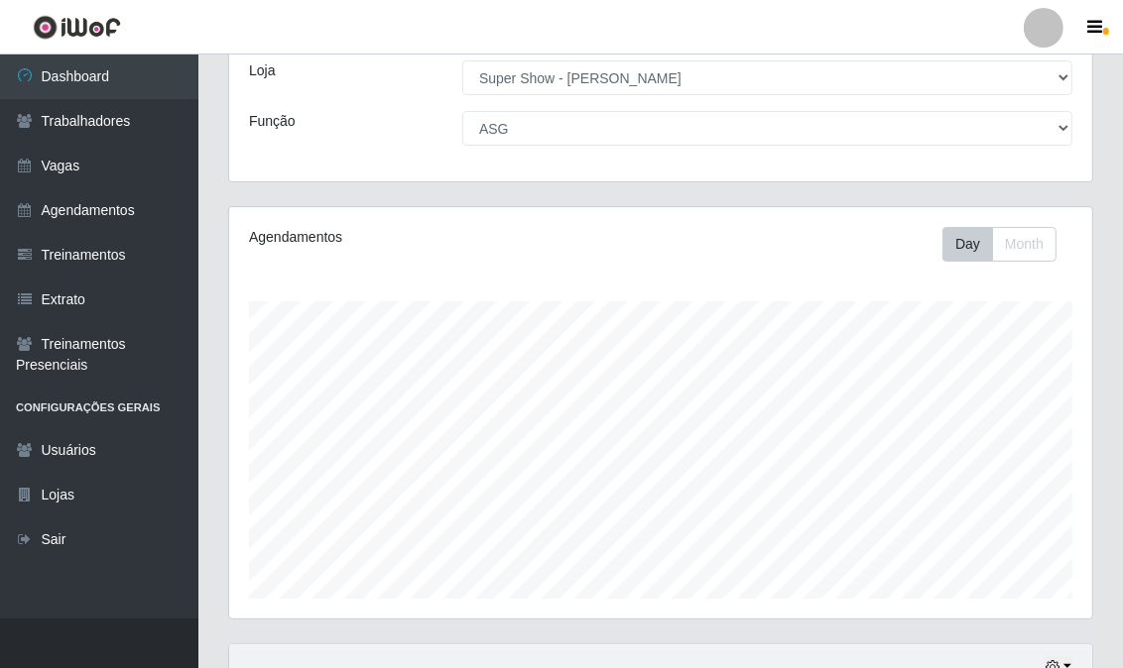
scroll to position [295, 0]
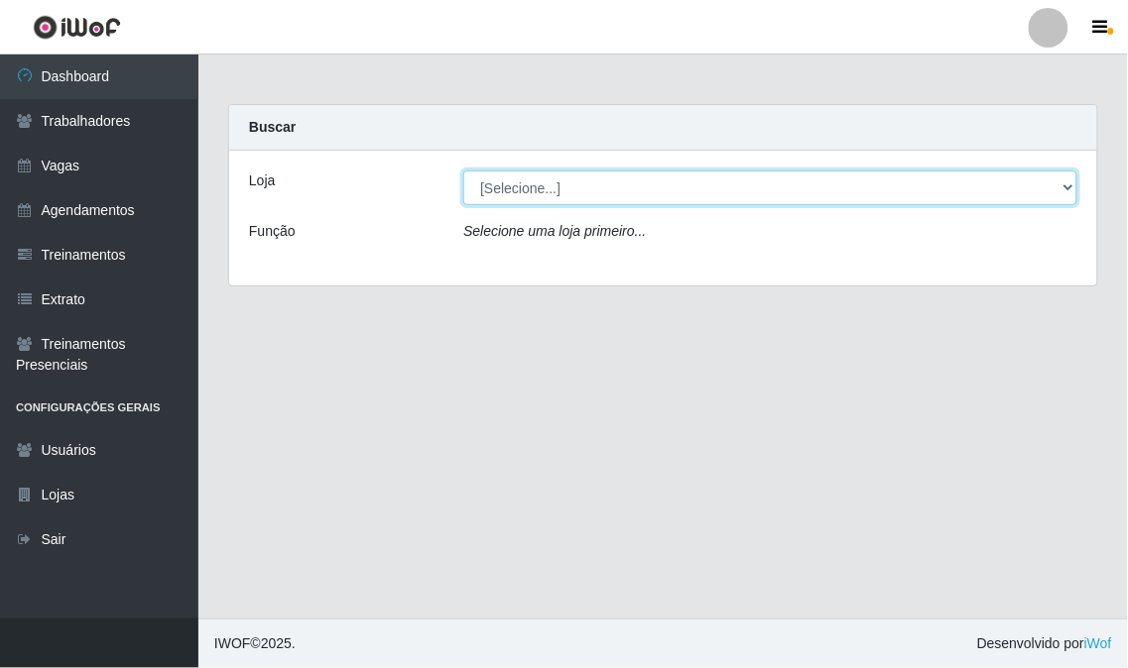
click at [641, 180] on select "[Selecione...] Super Show - [PERSON_NAME] SUPER SHOW - Coophab" at bounding box center [770, 188] width 614 height 35
select select "120"
click at [463, 171] on select "[Selecione...] Super Show - [PERSON_NAME] SUPER SHOW - Coophab" at bounding box center [770, 188] width 614 height 35
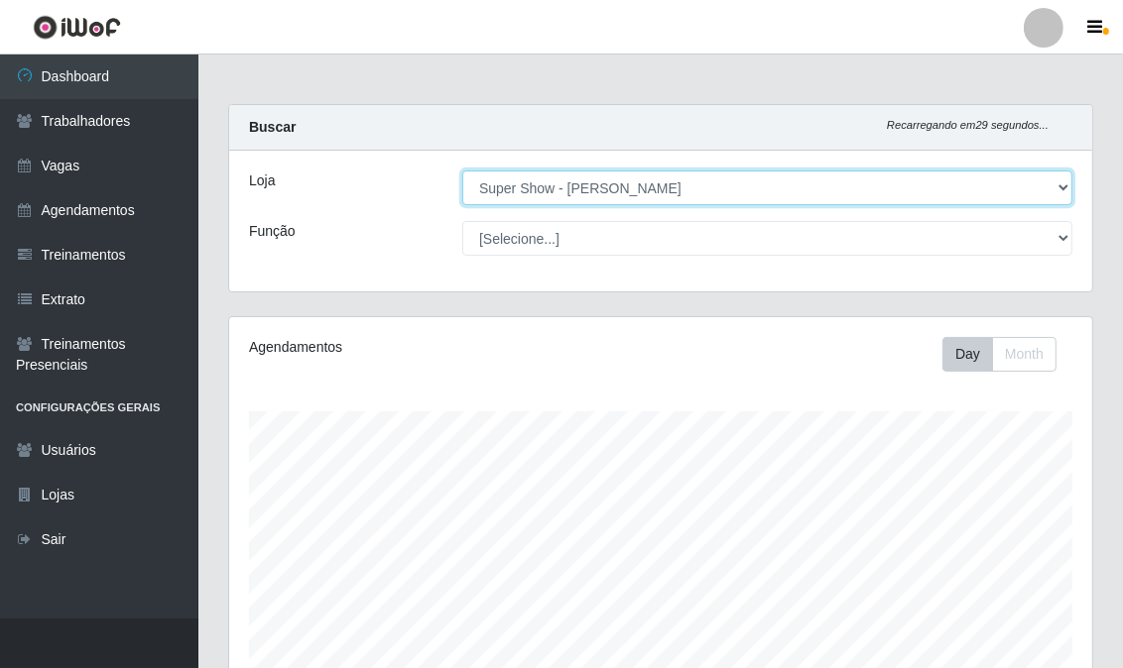
scroll to position [411, 863]
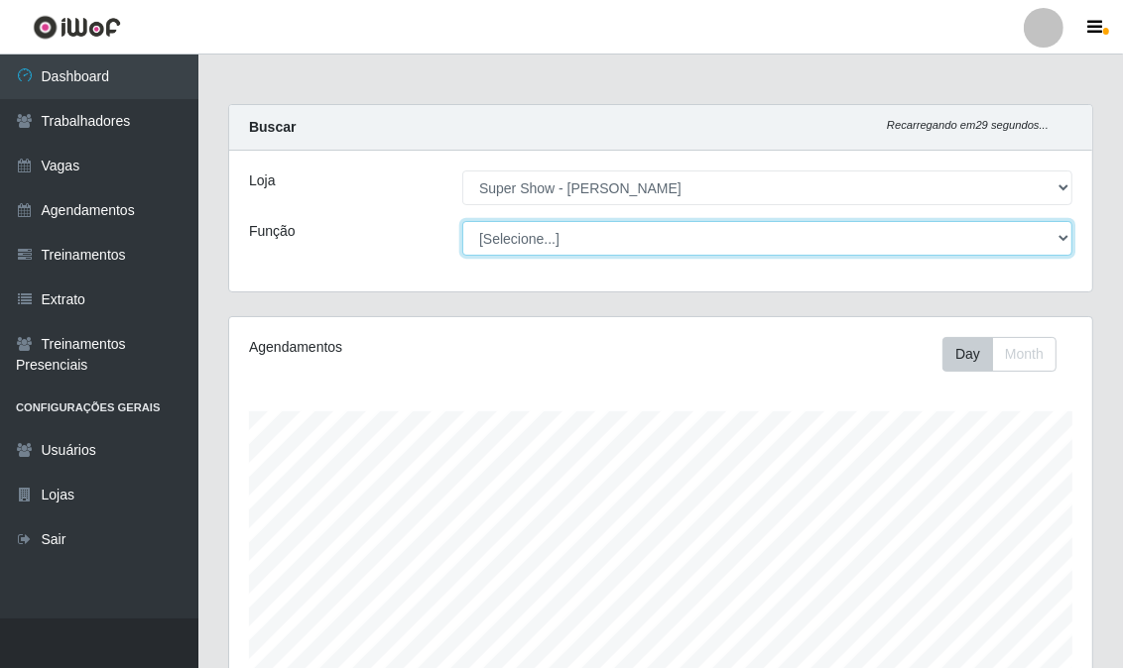
click at [568, 226] on select "[Selecione...] ASG Auxiliar de Estacionamento Balconista Embalador Embalador + …" at bounding box center [767, 238] width 610 height 35
select select "16"
click at [462, 221] on select "[Selecione...] ASG Auxiliar de Estacionamento Balconista Embalador Embalador + …" at bounding box center [767, 238] width 610 height 35
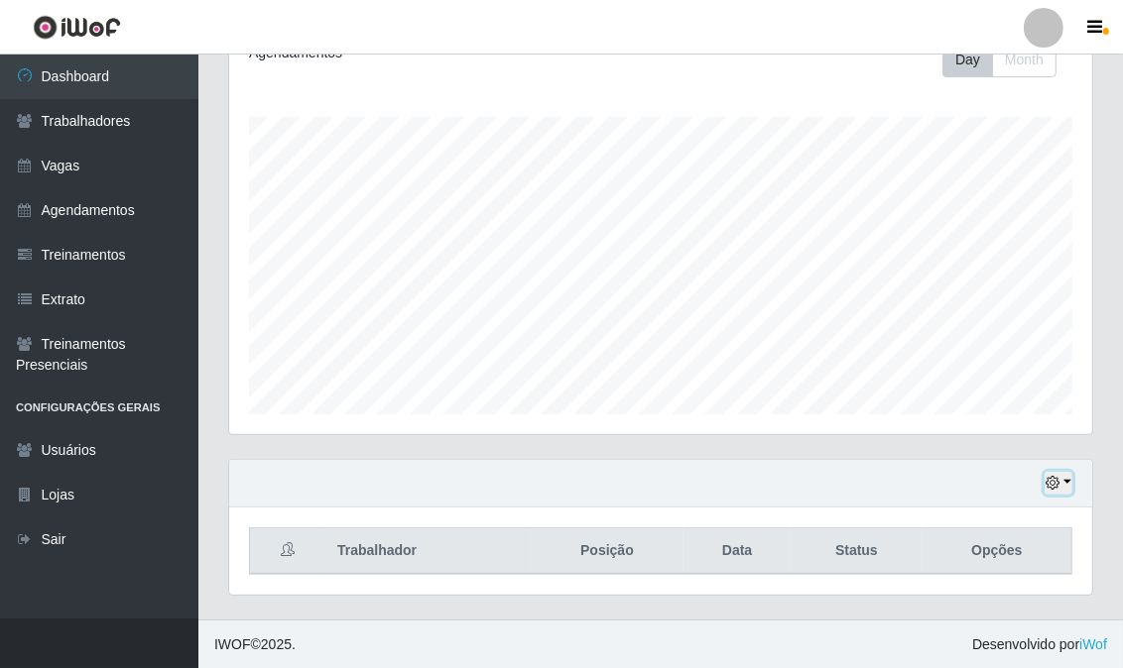
click at [1054, 489] on icon "button" at bounding box center [1052, 483] width 14 height 14
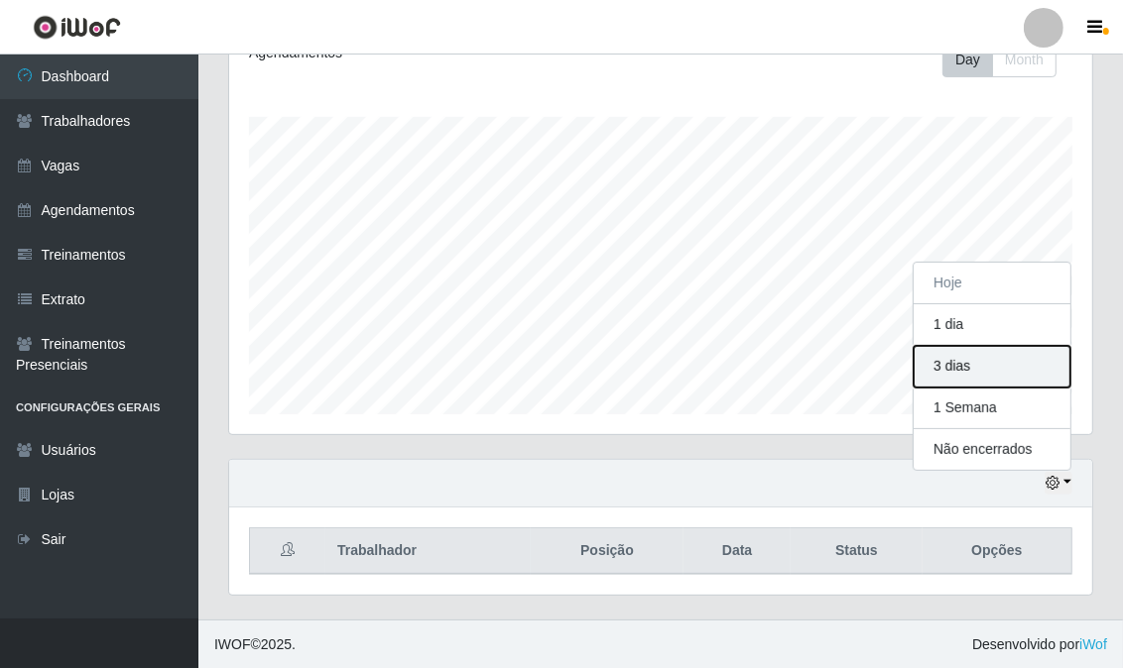
click at [943, 359] on button "3 dias" at bounding box center [991, 367] width 157 height 42
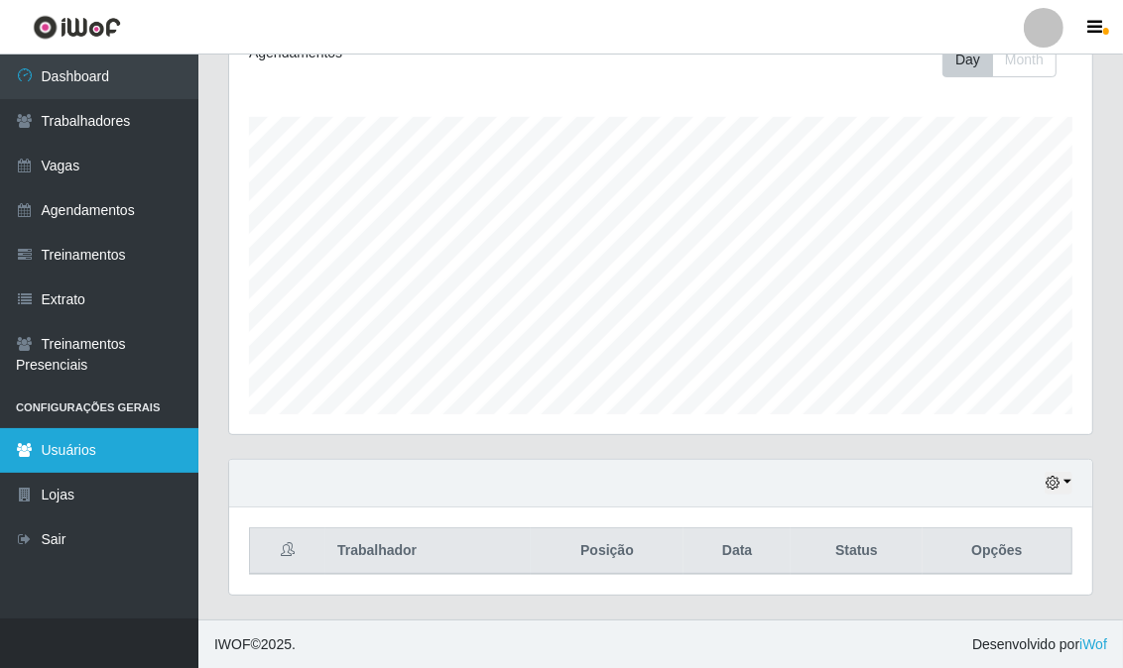
click at [71, 452] on link "Usuários" at bounding box center [99, 450] width 198 height 45
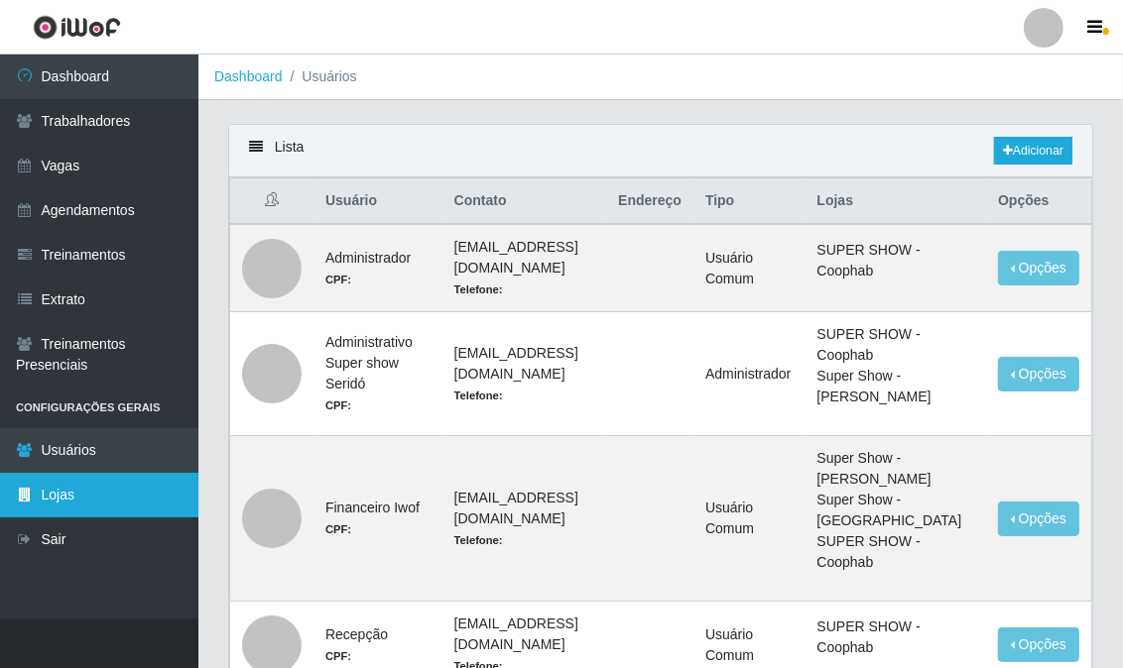
click at [10, 483] on link "Lojas" at bounding box center [99, 495] width 198 height 45
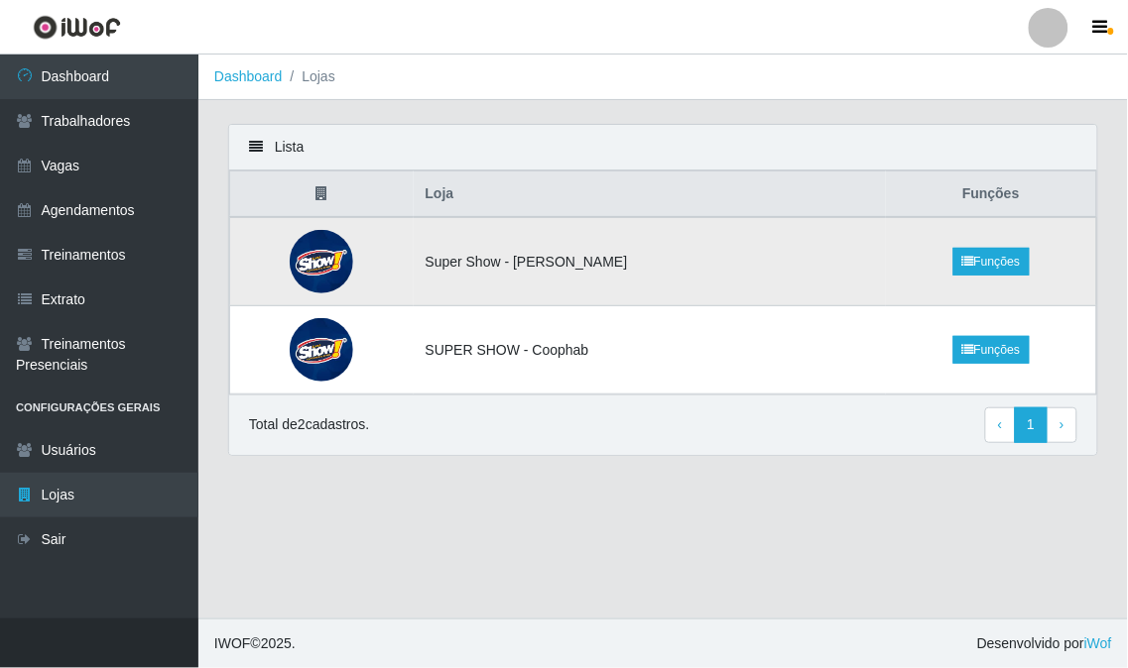
click at [292, 266] on td at bounding box center [321, 261] width 183 height 89
click at [329, 264] on img at bounding box center [321, 261] width 63 height 63
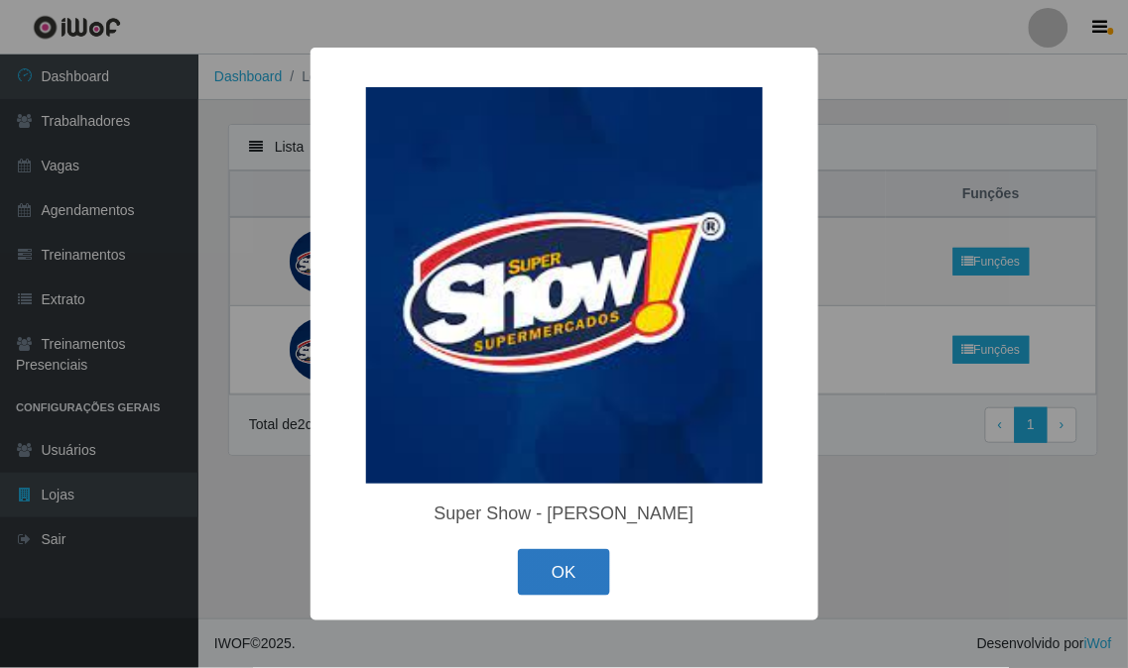
click at [581, 568] on button "OK" at bounding box center [564, 572] width 92 height 47
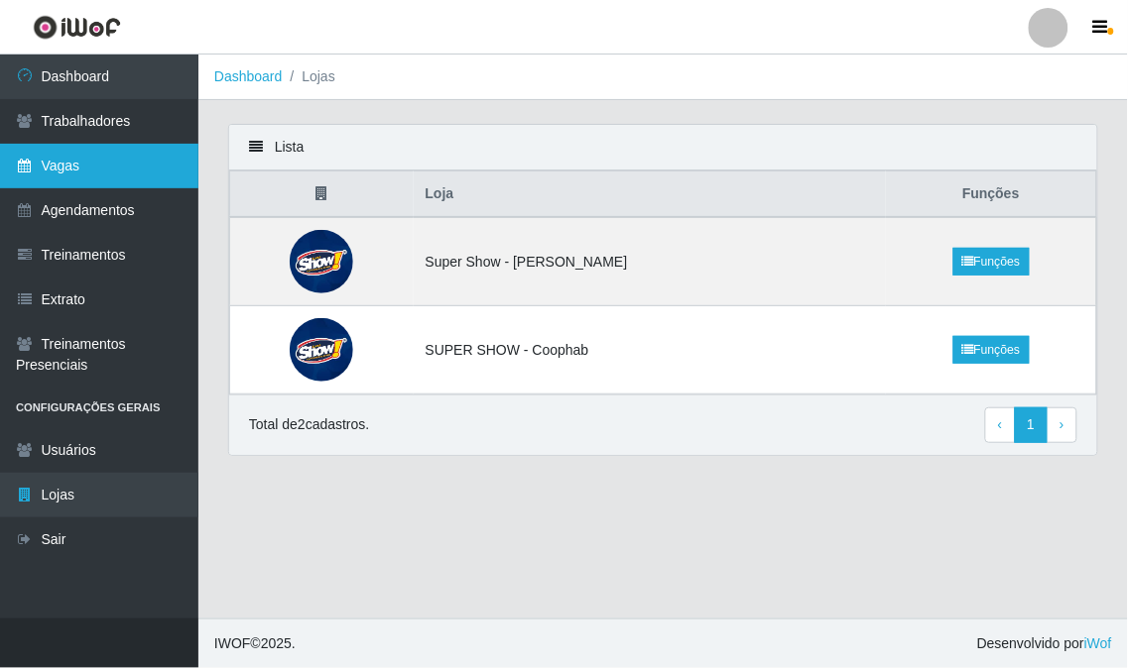
click at [30, 164] on icon at bounding box center [25, 166] width 18 height 14
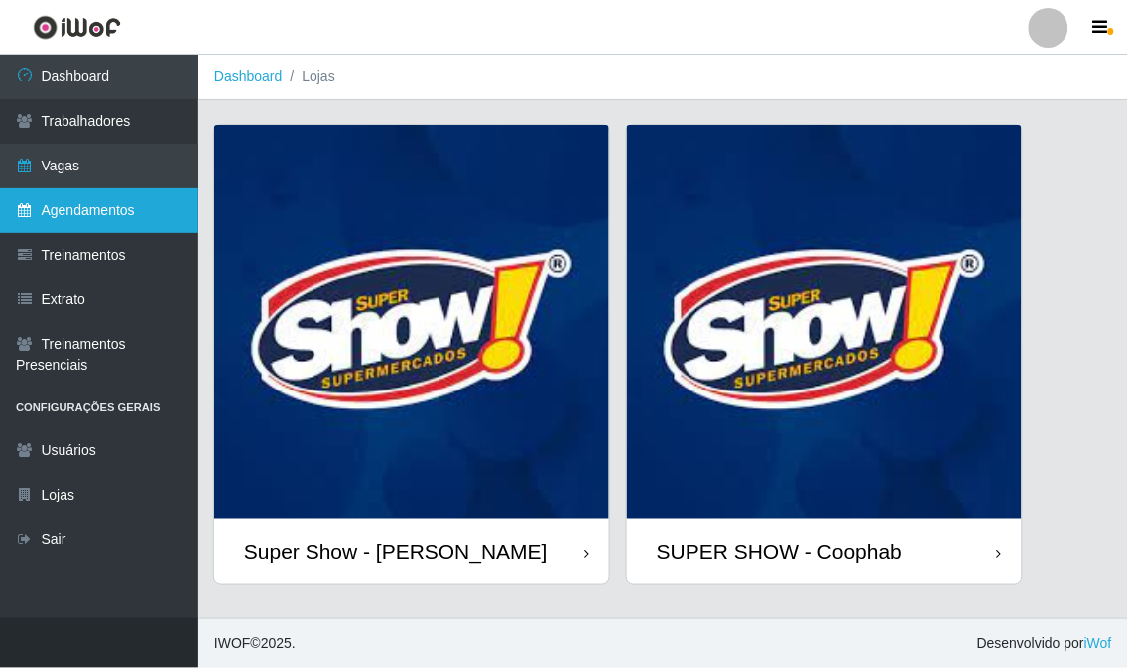
click at [61, 208] on link "Agendamentos" at bounding box center [99, 210] width 198 height 45
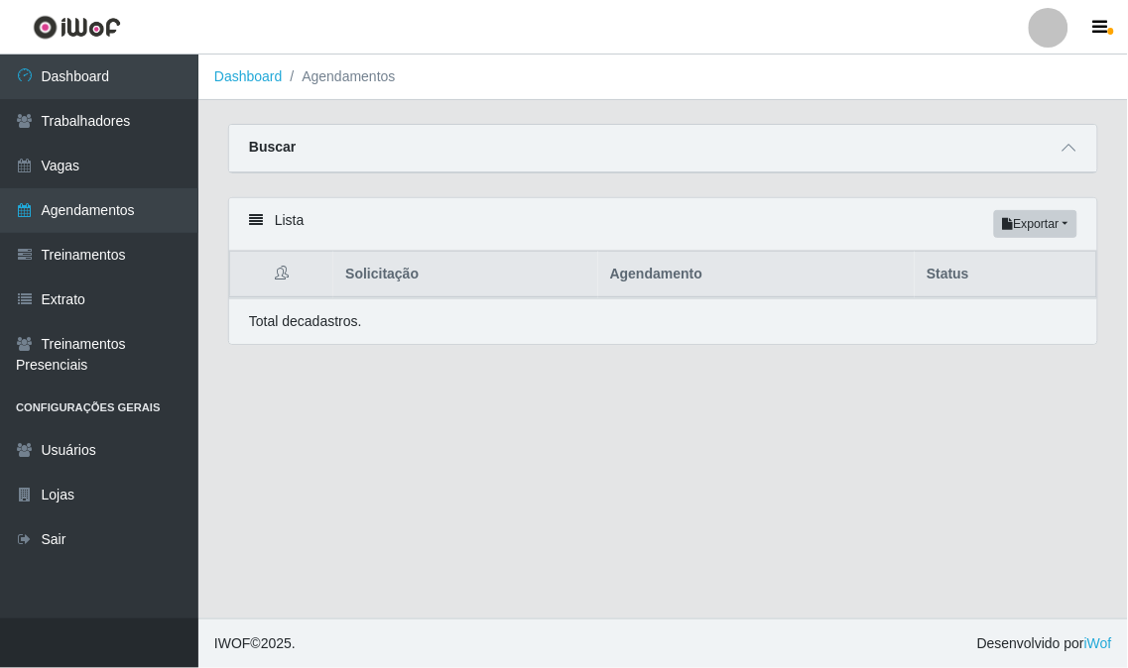
click at [285, 222] on div "Lista Exportar PDF Excel" at bounding box center [663, 224] width 868 height 53
click at [285, 150] on strong "Buscar" at bounding box center [272, 147] width 47 height 16
drag, startPoint x: 270, startPoint y: 145, endPoint x: 493, endPoint y: 126, distance: 223.9
click at [271, 145] on strong "Buscar" at bounding box center [272, 147] width 47 height 16
click at [1102, 32] on icon "button" at bounding box center [1100, 28] width 15 height 18
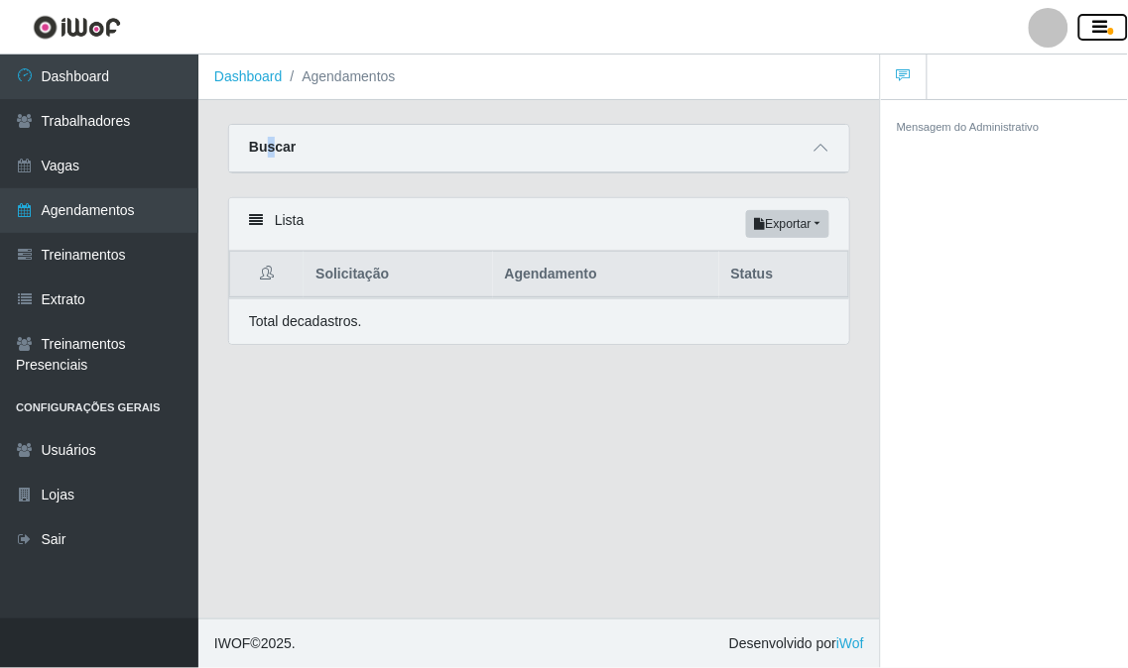
click at [1081, 30] on button "button" at bounding box center [1103, 28] width 50 height 28
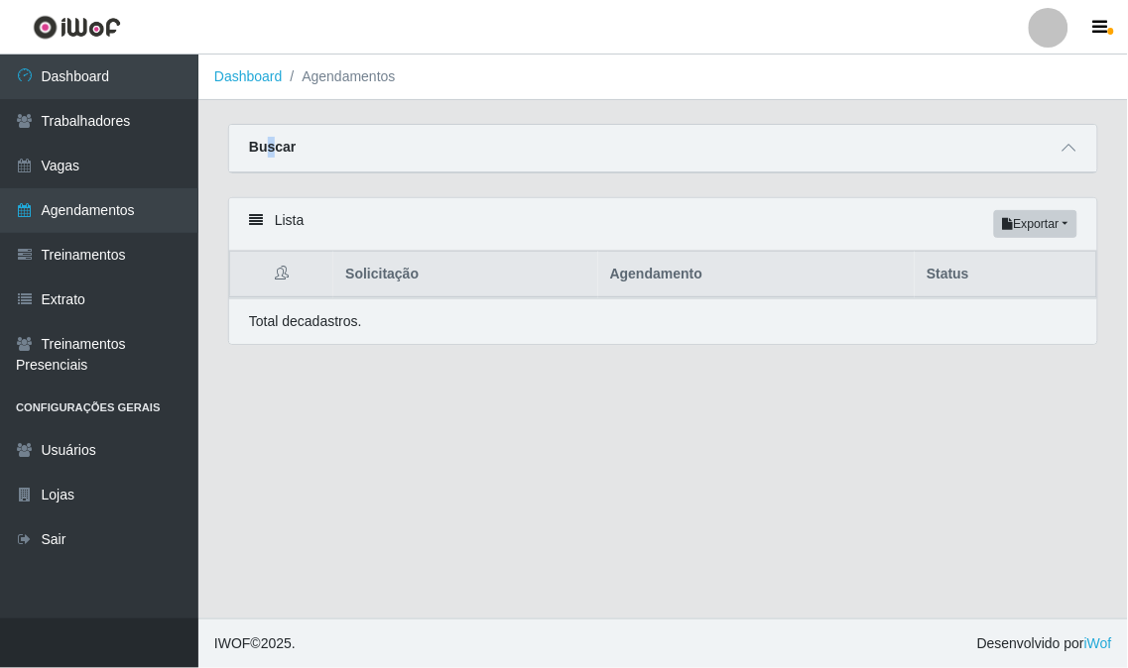
click at [1044, 22] on div at bounding box center [1048, 28] width 40 height 40
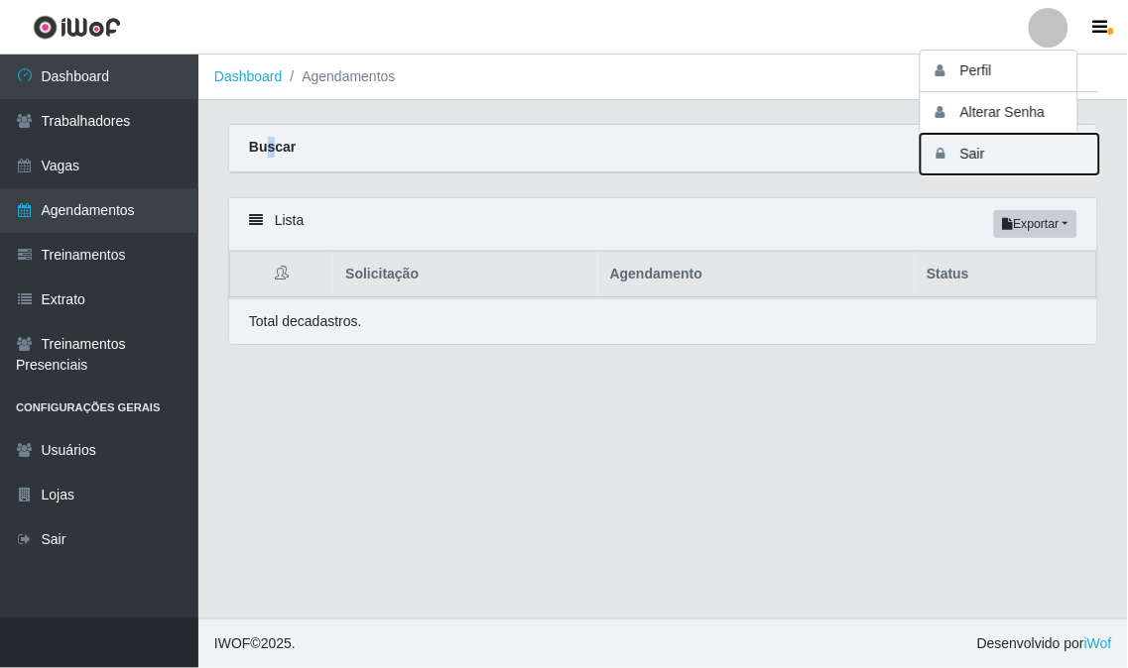
click at [955, 162] on button "Sair" at bounding box center [1009, 154] width 179 height 41
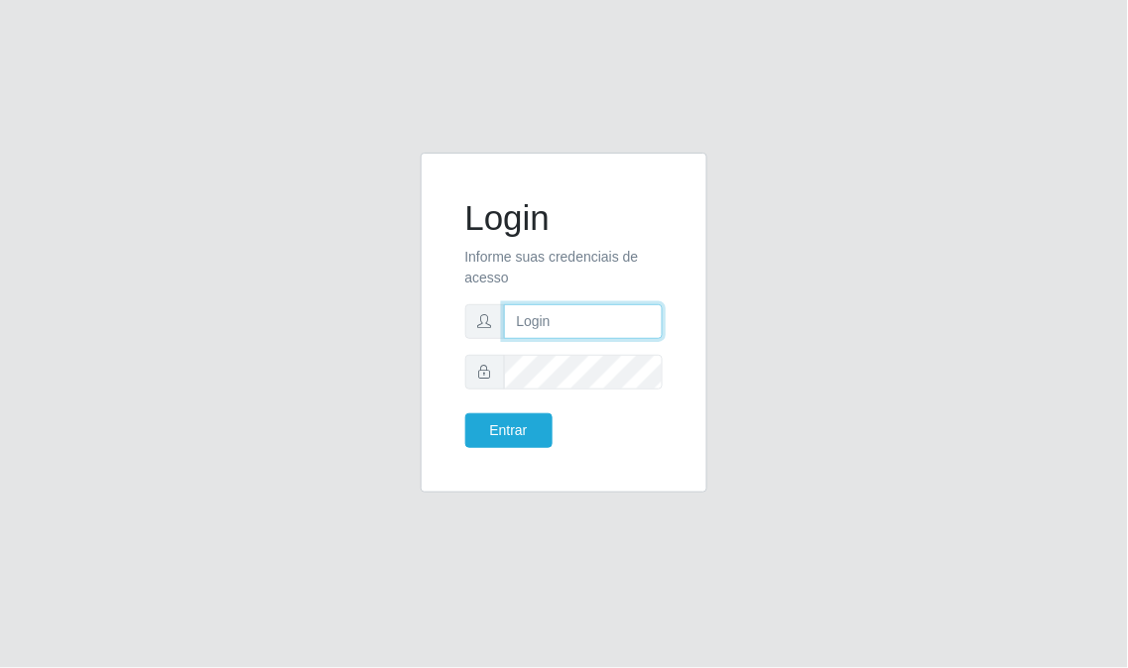
click at [550, 331] on input "text" at bounding box center [584, 321] width 160 height 35
type input "[EMAIL_ADDRESS][DOMAIN_NAME]"
click at [570, 314] on input "[EMAIL_ADDRESS][DOMAIN_NAME]" at bounding box center [584, 321] width 160 height 35
drag, startPoint x: 567, startPoint y: 315, endPoint x: 732, endPoint y: 392, distance: 181.5
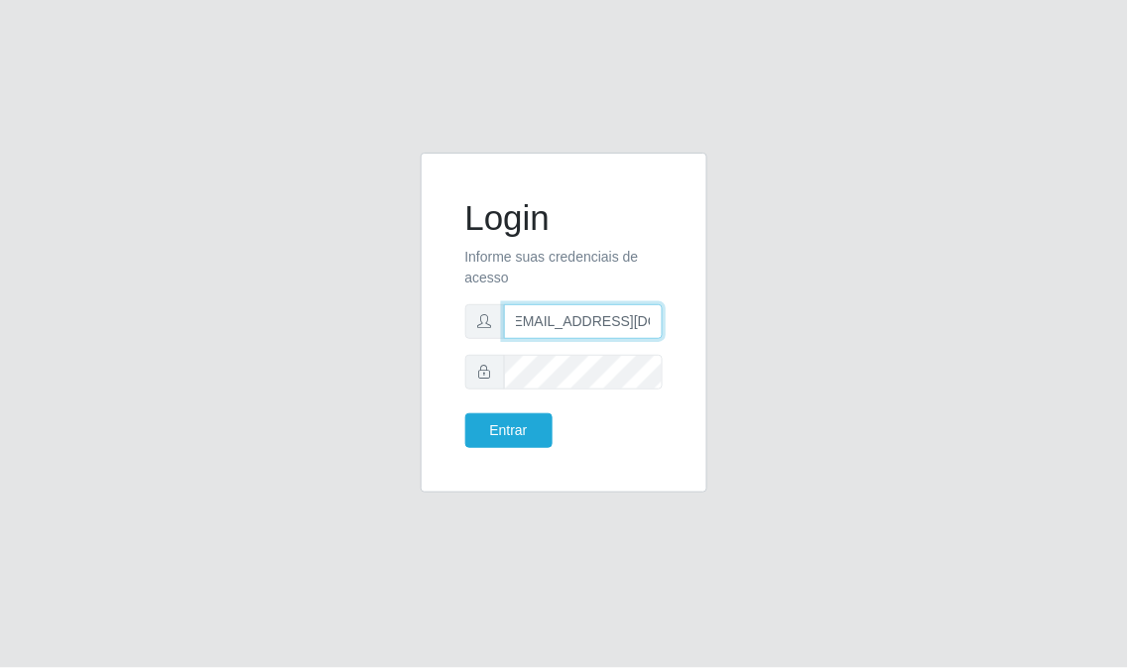
click at [794, 403] on div "Login Informe suas credenciais de acesso [EMAIL_ADDRESS][DOMAIN_NAME] Entrar" at bounding box center [564, 335] width 952 height 364
drag, startPoint x: 520, startPoint y: 319, endPoint x: 694, endPoint y: 341, distance: 175.9
click at [742, 338] on div "Login Informe suas credenciais de acesso [EMAIL_ADDRESS][DOMAIN_NAME] Entrar" at bounding box center [564, 335] width 952 height 364
drag, startPoint x: 537, startPoint y: 338, endPoint x: 795, endPoint y: 374, distance: 261.3
click at [795, 374] on div "Login Informe suas credenciais de acesso [EMAIL_ADDRESS][DOMAIN_NAME] Entrar" at bounding box center [564, 335] width 952 height 364
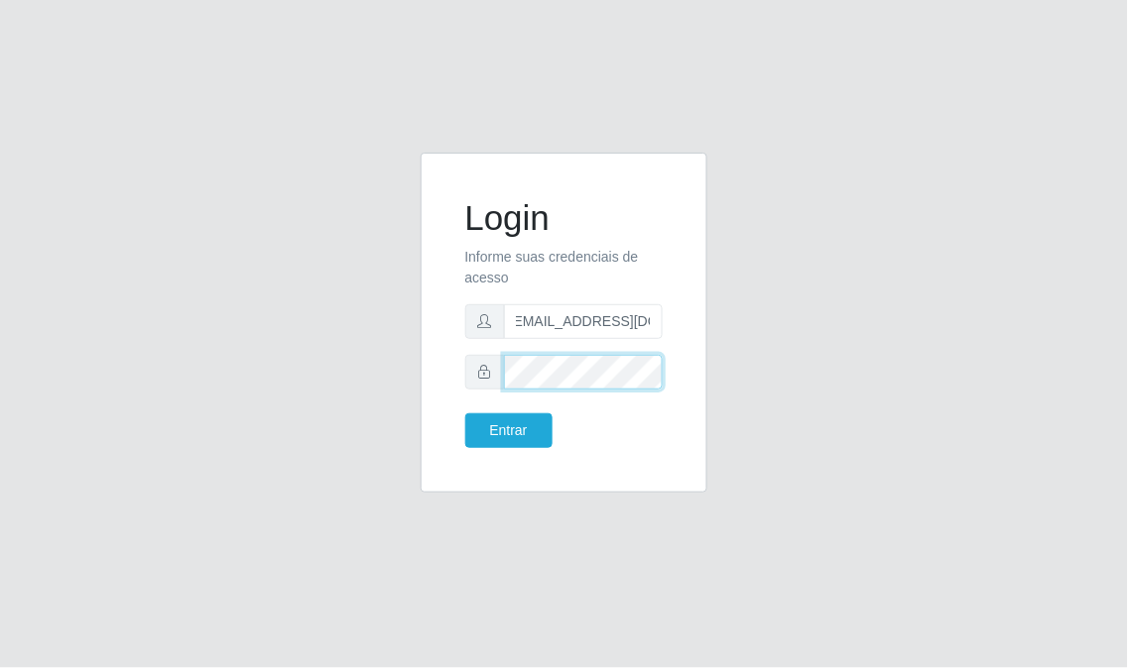
scroll to position [0, 0]
